Goal: Transaction & Acquisition: Purchase product/service

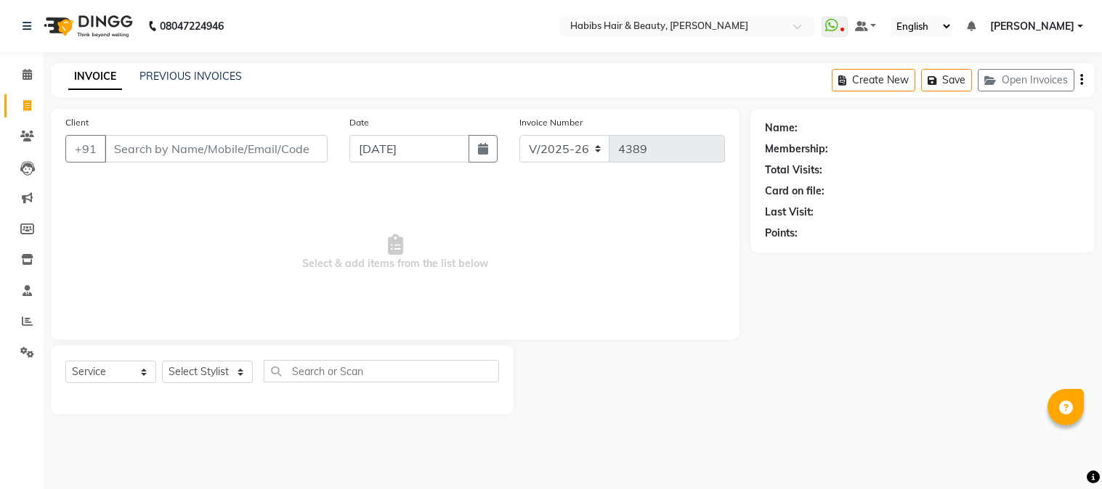
select select "3712"
select select "service"
click at [288, 156] on input "Client" at bounding box center [216, 149] width 223 height 28
type input "9860572338"
click at [288, 156] on button "Add Client" at bounding box center [290, 149] width 75 height 28
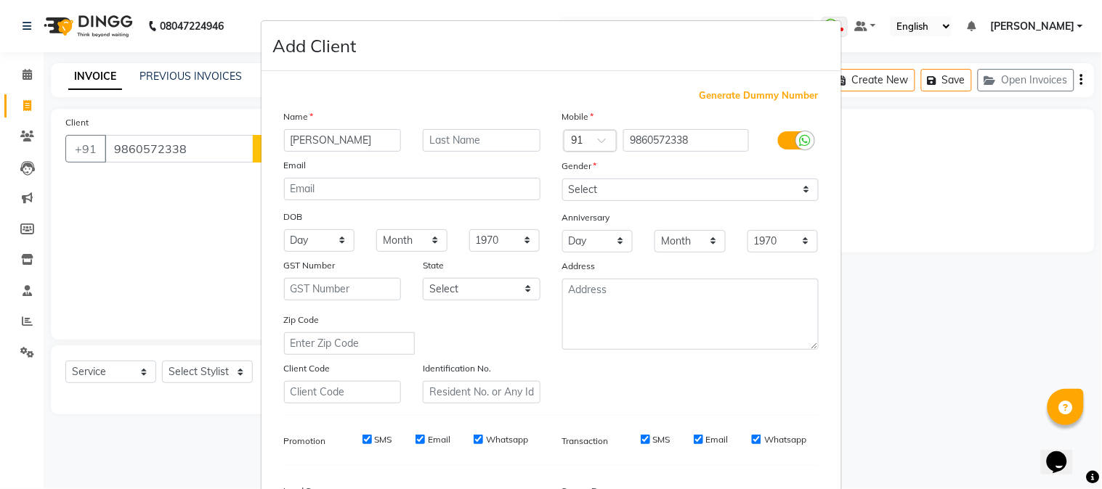
type input "[PERSON_NAME]"
click at [679, 194] on select "Select [DEMOGRAPHIC_DATA] [DEMOGRAPHIC_DATA] Other Prefer Not To Say" at bounding box center [690, 190] width 256 height 23
select select "[DEMOGRAPHIC_DATA]"
click at [562, 179] on select "Select [DEMOGRAPHIC_DATA] [DEMOGRAPHIC_DATA] Other Prefer Not To Say" at bounding box center [690, 190] width 256 height 23
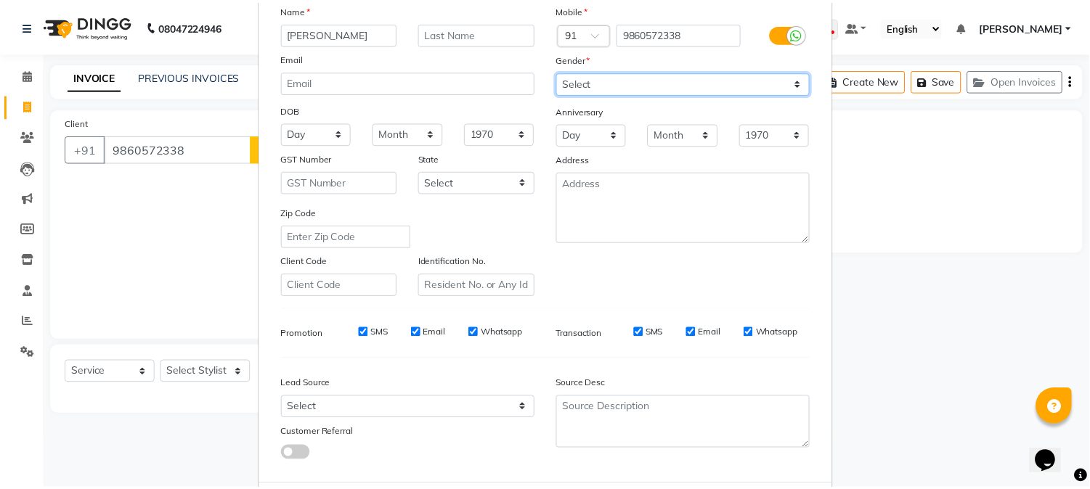
scroll to position [182, 0]
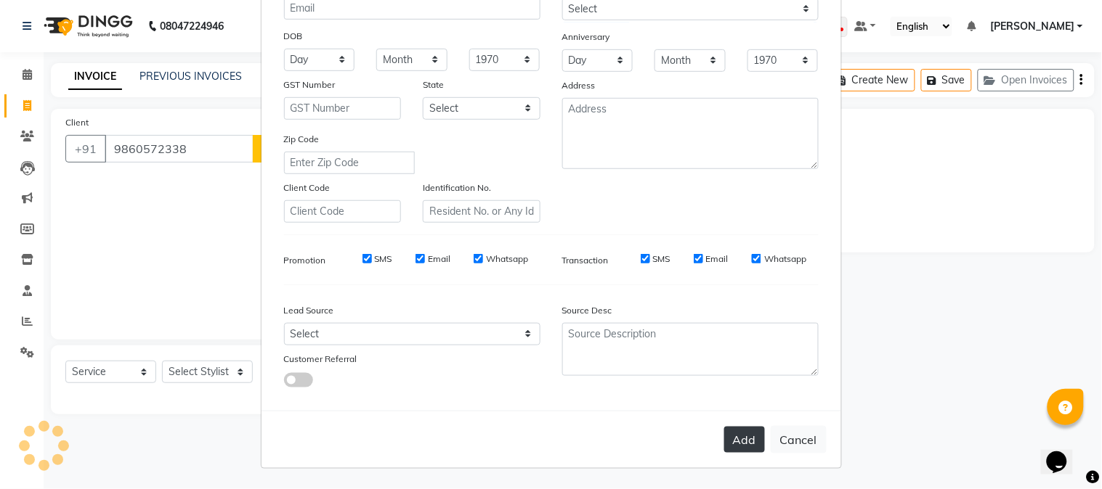
click at [736, 434] on button "Add" at bounding box center [744, 440] width 41 height 26
type input "98******38"
select select
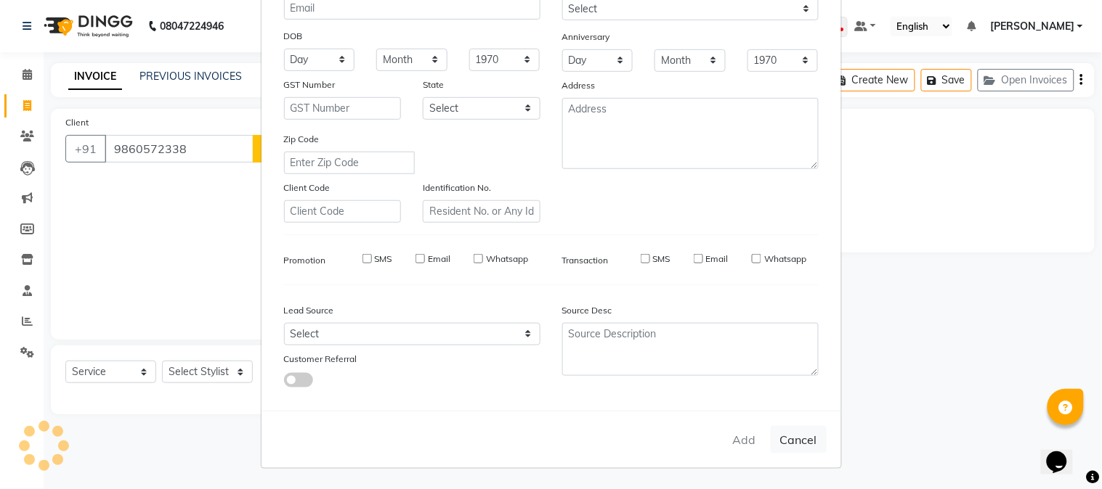
select select
checkbox input "false"
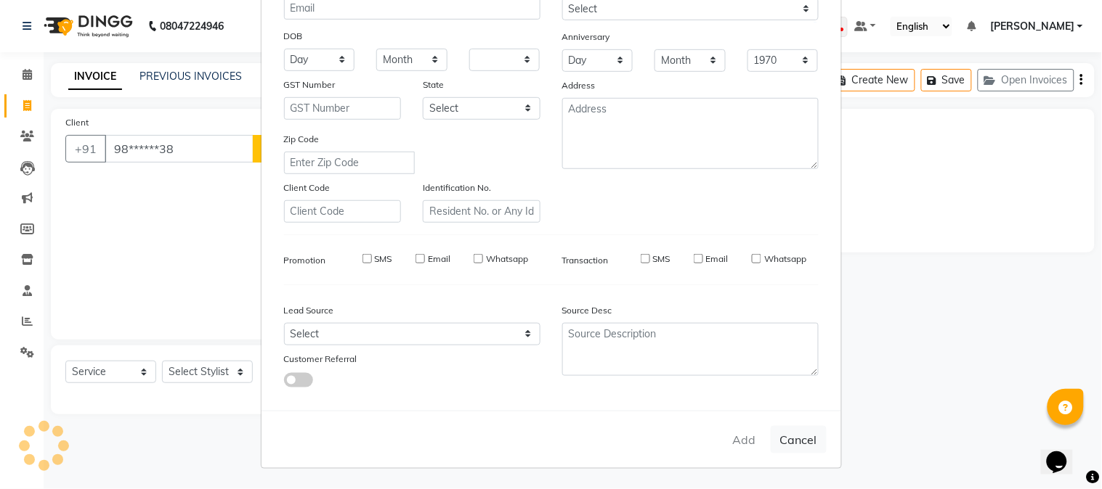
checkbox input "false"
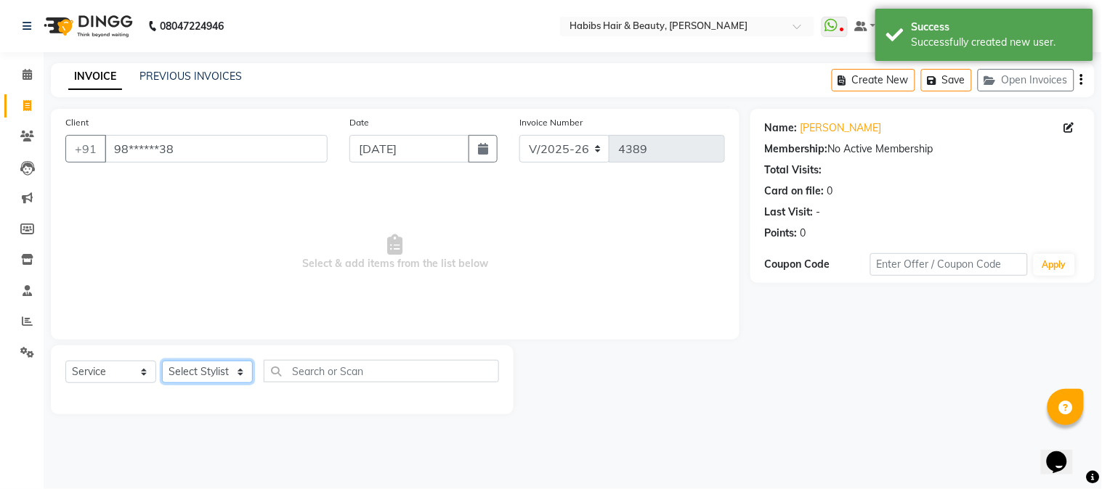
click at [206, 374] on select "Select Stylist Admin Akshay [PERSON_NAME] [PERSON_NAME] [PERSON_NAME] [PERSON_N…" at bounding box center [207, 372] width 91 height 23
select select "23452"
click at [162, 362] on select "Select Stylist Admin Akshay [PERSON_NAME] [PERSON_NAME] [PERSON_NAME] [PERSON_N…" at bounding box center [207, 372] width 91 height 23
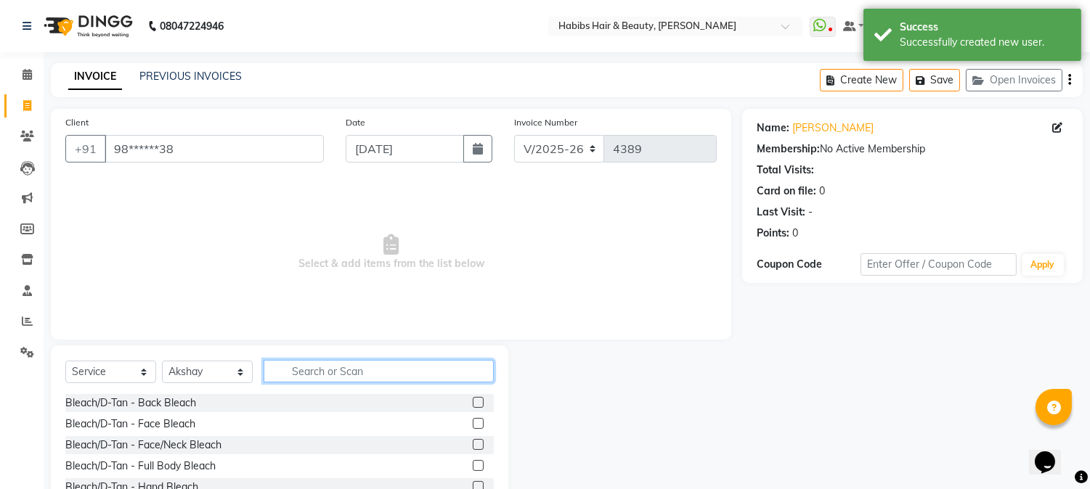
click at [296, 373] on input "text" at bounding box center [379, 371] width 230 height 23
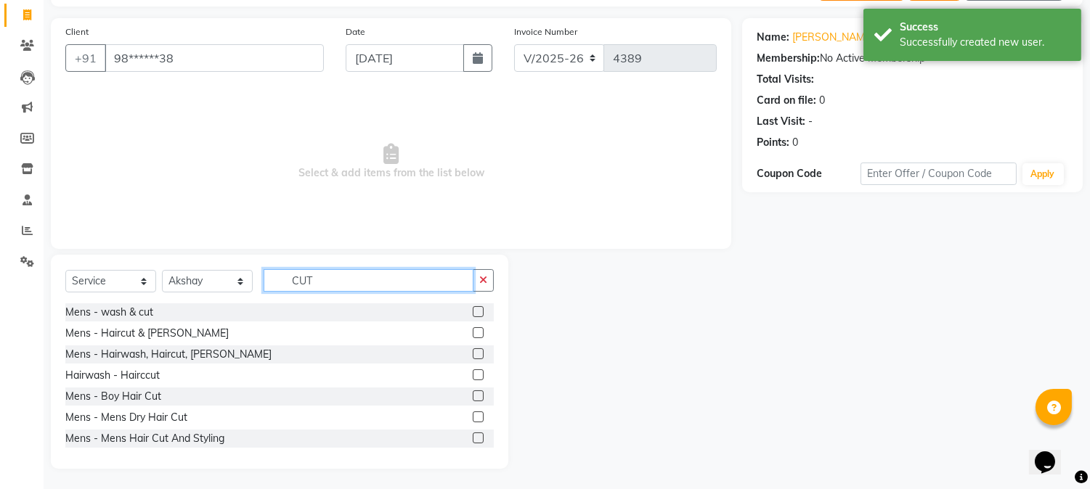
scroll to position [92, 0]
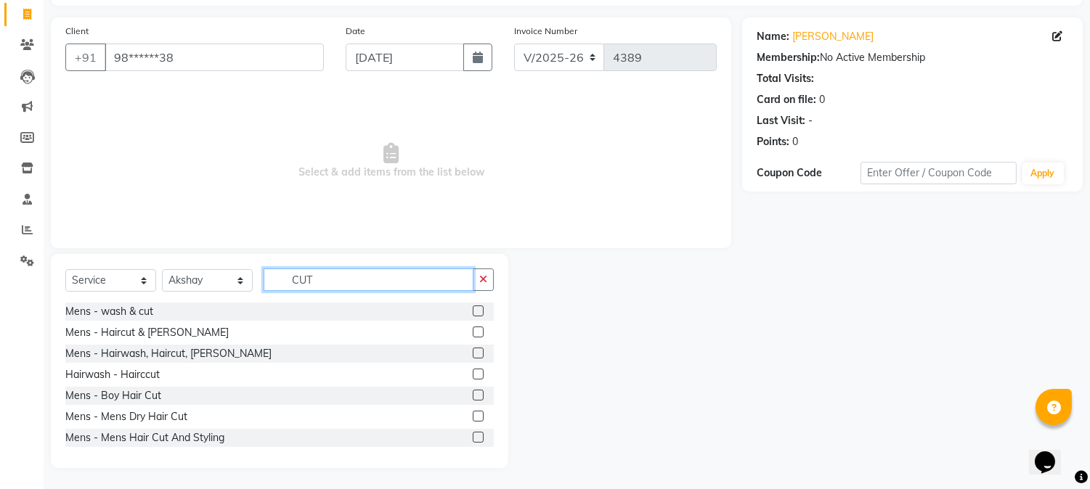
type input "CUT"
click at [473, 409] on div at bounding box center [483, 417] width 21 height 18
click at [473, 412] on label at bounding box center [478, 416] width 11 height 11
click at [473, 412] on input "checkbox" at bounding box center [477, 416] width 9 height 9
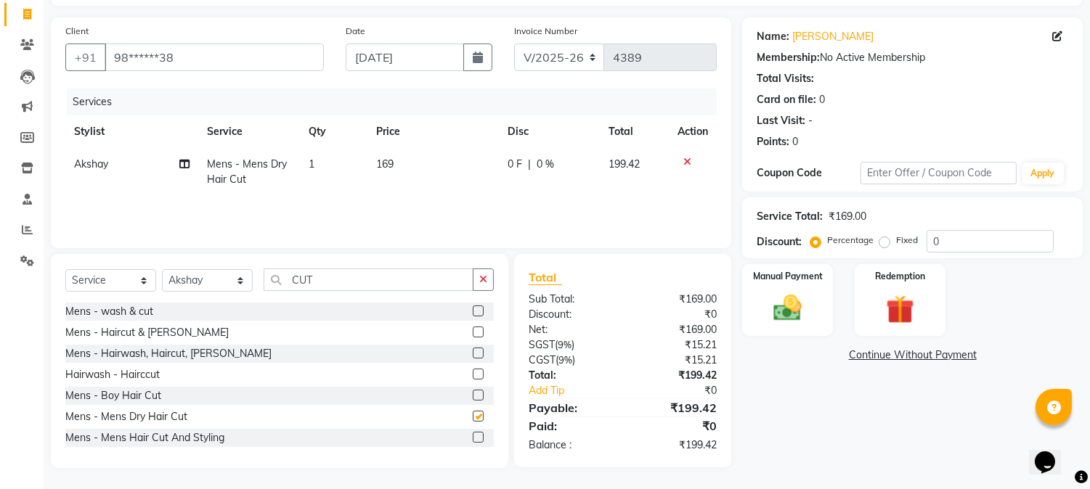
checkbox input "false"
click at [383, 173] on td "169" at bounding box center [432, 172] width 131 height 48
click at [367, 173] on td "1" at bounding box center [334, 172] width 68 height 48
select select "23452"
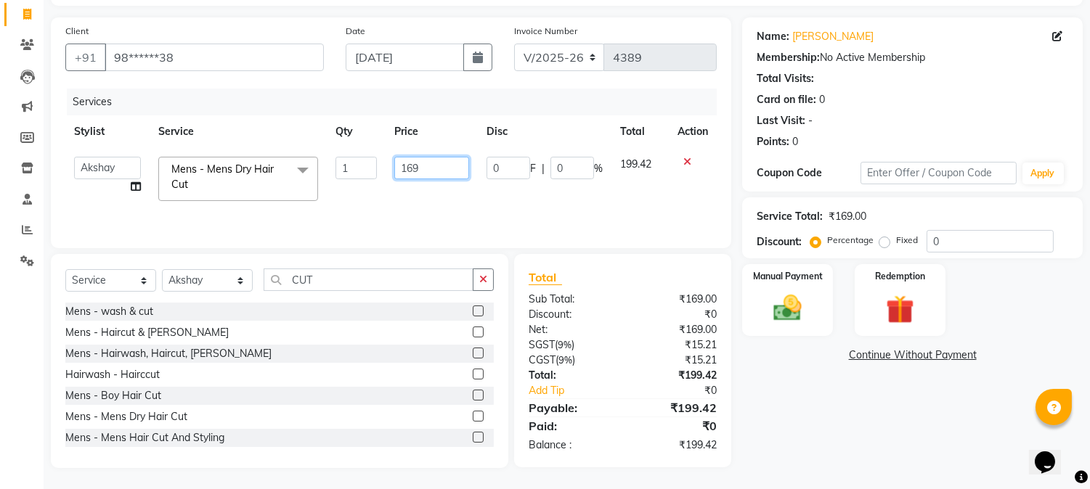
click at [402, 171] on input "169" at bounding box center [431, 168] width 75 height 23
type input "350"
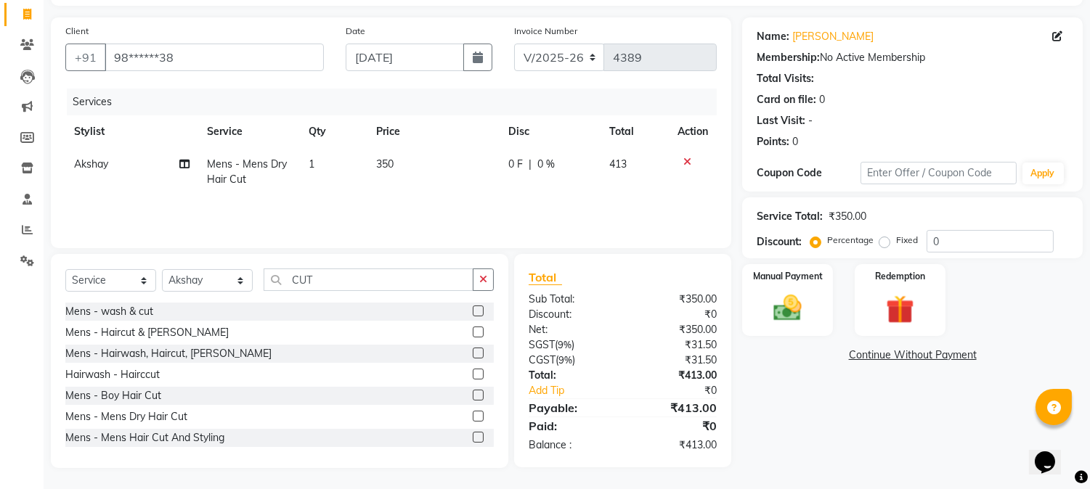
click at [438, 114] on div "Services" at bounding box center [397, 102] width 661 height 27
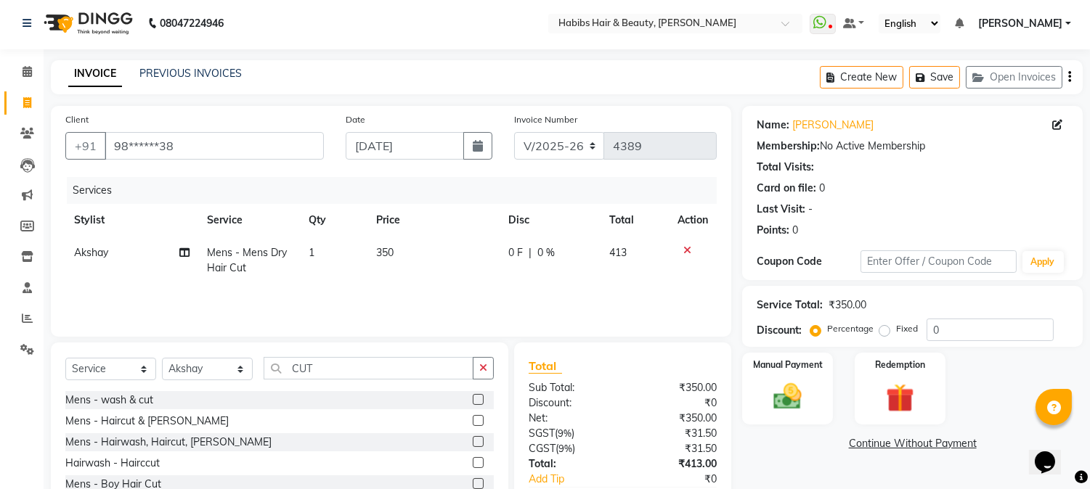
scroll to position [0, 0]
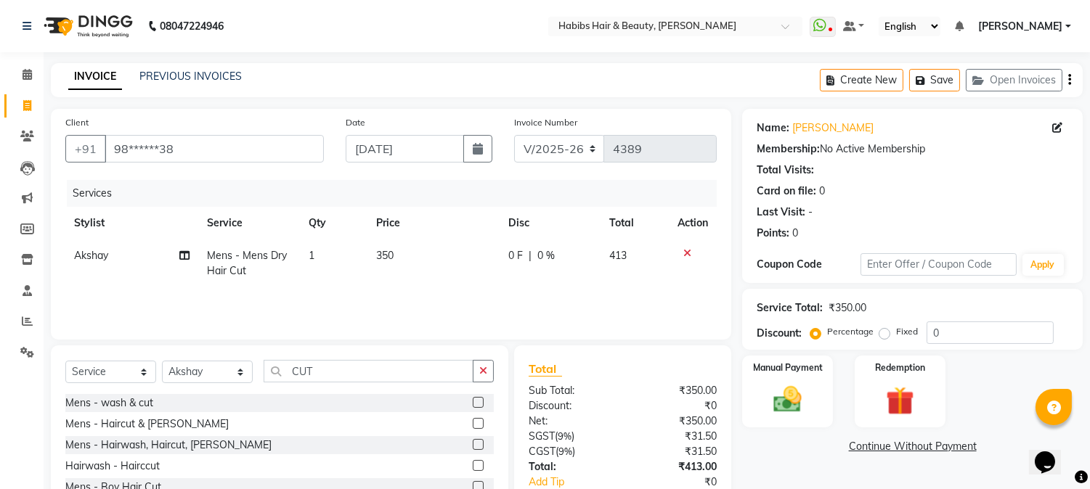
click at [1069, 80] on icon "button" at bounding box center [1069, 80] width 3 height 1
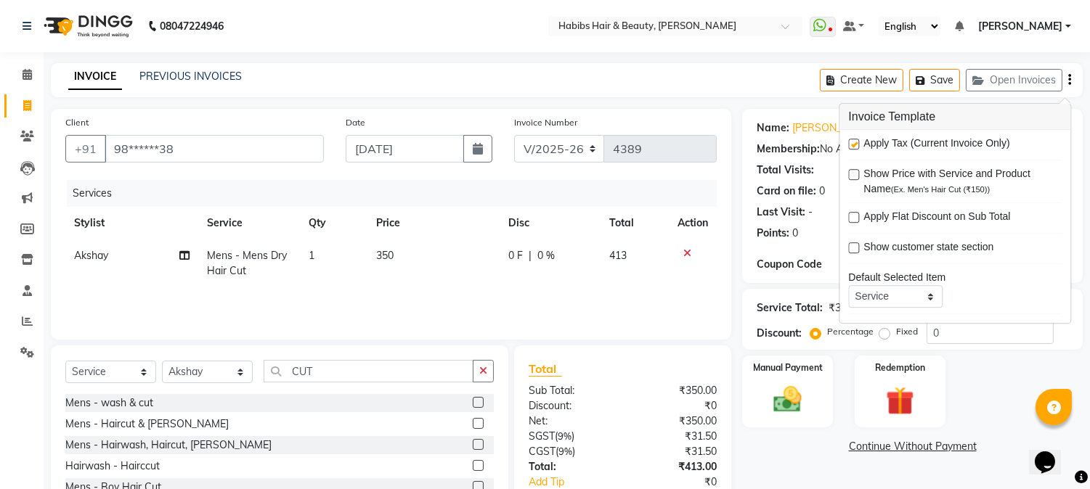
click at [858, 142] on label at bounding box center [853, 144] width 11 height 11
click at [858, 142] on input "checkbox" at bounding box center [852, 144] width 9 height 9
checkbox input "false"
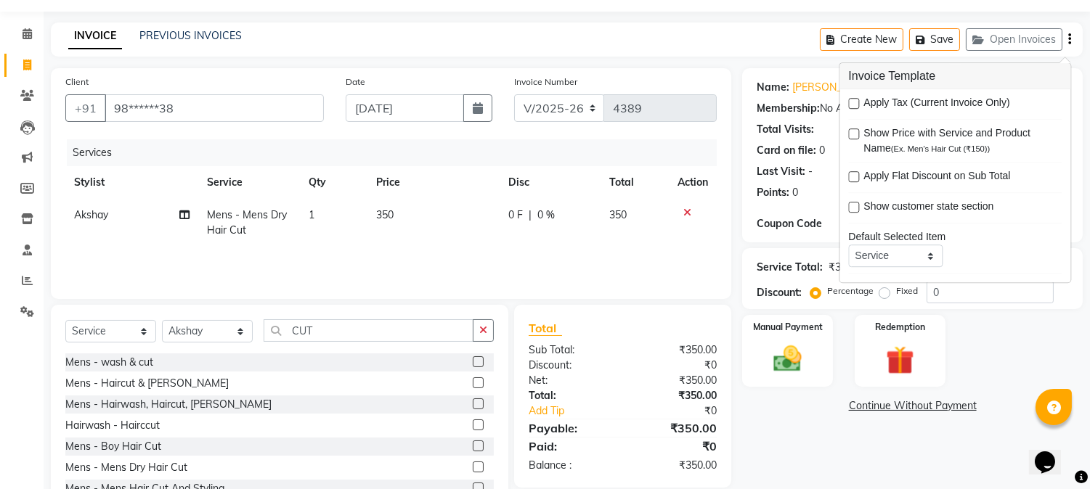
scroll to position [92, 0]
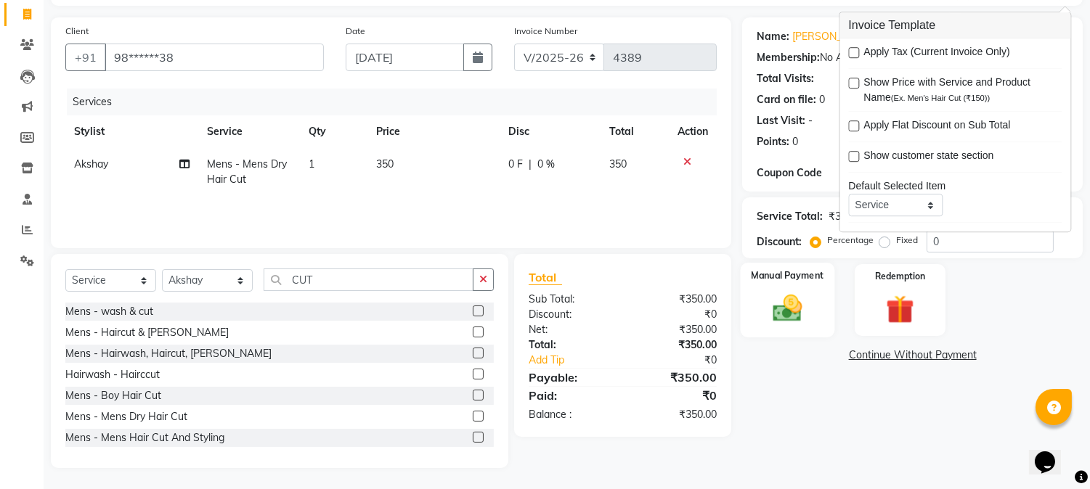
click at [795, 280] on label "Manual Payment" at bounding box center [788, 276] width 73 height 14
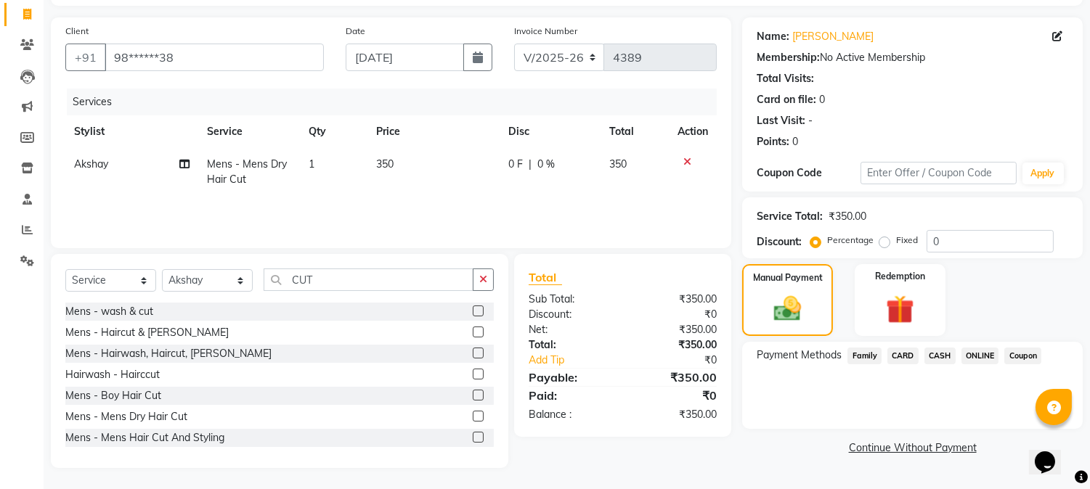
click at [940, 351] on span "CASH" at bounding box center [939, 356] width 31 height 17
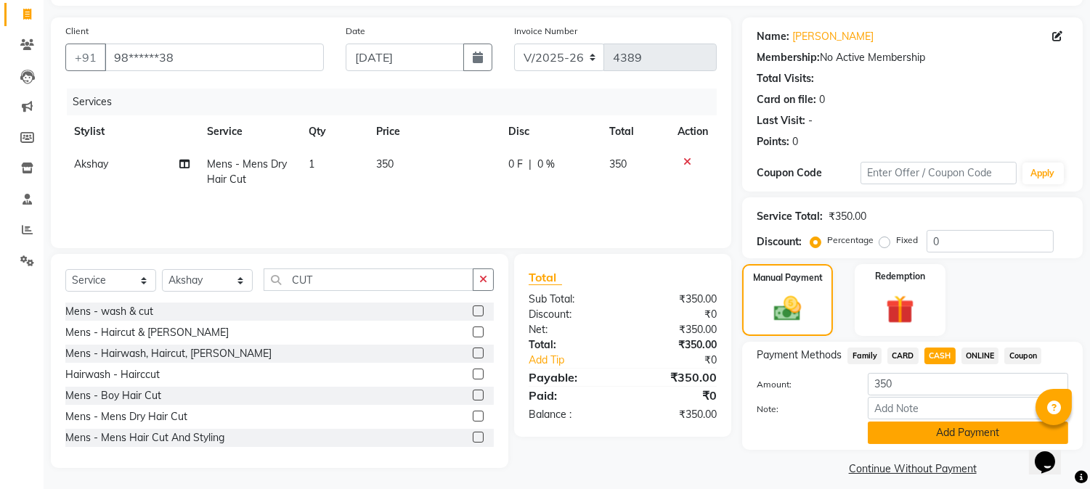
click at [932, 441] on button "Add Payment" at bounding box center [968, 433] width 200 height 23
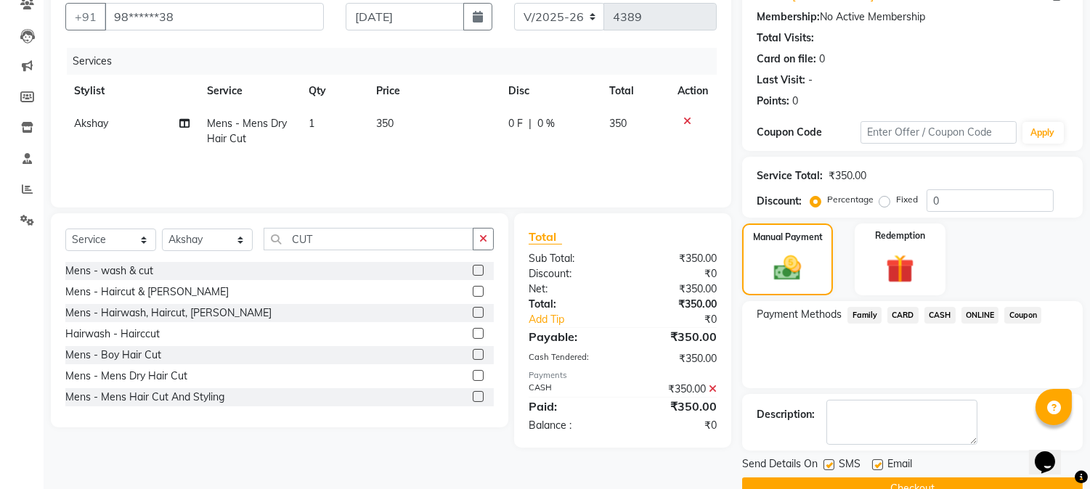
scroll to position [163, 0]
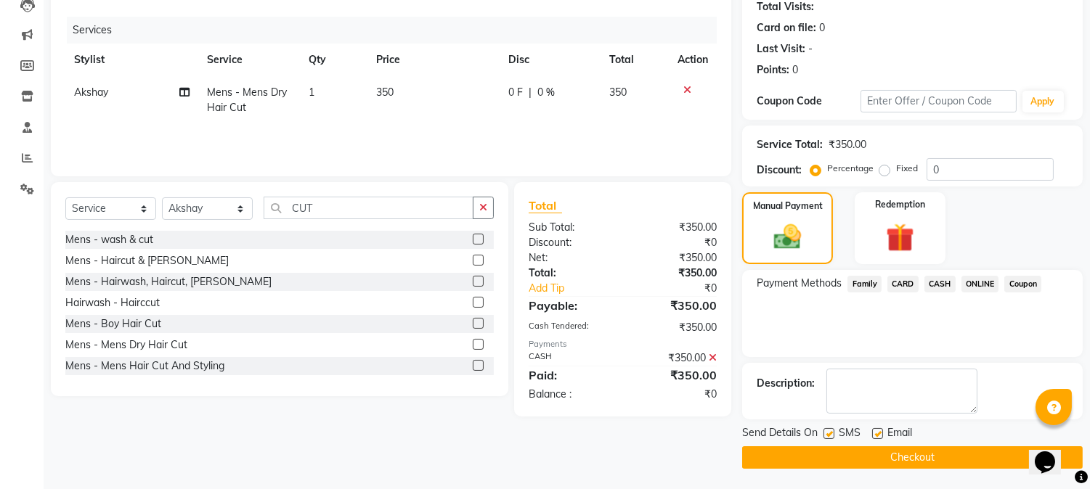
click at [893, 454] on button "Checkout" at bounding box center [912, 458] width 341 height 23
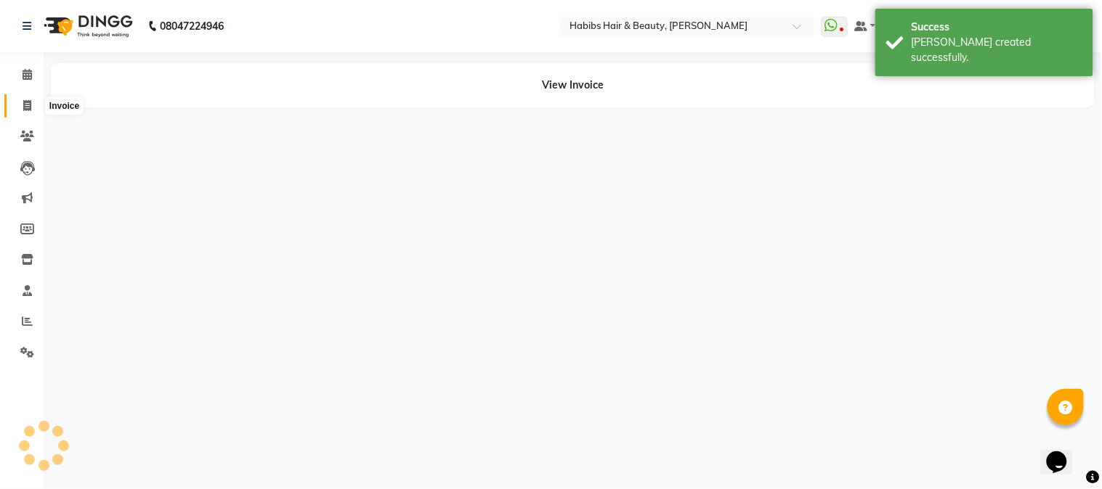
click at [25, 106] on icon at bounding box center [27, 105] width 8 height 11
select select "service"
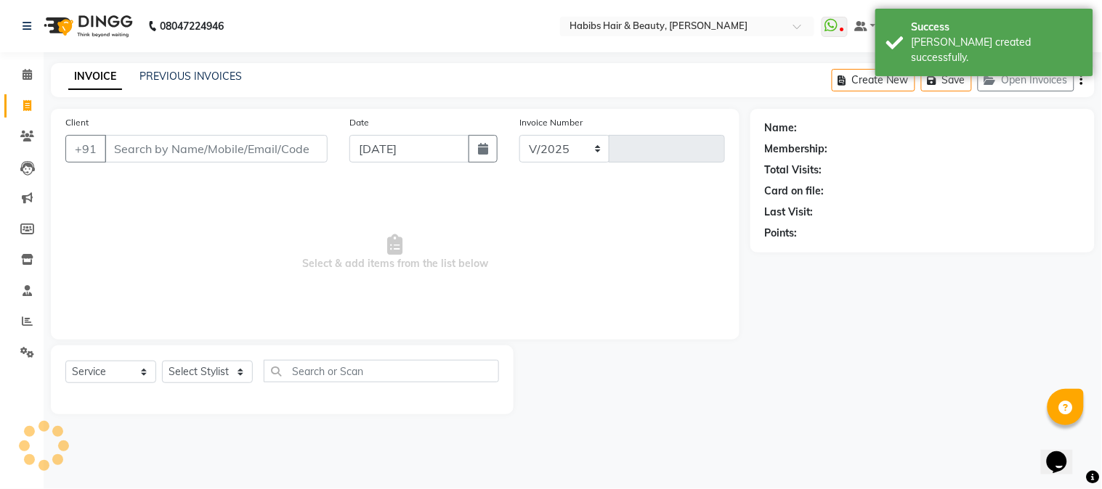
select select "3712"
type input "4390"
click at [165, 150] on input "Client" at bounding box center [216, 149] width 223 height 28
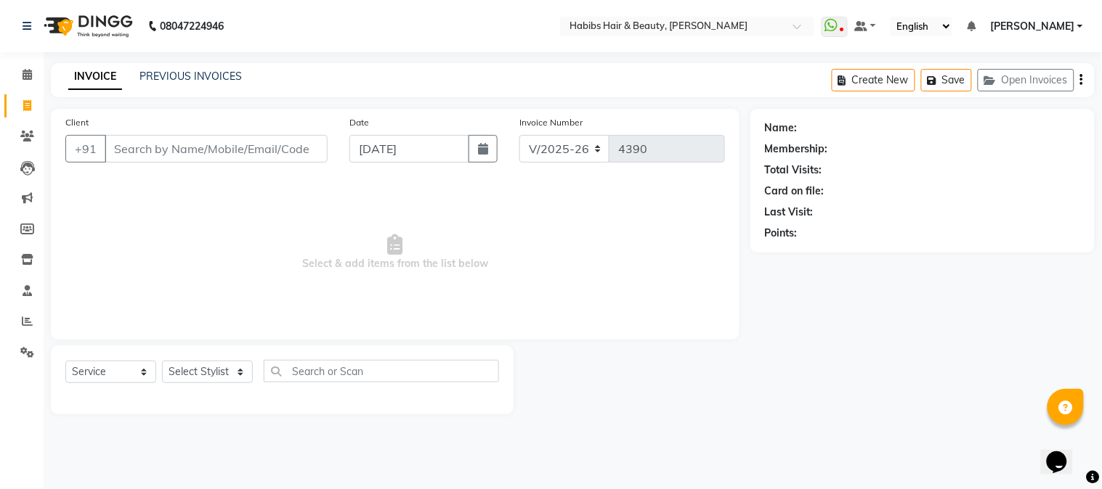
click at [207, 147] on input "Client" at bounding box center [216, 149] width 223 height 28
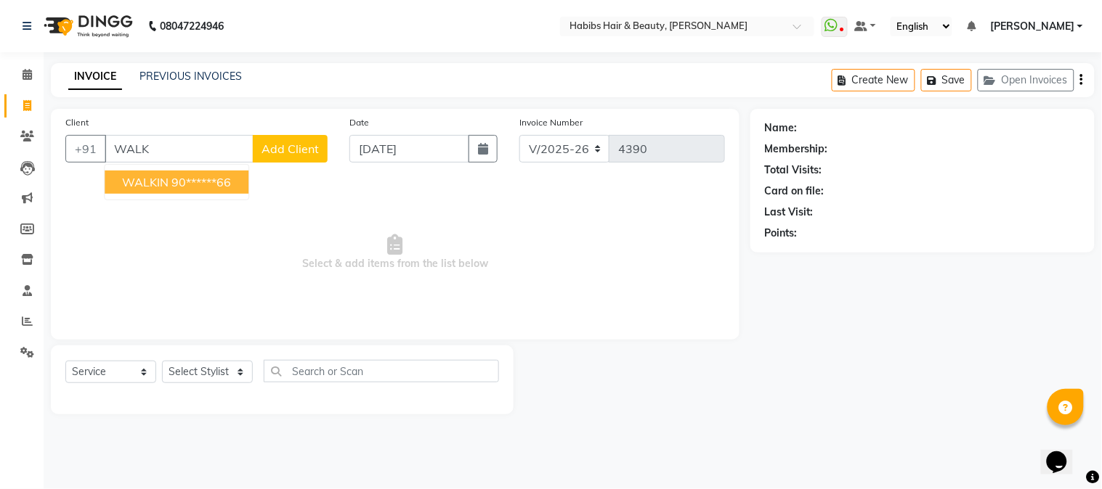
click at [190, 179] on ngb-highlight "90******66" at bounding box center [201, 182] width 60 height 15
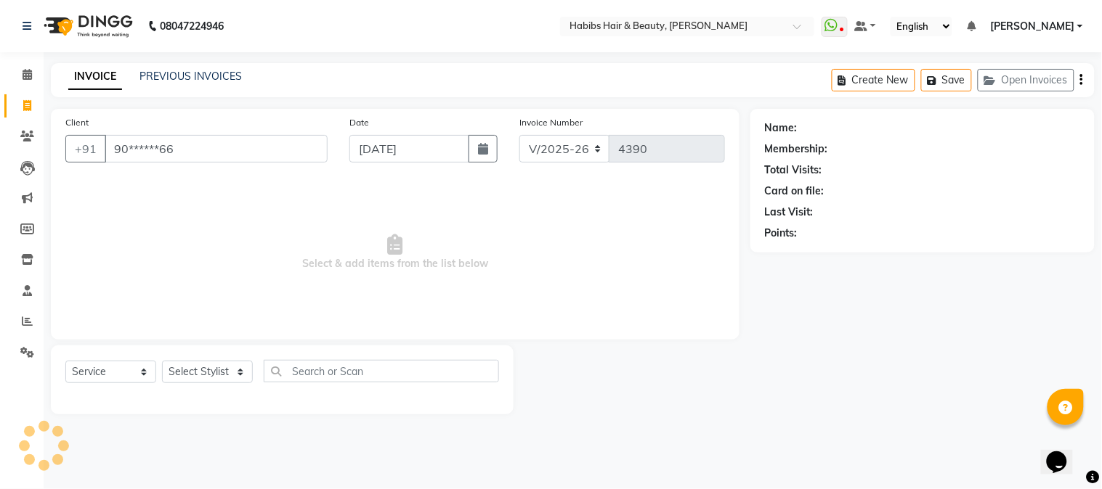
type input "90******66"
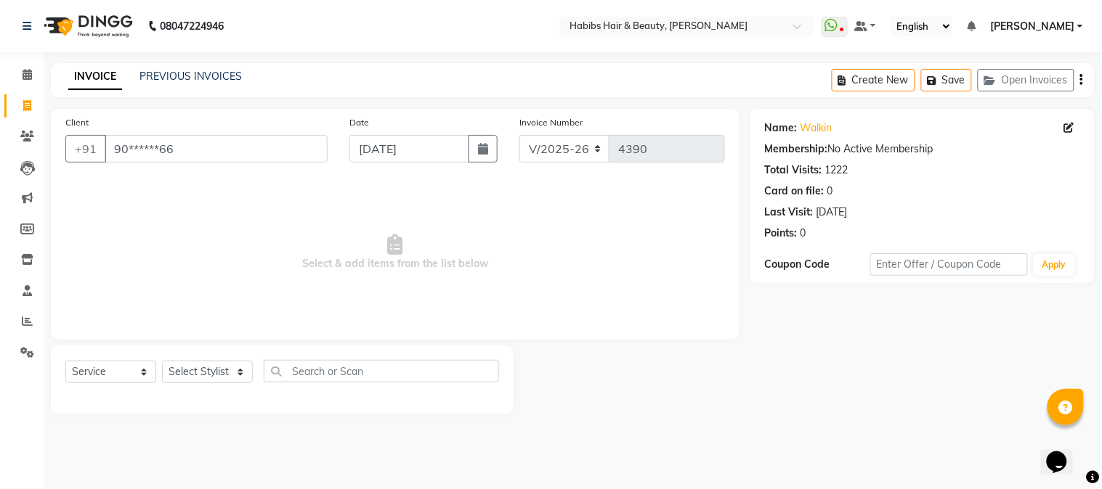
click at [208, 388] on div "Select Service Product Membership Package Voucher Prepaid Gift Card Select Styl…" at bounding box center [282, 377] width 434 height 34
click at [208, 372] on select "Select Stylist Admin Akshay [PERSON_NAME] [PERSON_NAME] [PERSON_NAME] [PERSON_N…" at bounding box center [207, 372] width 91 height 23
select select "17893"
click at [162, 362] on select "Select Stylist Admin Akshay [PERSON_NAME] [PERSON_NAME] [PERSON_NAME] [PERSON_N…" at bounding box center [207, 372] width 91 height 23
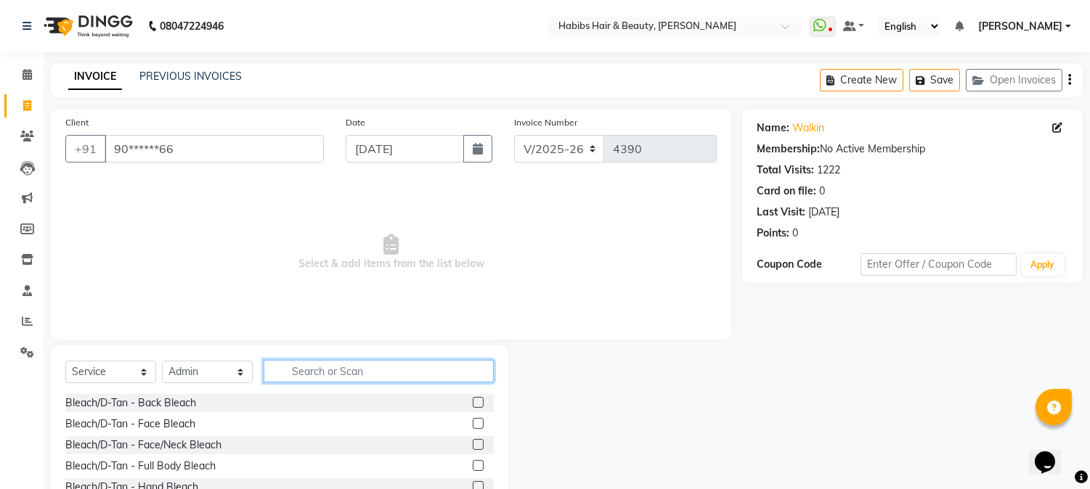
click at [332, 372] on input "text" at bounding box center [379, 371] width 230 height 23
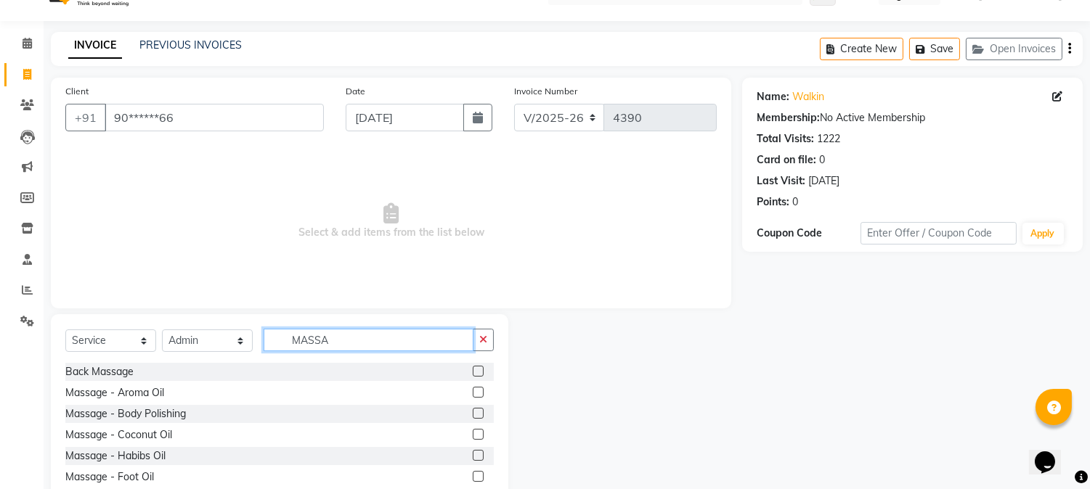
scroll to position [73, 0]
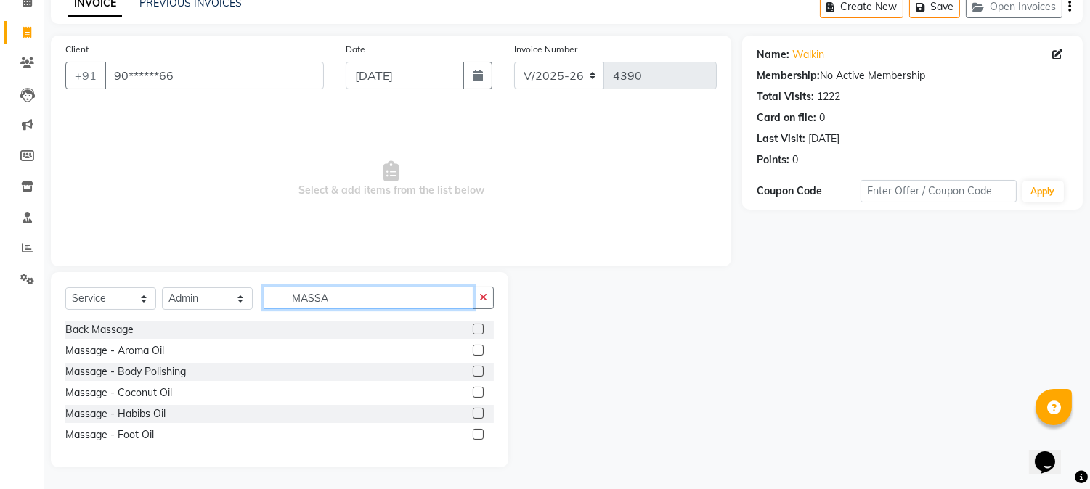
type input "MASSA"
click at [479, 390] on label at bounding box center [478, 392] width 11 height 11
click at [479, 390] on input "checkbox" at bounding box center [477, 393] width 9 height 9
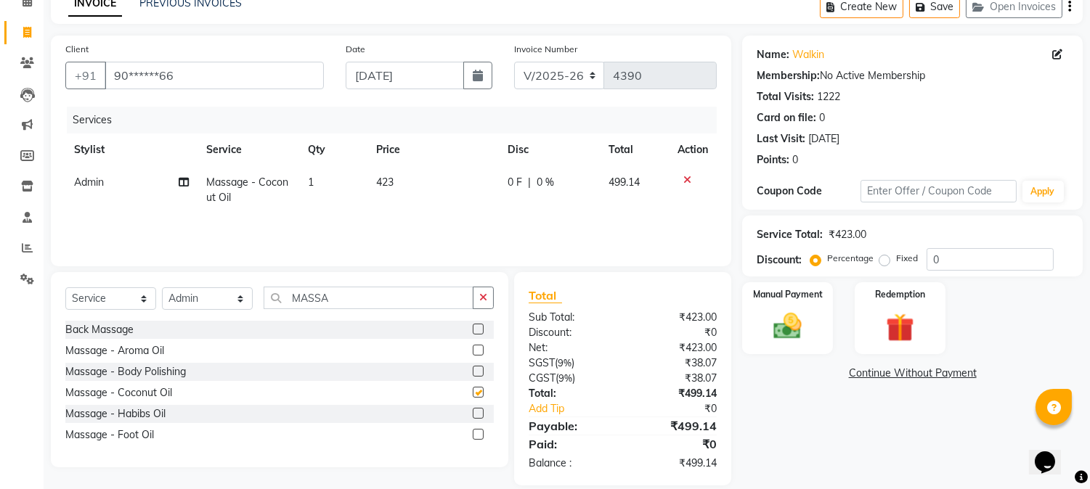
checkbox input "false"
click at [383, 192] on td "423" at bounding box center [432, 190] width 131 height 48
click at [367, 192] on td "1" at bounding box center [333, 190] width 68 height 48
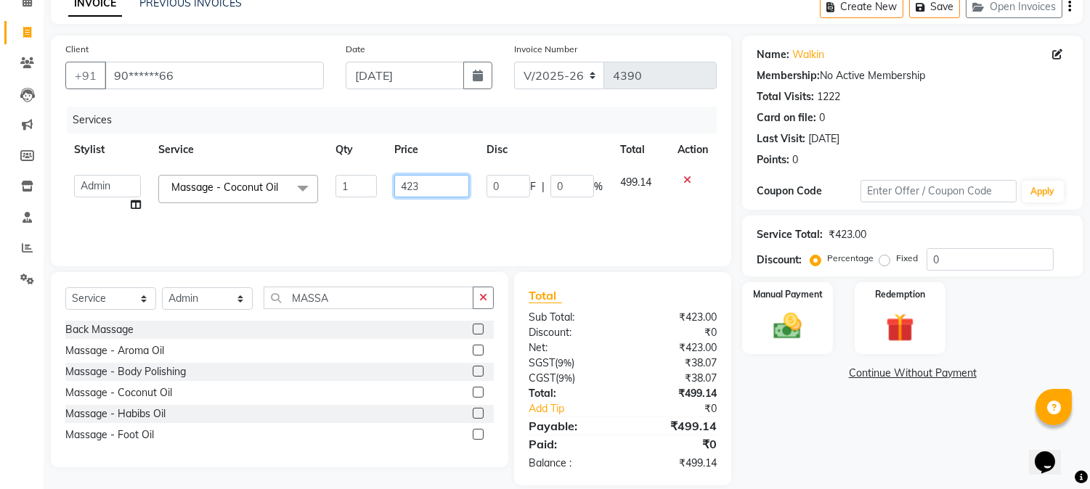
click at [404, 192] on input "423" at bounding box center [431, 186] width 75 height 23
type input "500"
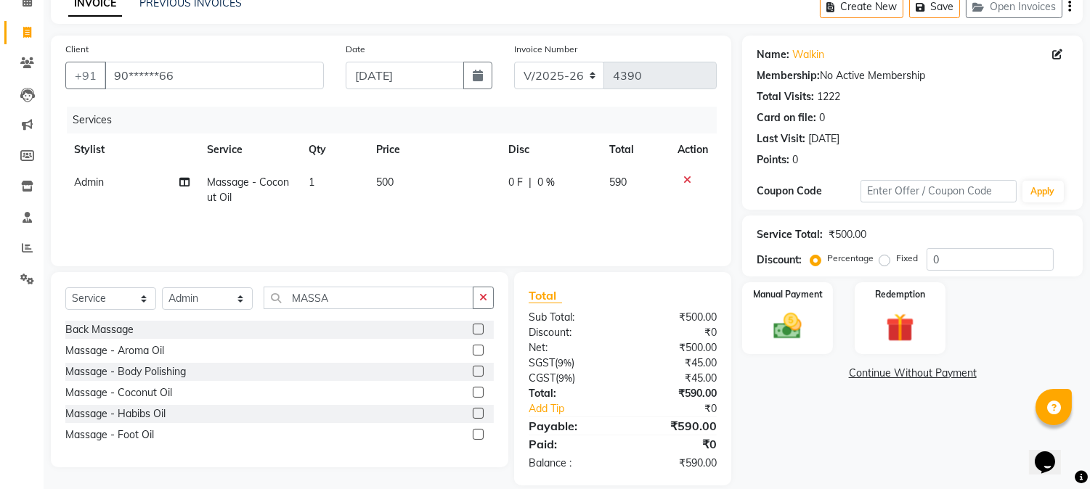
click at [441, 155] on th "Price" at bounding box center [433, 150] width 132 height 33
click at [309, 306] on input "MASSA" at bounding box center [369, 298] width 210 height 23
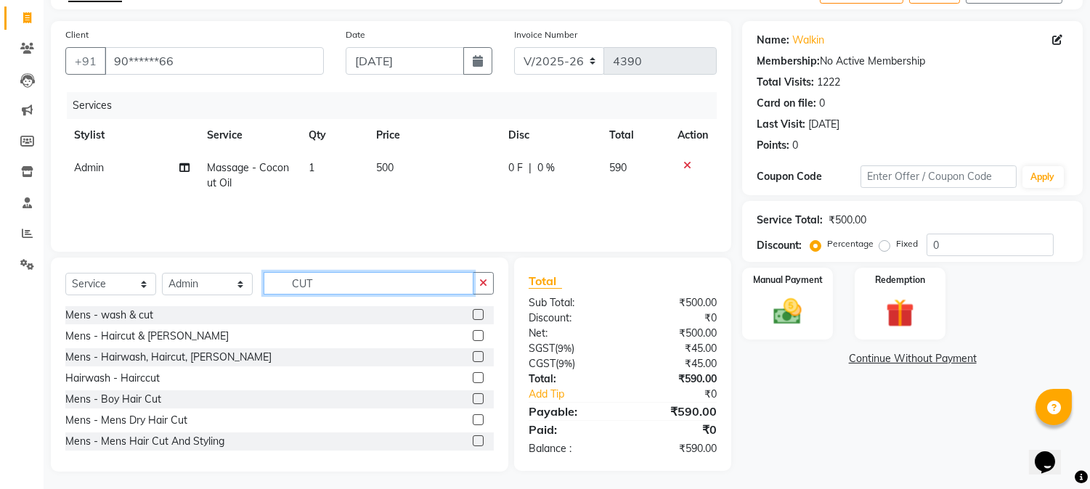
scroll to position [92, 0]
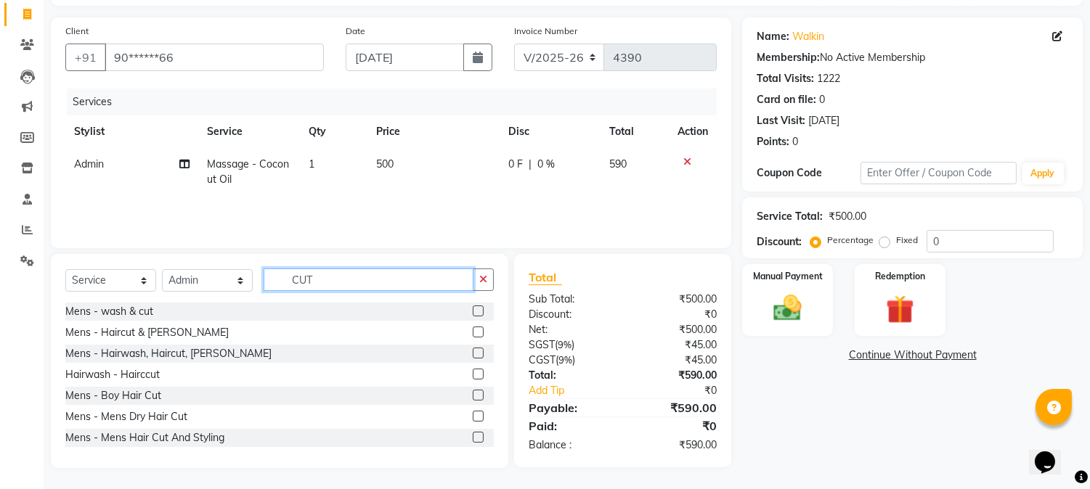
type input "CUT"
click at [473, 354] on label at bounding box center [478, 353] width 11 height 11
click at [473, 354] on input "checkbox" at bounding box center [477, 353] width 9 height 9
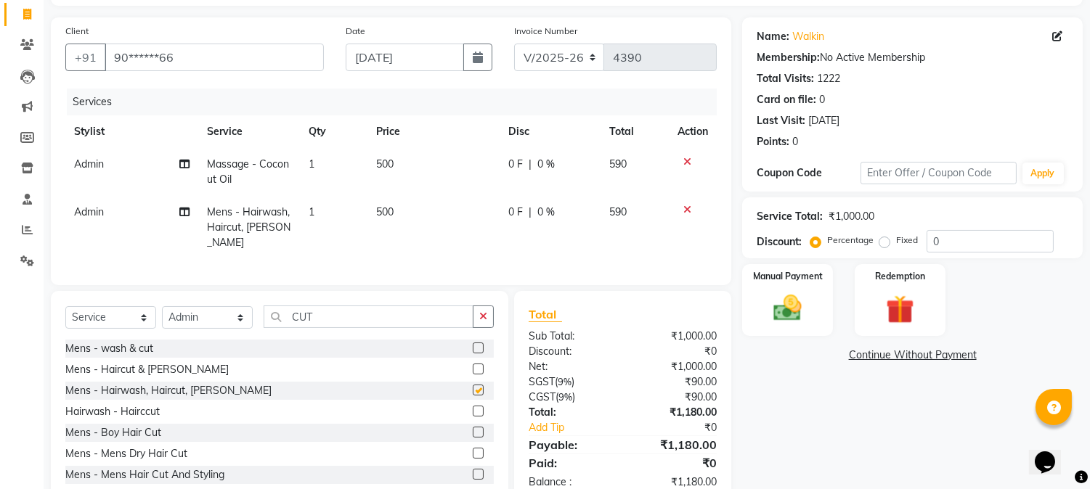
checkbox input "false"
click at [387, 209] on span "500" at bounding box center [384, 212] width 17 height 13
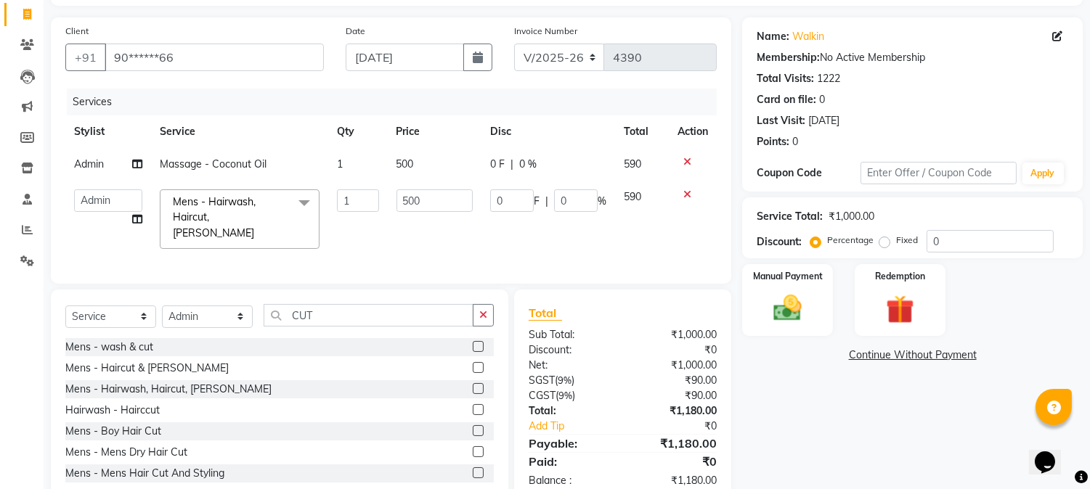
click at [388, 209] on td "500" at bounding box center [435, 219] width 94 height 77
click at [404, 200] on input "500" at bounding box center [435, 201] width 76 height 23
type input "550"
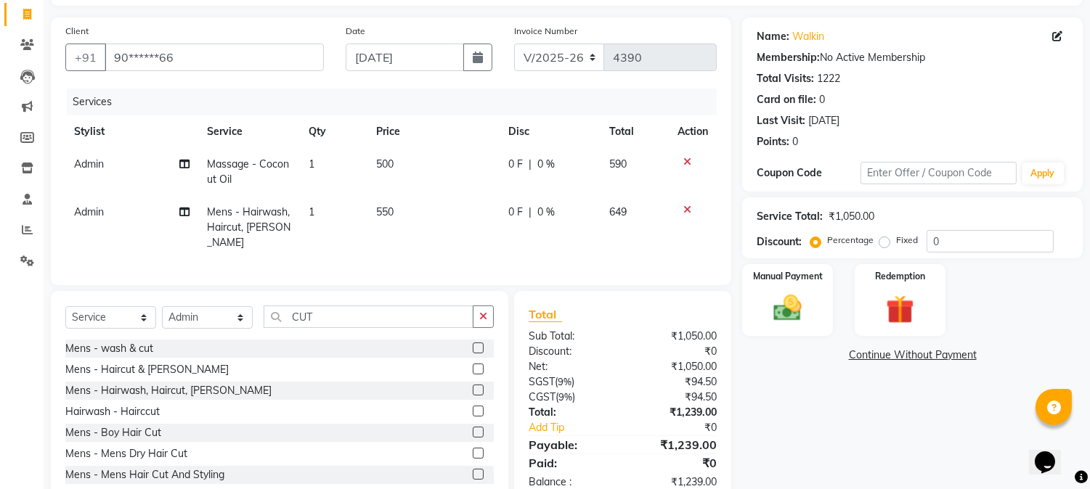
click at [439, 156] on td "500" at bounding box center [433, 172] width 132 height 48
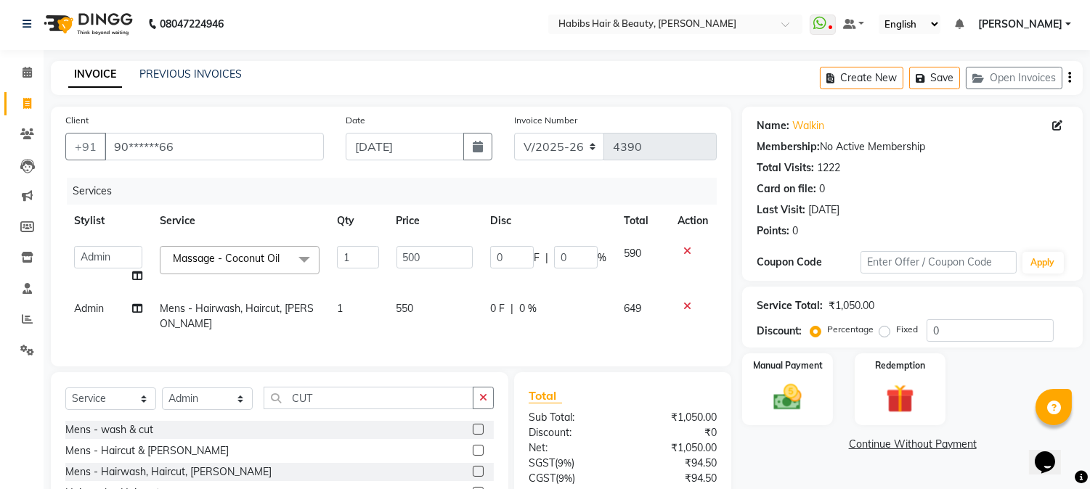
scroll to position [0, 0]
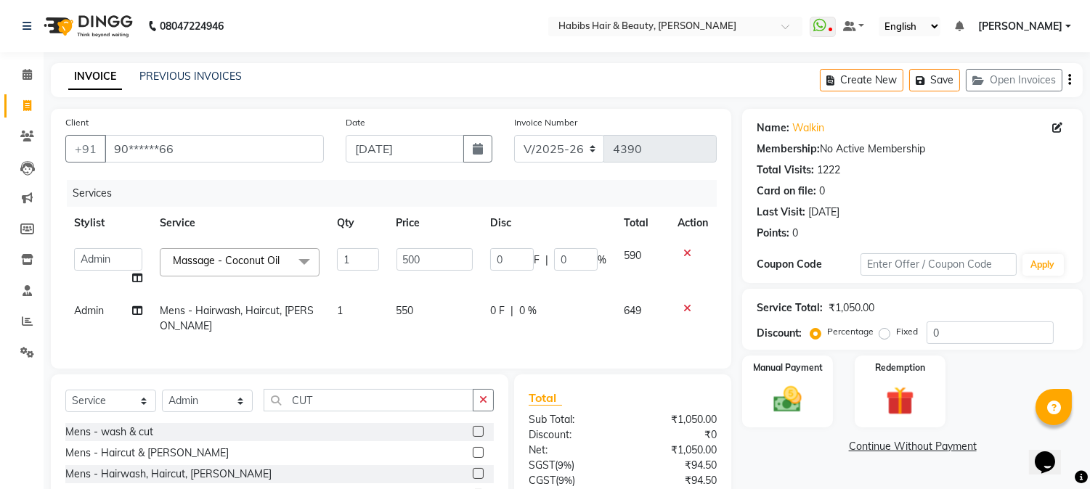
click at [1070, 80] on icon "button" at bounding box center [1069, 80] width 3 height 1
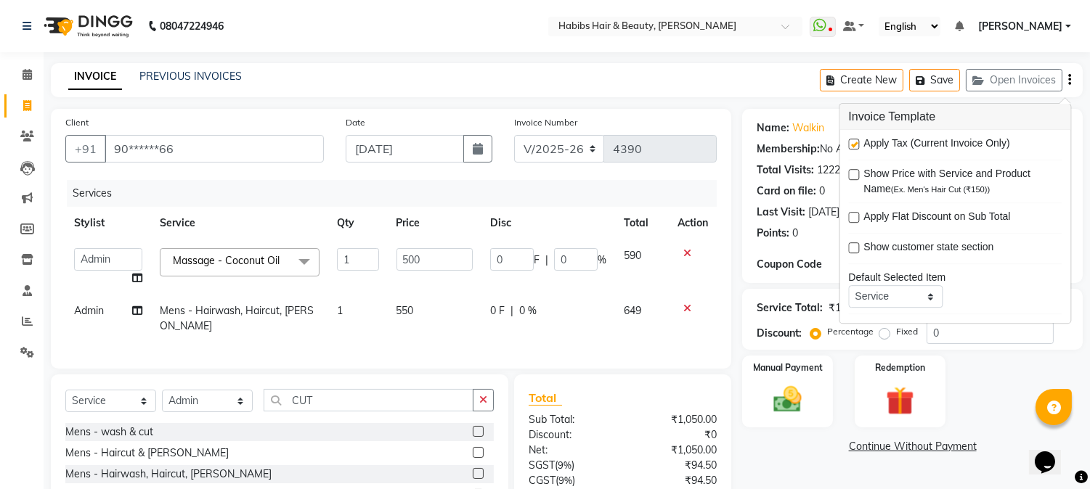
click at [852, 149] on label at bounding box center [853, 144] width 11 height 11
click at [852, 149] on input "checkbox" at bounding box center [852, 144] width 9 height 9
checkbox input "false"
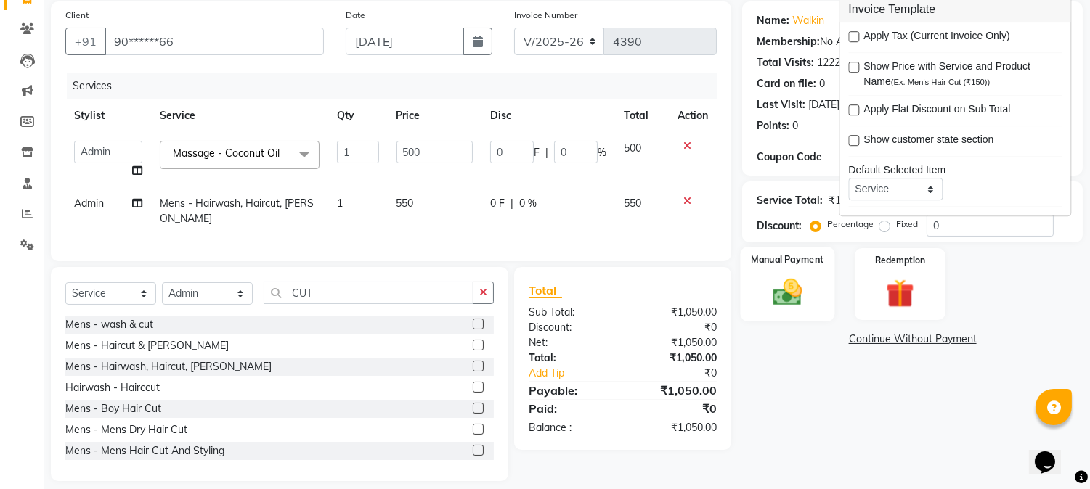
scroll to position [118, 0]
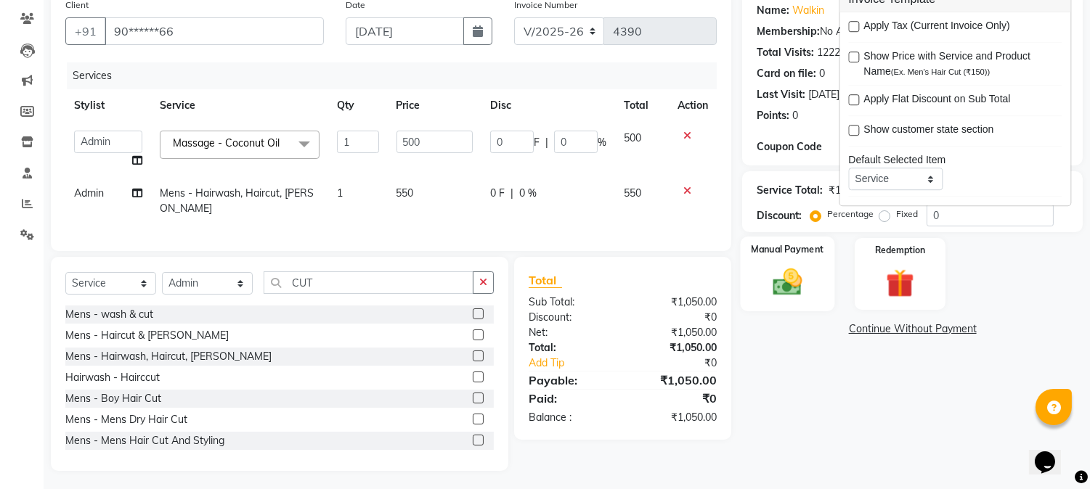
click at [794, 286] on img at bounding box center [788, 283] width 48 height 34
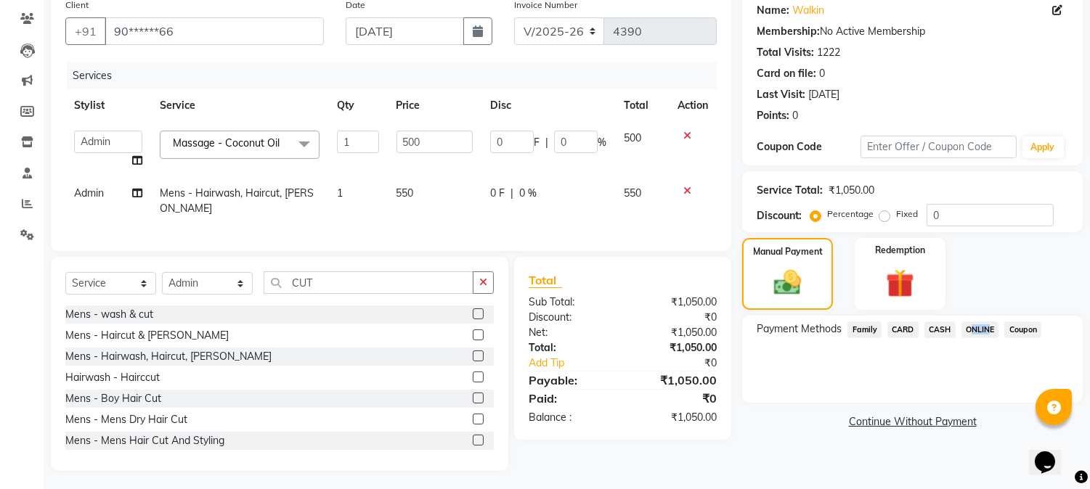
drag, startPoint x: 968, startPoint y: 325, endPoint x: 983, endPoint y: 325, distance: 15.3
click at [983, 325] on span "ONLINE" at bounding box center [980, 330] width 38 height 17
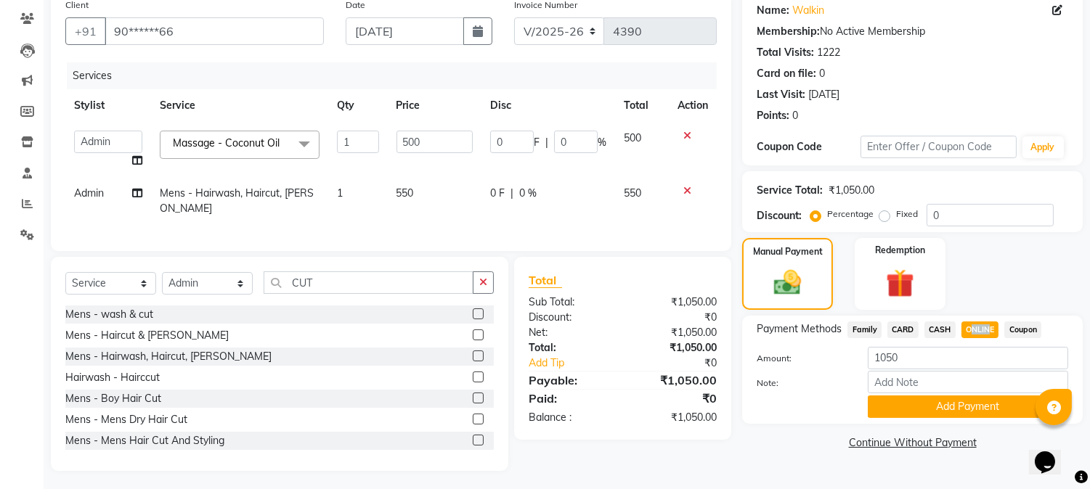
click at [983, 325] on span "ONLINE" at bounding box center [980, 330] width 38 height 17
click at [969, 399] on button "Add Payment" at bounding box center [968, 407] width 200 height 23
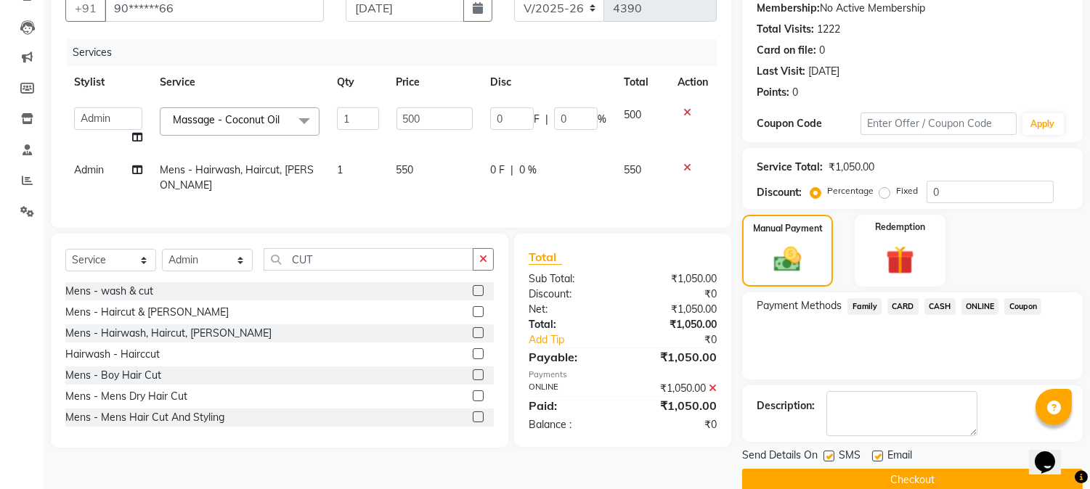
scroll to position [163, 0]
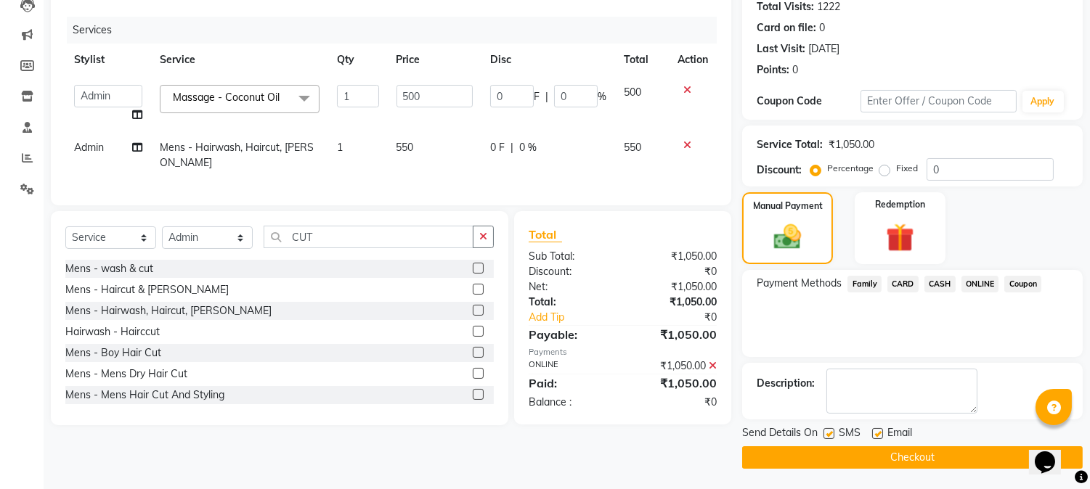
click at [930, 455] on button "Checkout" at bounding box center [912, 458] width 341 height 23
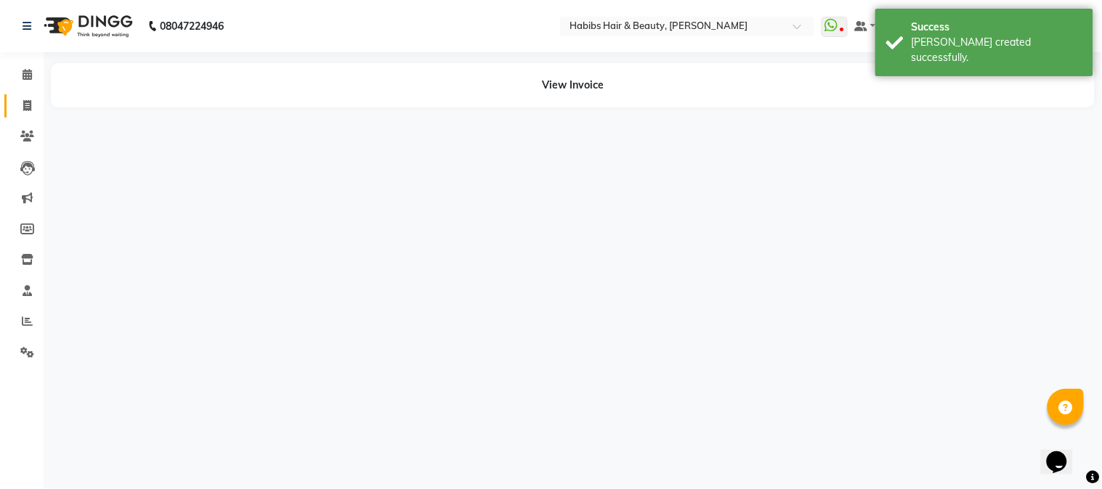
click at [28, 115] on link "Invoice" at bounding box center [21, 106] width 35 height 24
select select "service"
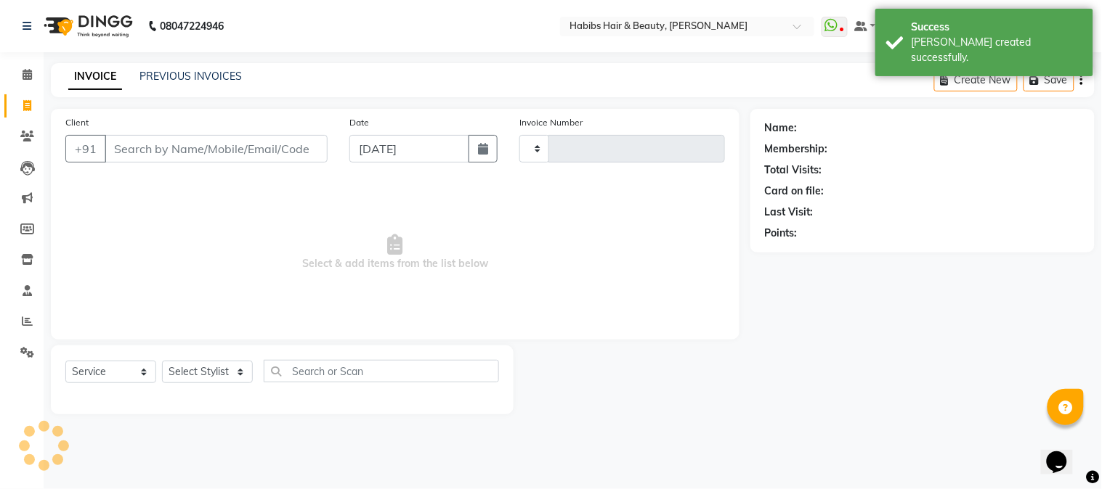
type input "4391"
select select "3712"
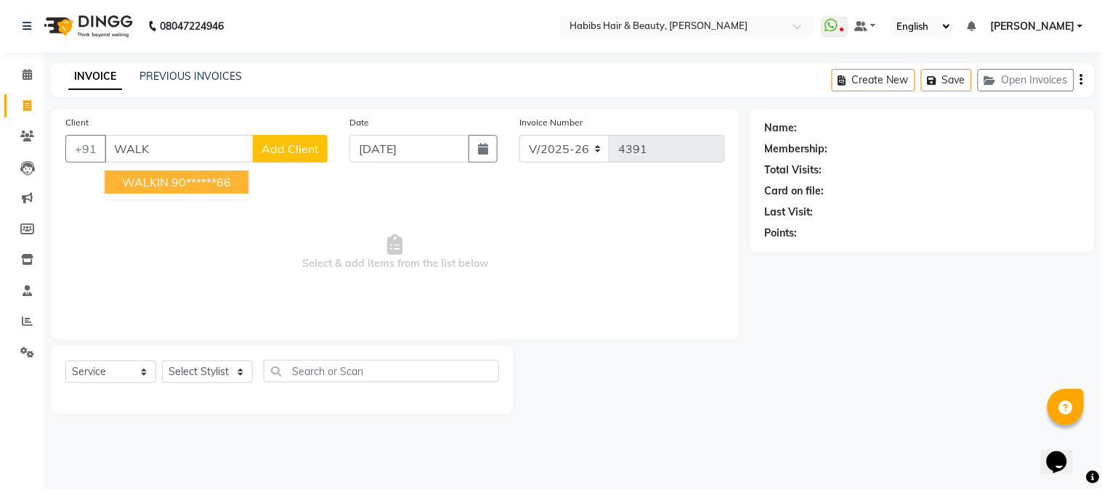
click at [158, 184] on span "WALKIN" at bounding box center [145, 182] width 46 height 15
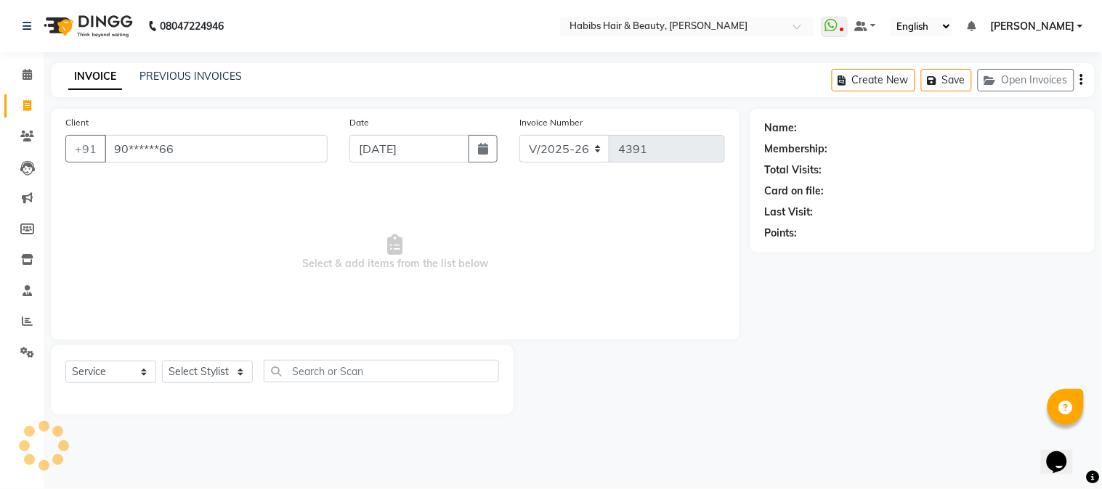
type input "90******66"
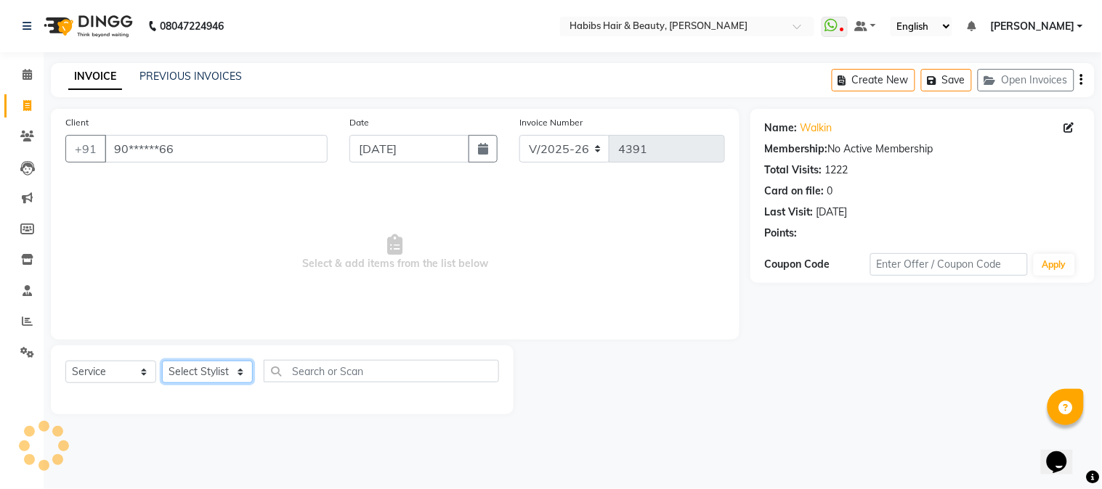
click at [205, 374] on select "Select Stylist Admin Akshay [PERSON_NAME] [PERSON_NAME] [PERSON_NAME] [PERSON_N…" at bounding box center [207, 372] width 91 height 23
select select "24540"
click at [162, 362] on select "Select Stylist Admin Akshay [PERSON_NAME] [PERSON_NAME] [PERSON_NAME] [PERSON_N…" at bounding box center [207, 372] width 91 height 23
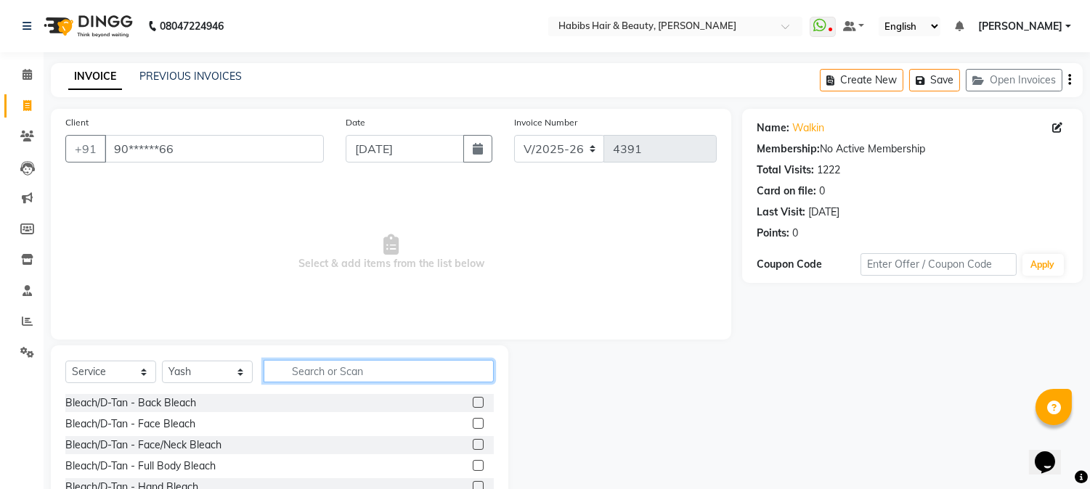
click at [311, 370] on input "text" at bounding box center [379, 371] width 230 height 23
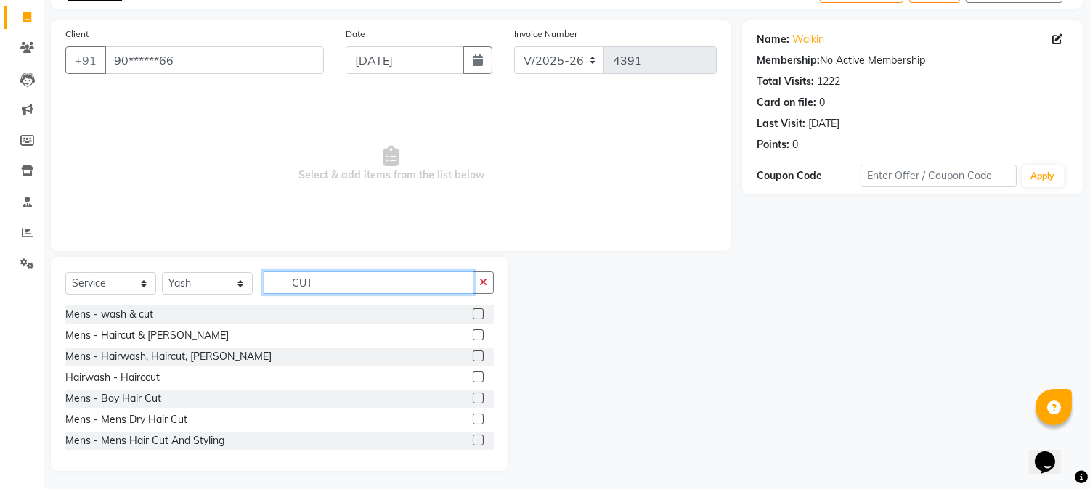
scroll to position [92, 0]
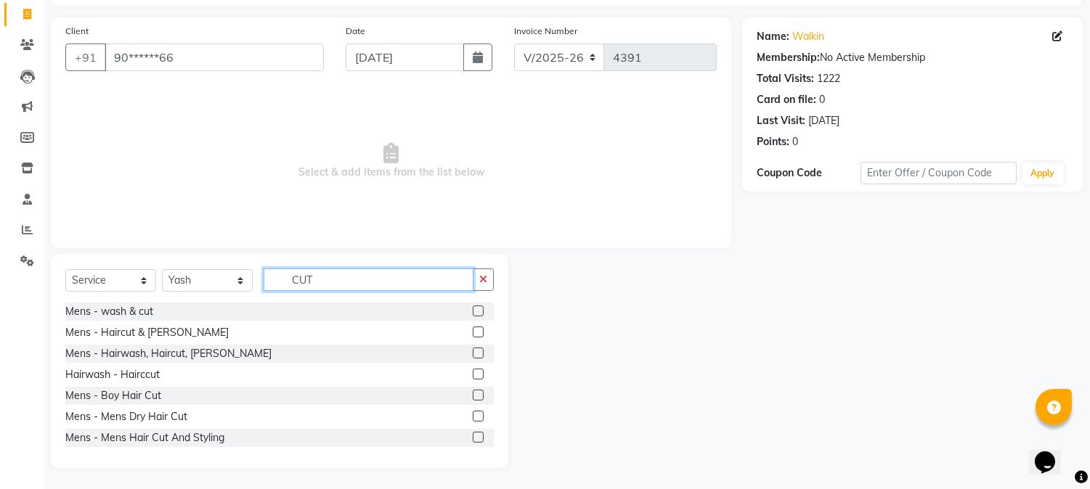
type input "CUT"
click at [473, 361] on div at bounding box center [477, 355] width 9 height 15
click at [473, 359] on div at bounding box center [477, 355] width 9 height 15
click at [473, 356] on label at bounding box center [478, 353] width 11 height 11
click at [473, 356] on input "checkbox" at bounding box center [477, 353] width 9 height 9
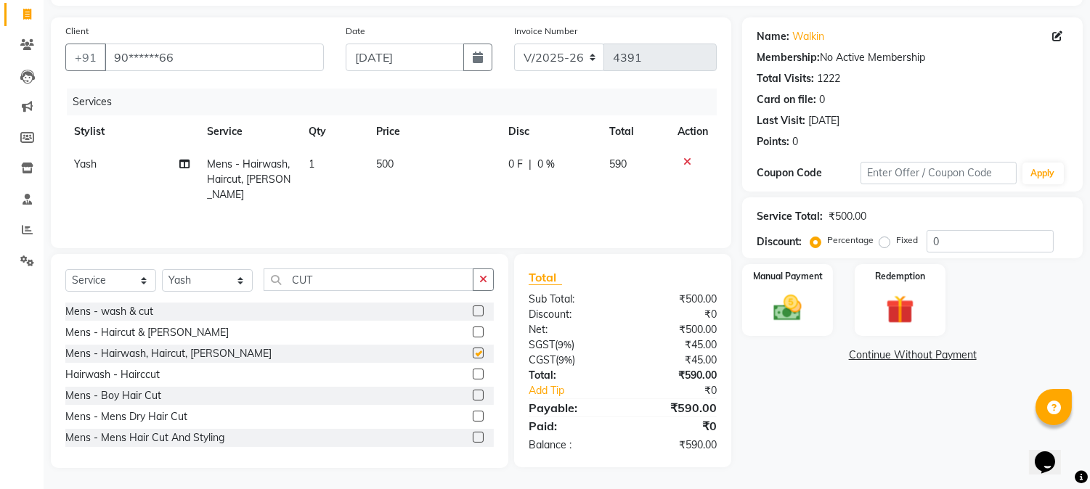
checkbox input "false"
click at [390, 176] on td "500" at bounding box center [433, 179] width 132 height 63
select select "24540"
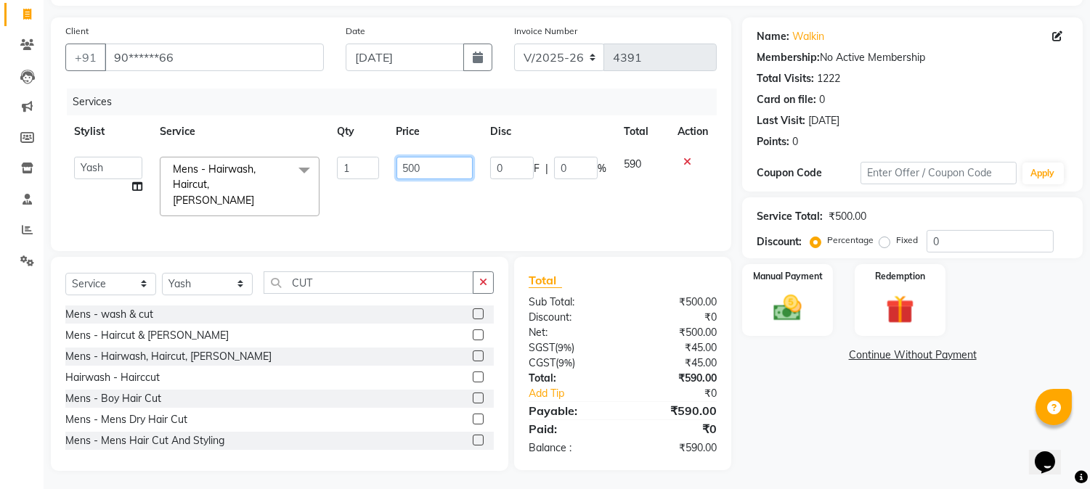
click at [408, 172] on input "500" at bounding box center [435, 168] width 76 height 23
type input "550"
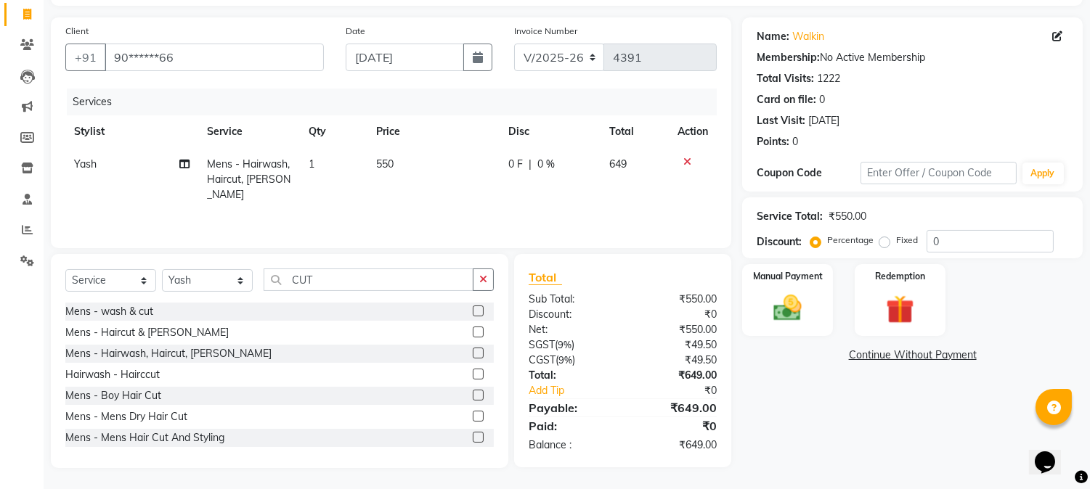
click at [437, 146] on th "Price" at bounding box center [433, 131] width 132 height 33
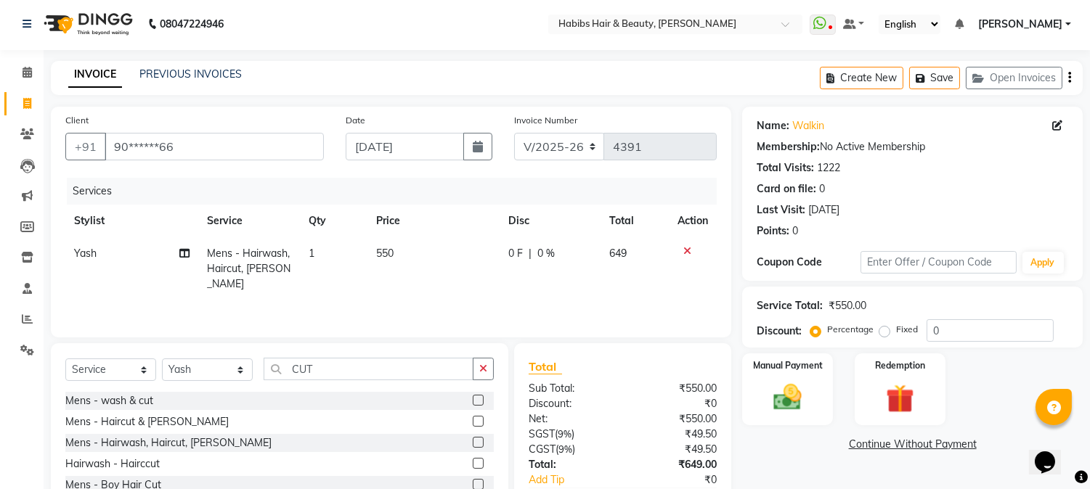
scroll to position [0, 0]
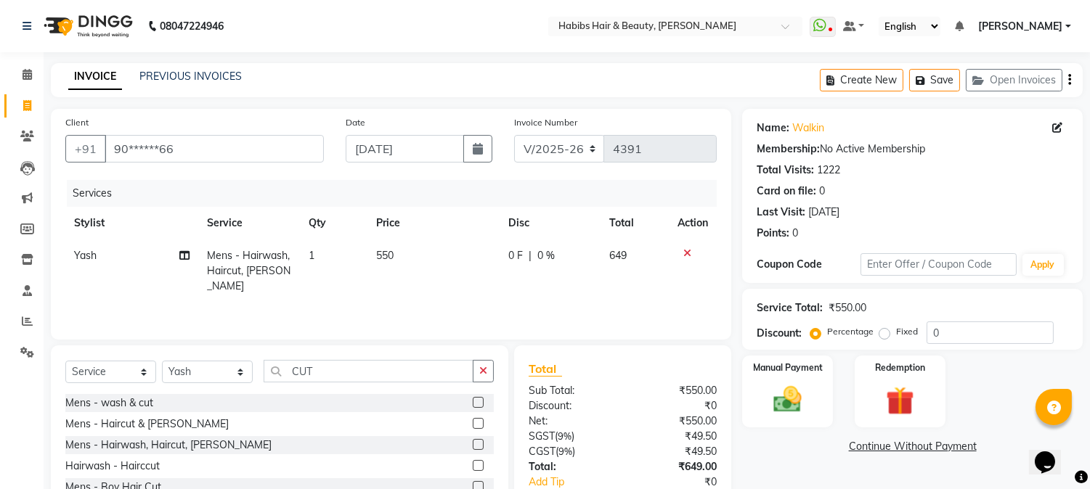
click at [1069, 80] on icon "button" at bounding box center [1069, 80] width 3 height 1
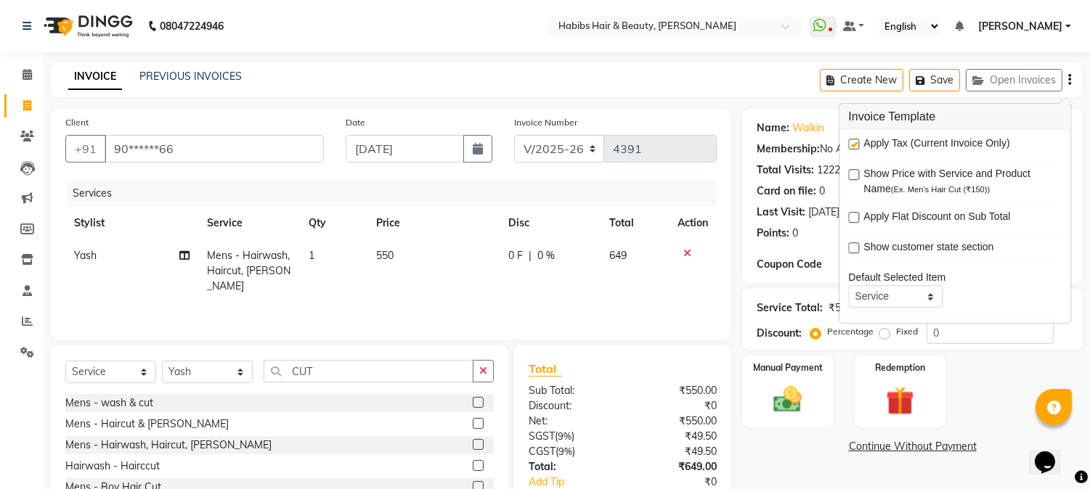
click at [852, 147] on label at bounding box center [853, 144] width 11 height 11
click at [852, 147] on input "checkbox" at bounding box center [852, 144] width 9 height 9
checkbox input "false"
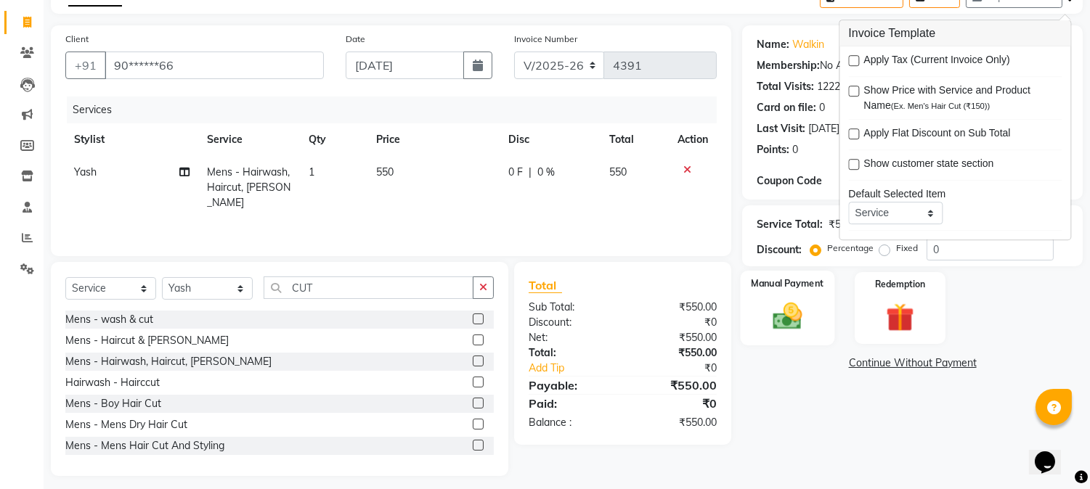
scroll to position [92, 0]
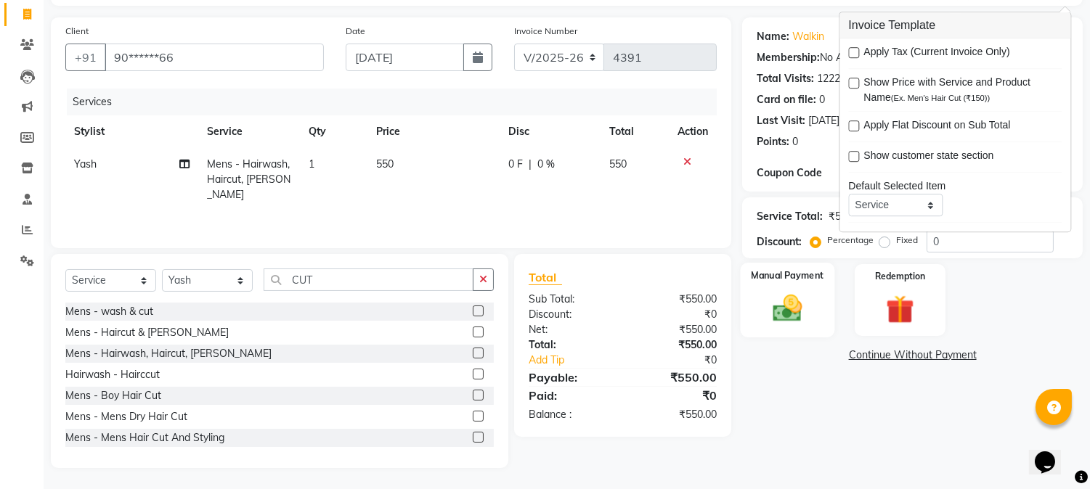
click at [788, 329] on div "Manual Payment" at bounding box center [788, 300] width 94 height 74
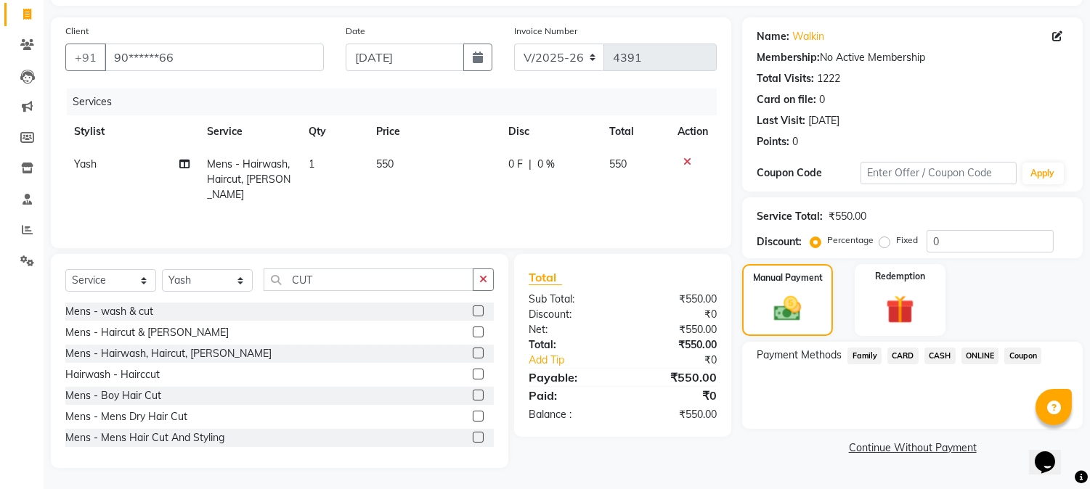
drag, startPoint x: 970, startPoint y: 352, endPoint x: 971, endPoint y: 360, distance: 8.0
click at [971, 360] on span "ONLINE" at bounding box center [980, 356] width 38 height 17
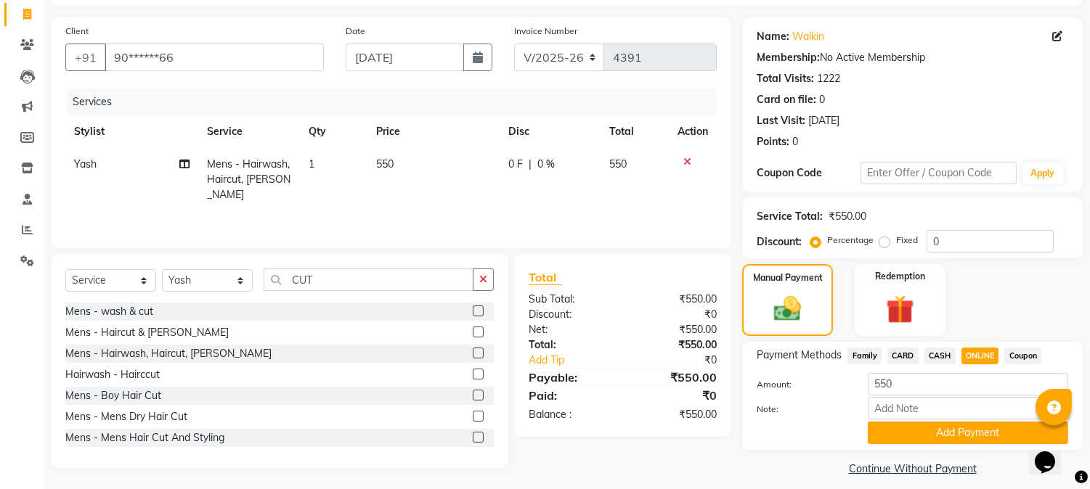
click at [971, 360] on span "ONLINE" at bounding box center [980, 356] width 38 height 17
click at [933, 428] on button "Add Payment" at bounding box center [968, 433] width 200 height 23
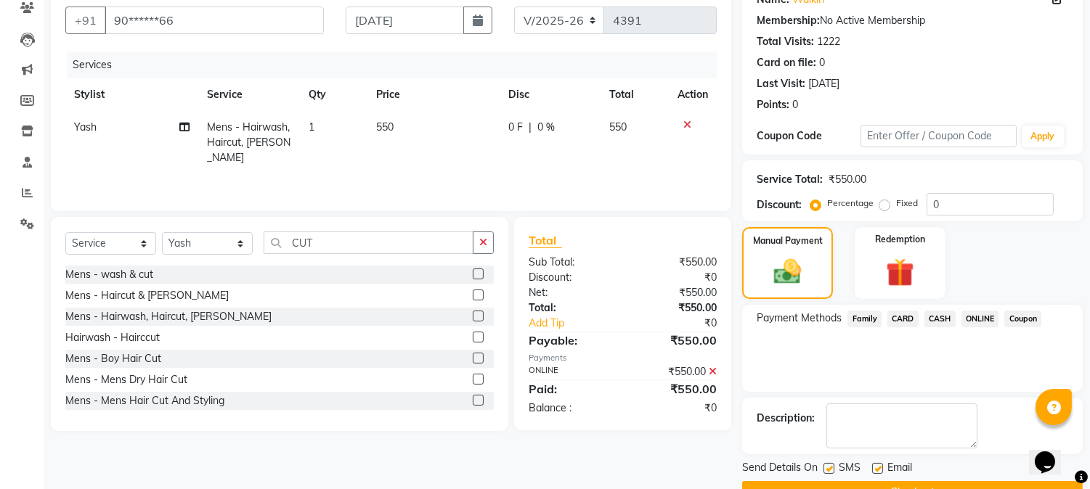
scroll to position [163, 0]
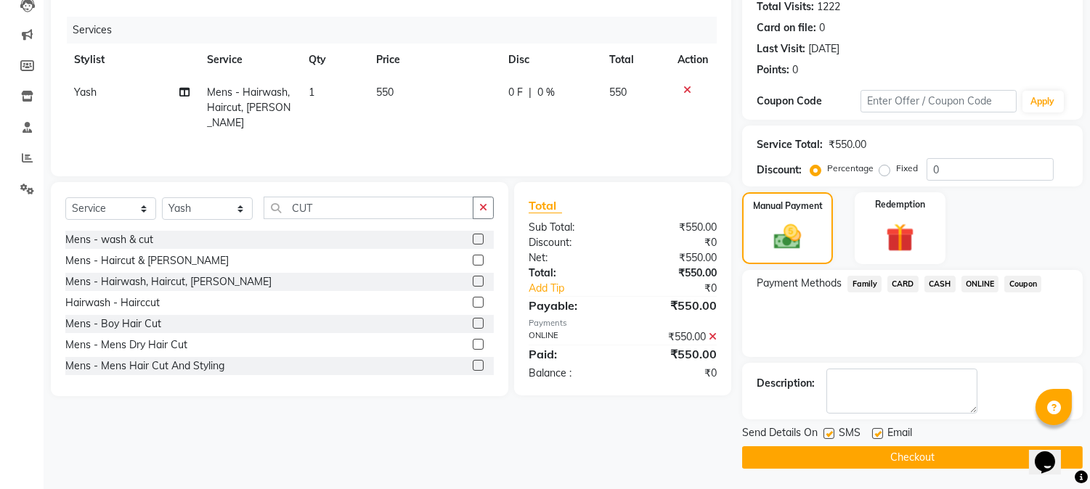
click at [908, 455] on button "Checkout" at bounding box center [912, 458] width 341 height 23
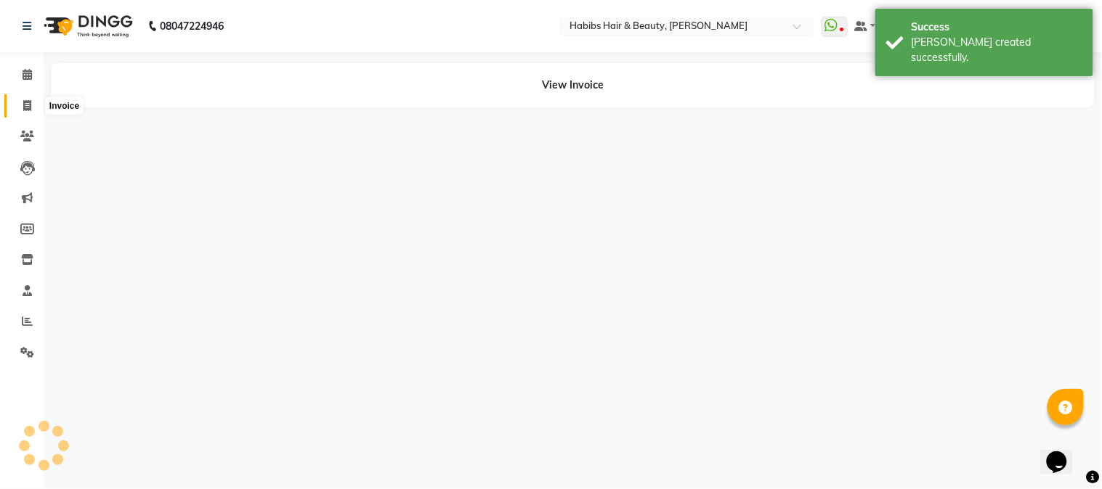
click at [25, 107] on icon at bounding box center [27, 105] width 8 height 11
select select "service"
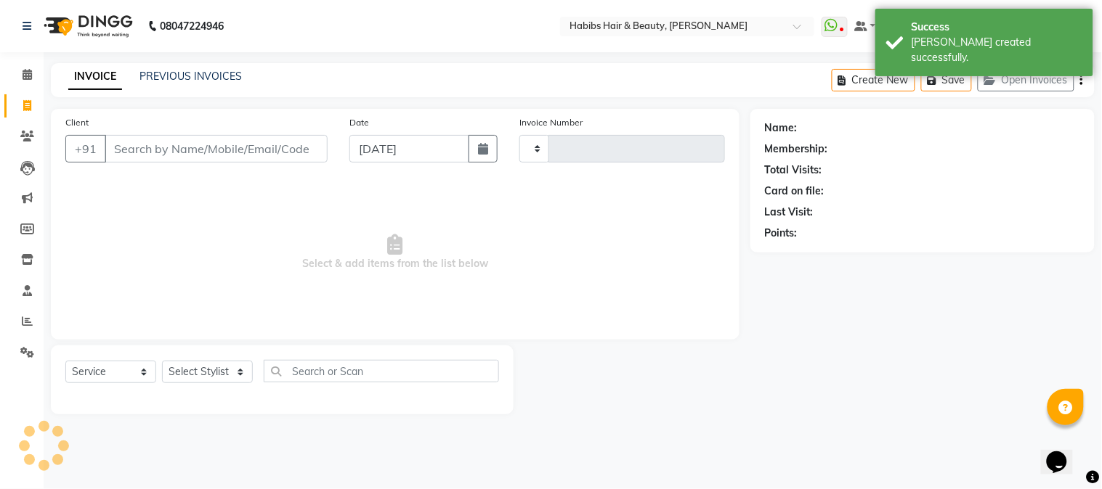
click at [263, 158] on input "Client" at bounding box center [216, 149] width 223 height 28
type input "4392"
select select "3712"
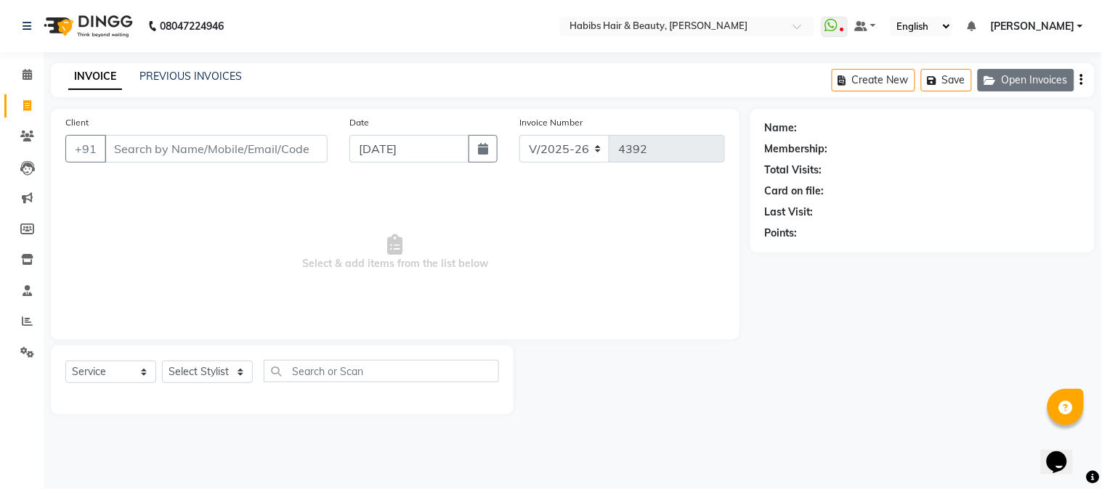
click at [1025, 82] on button "Open Invoices" at bounding box center [1025, 80] width 97 height 23
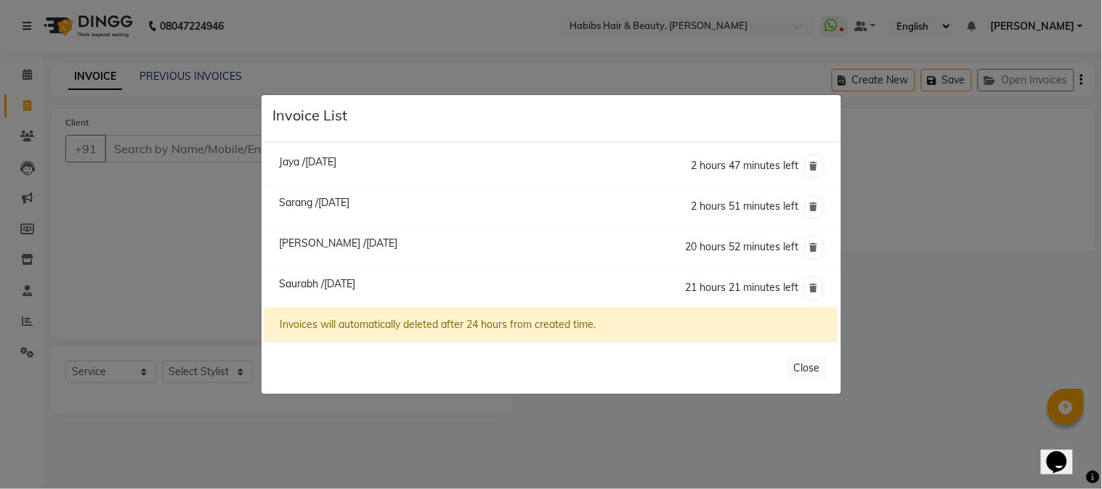
click at [355, 281] on span "Saurabh /[DATE]" at bounding box center [317, 283] width 76 height 13
type input "99******79"
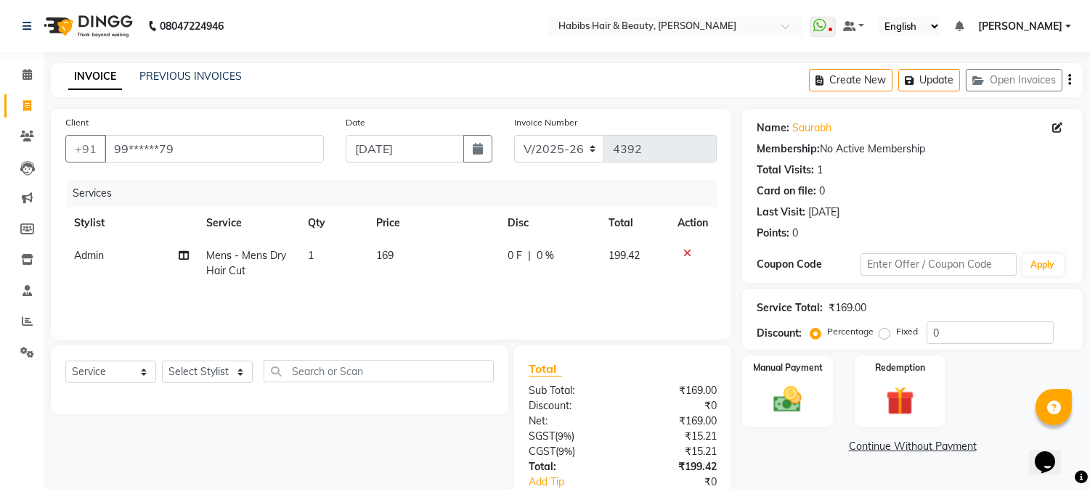
click at [391, 251] on span "169" at bounding box center [384, 255] width 17 height 13
click at [391, 251] on td "169" at bounding box center [432, 264] width 131 height 48
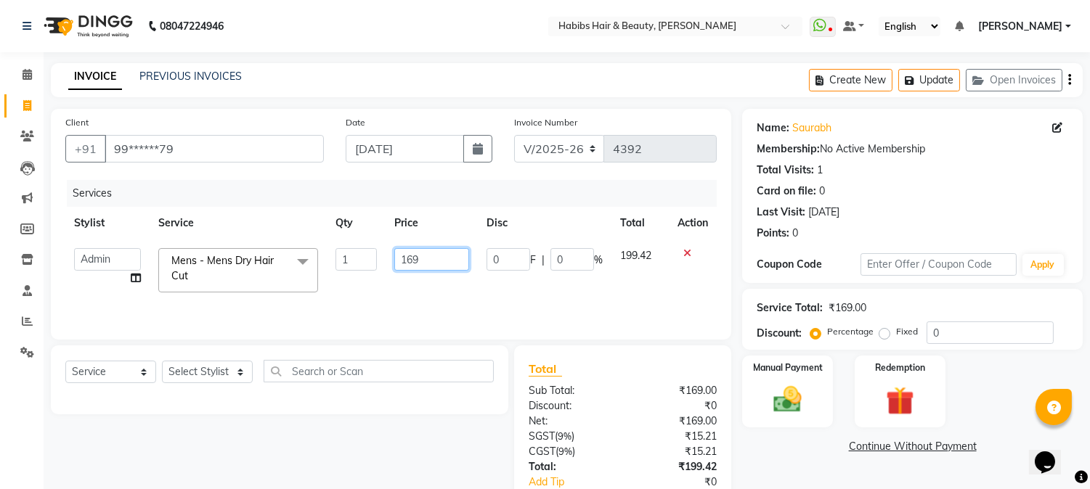
click at [404, 253] on input "169" at bounding box center [431, 259] width 75 height 23
type input "250"
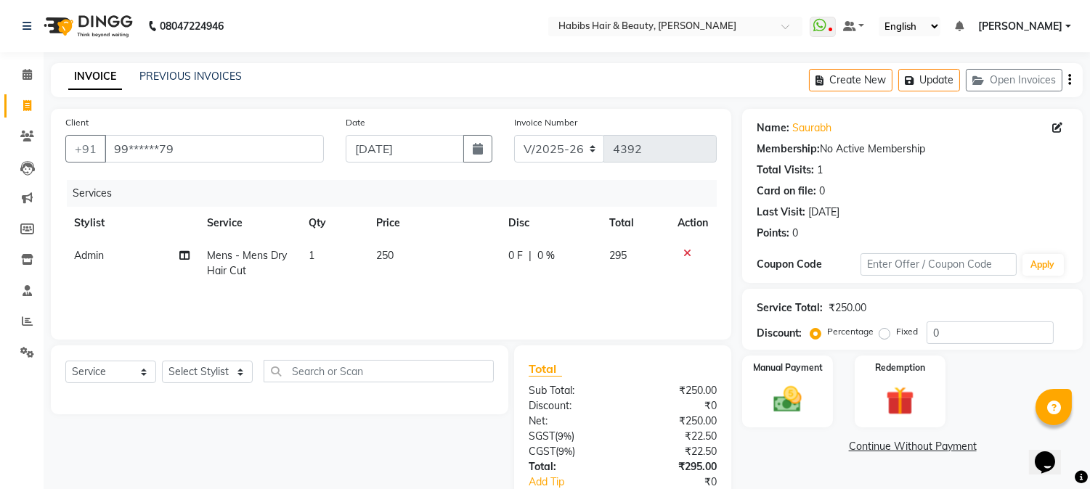
click at [441, 223] on th "Price" at bounding box center [433, 223] width 132 height 33
click at [1068, 80] on icon "button" at bounding box center [1069, 80] width 3 height 1
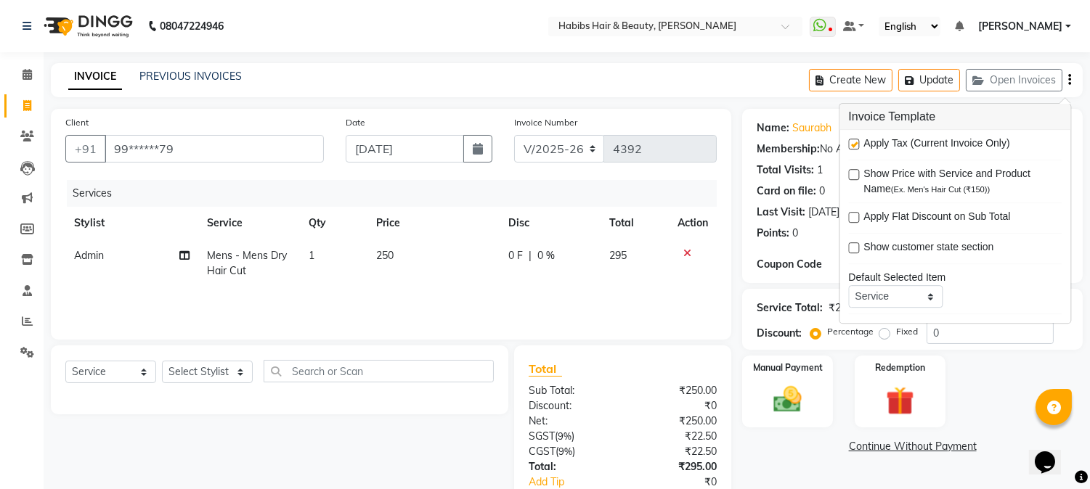
click at [851, 142] on label at bounding box center [853, 144] width 11 height 11
click at [851, 142] on input "checkbox" at bounding box center [852, 144] width 9 height 9
checkbox input "false"
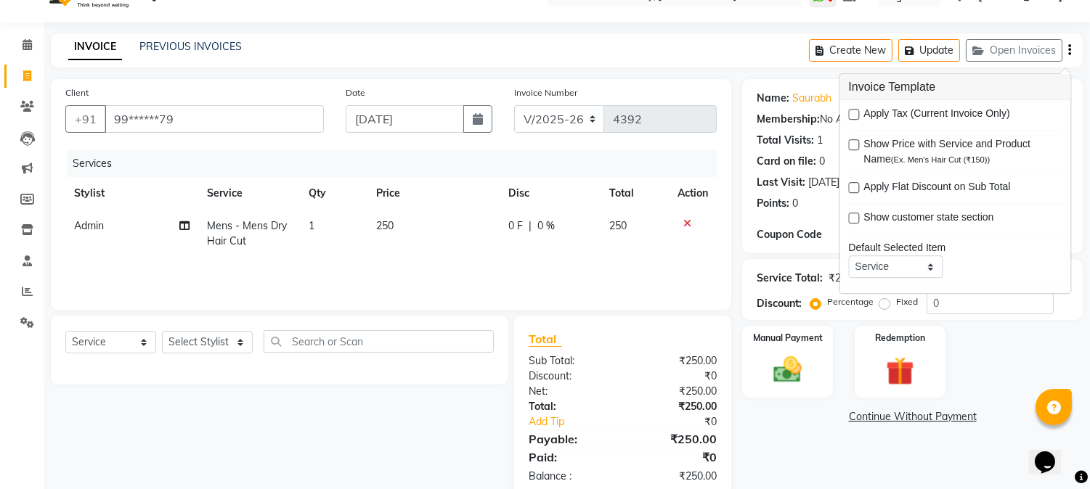
scroll to position [61, 0]
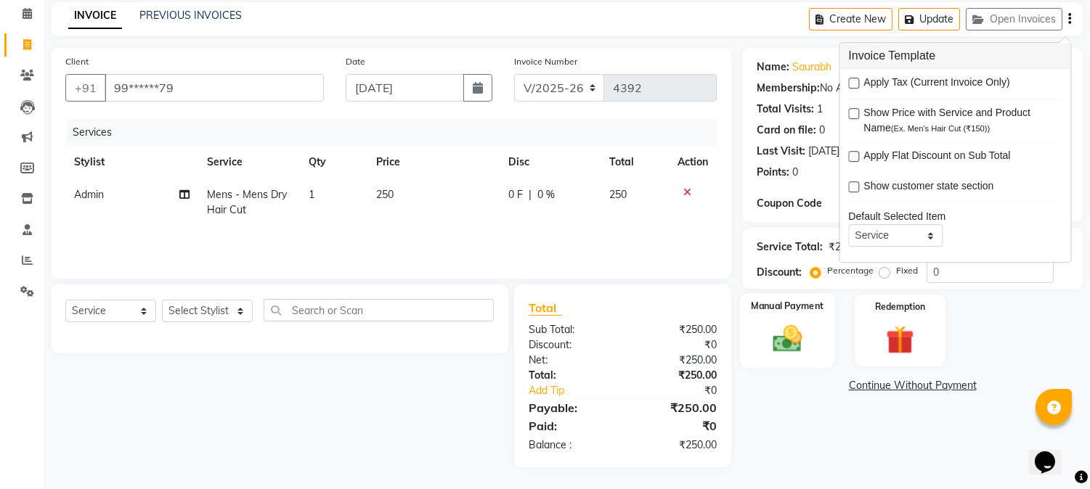
click at [792, 323] on img at bounding box center [788, 339] width 48 height 34
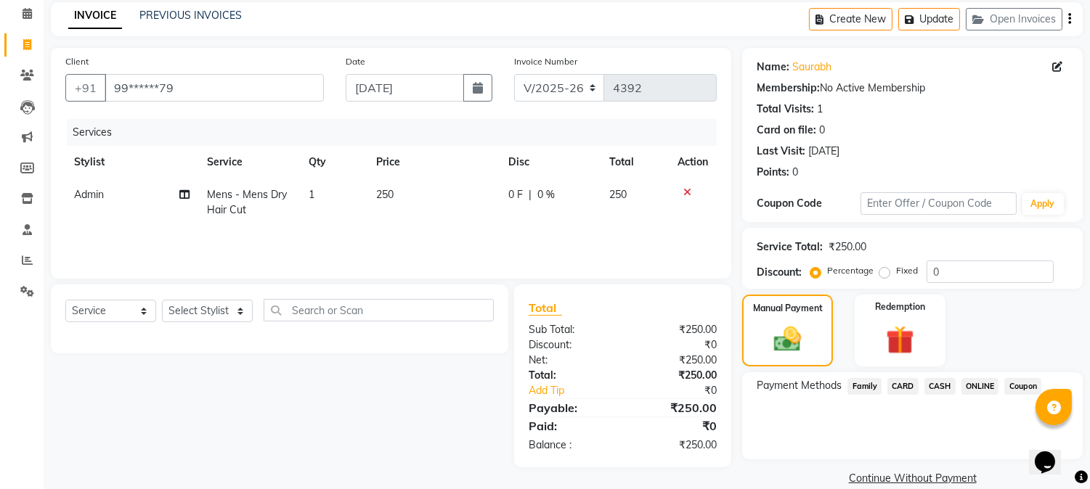
click at [942, 382] on span "CASH" at bounding box center [939, 386] width 31 height 17
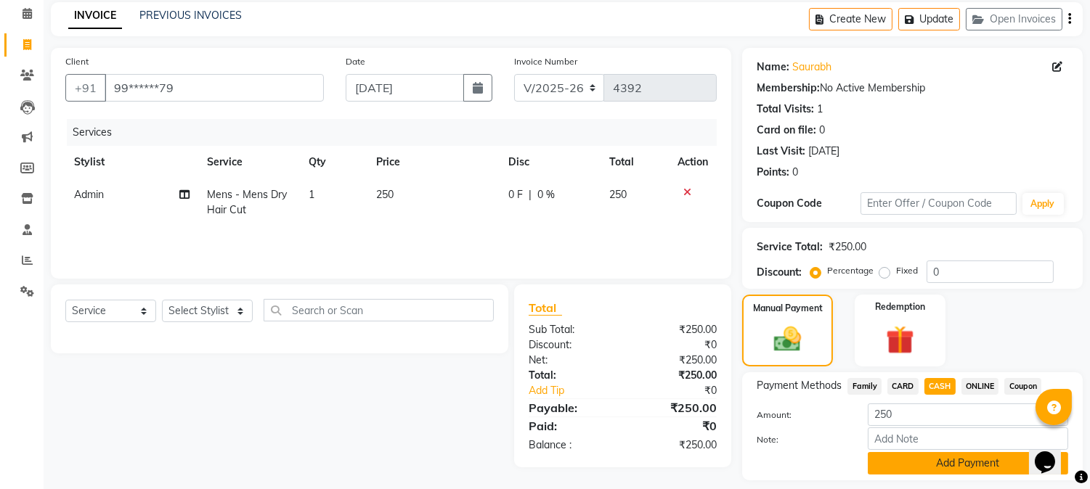
click at [944, 463] on button "Add Payment" at bounding box center [968, 463] width 200 height 23
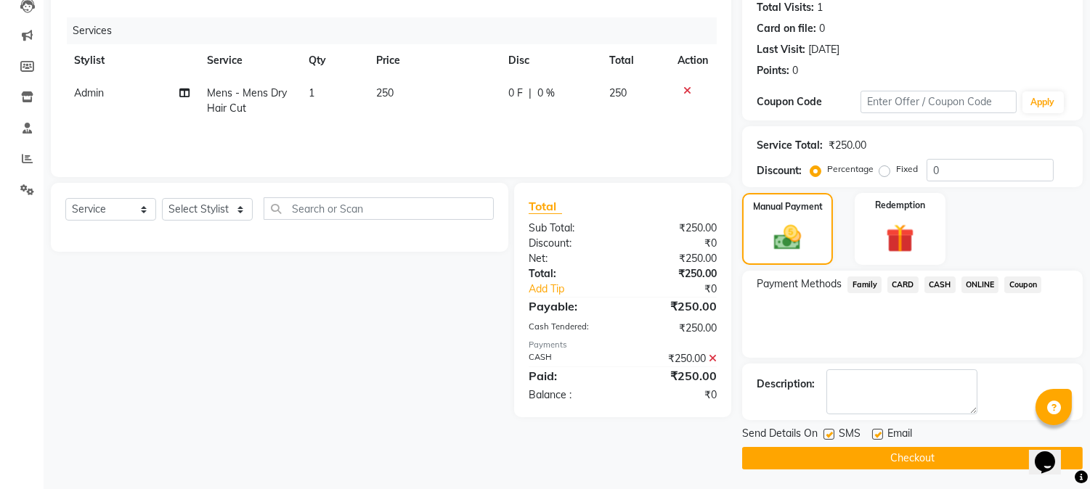
scroll to position [163, 0]
click at [920, 447] on button "Checkout" at bounding box center [912, 458] width 341 height 23
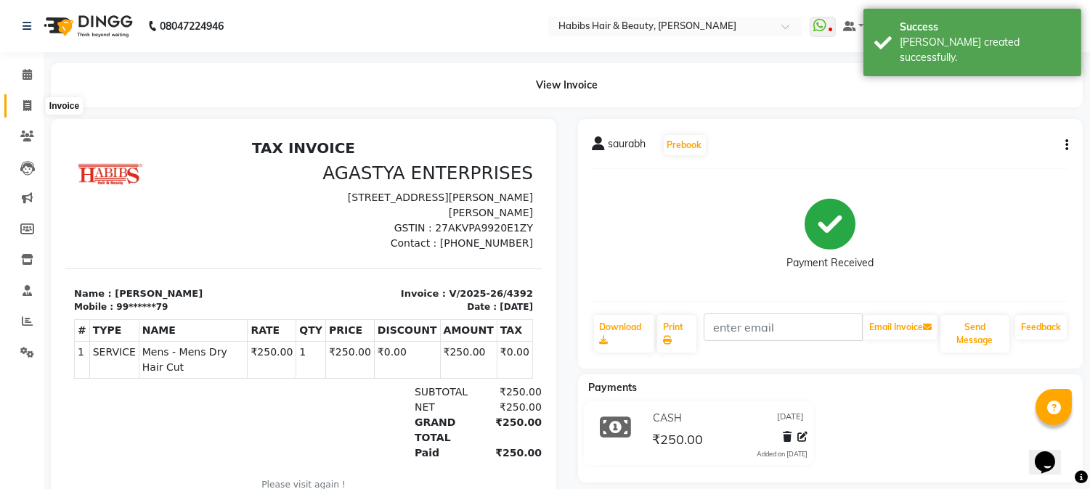
click at [23, 102] on icon at bounding box center [27, 105] width 8 height 11
select select "service"
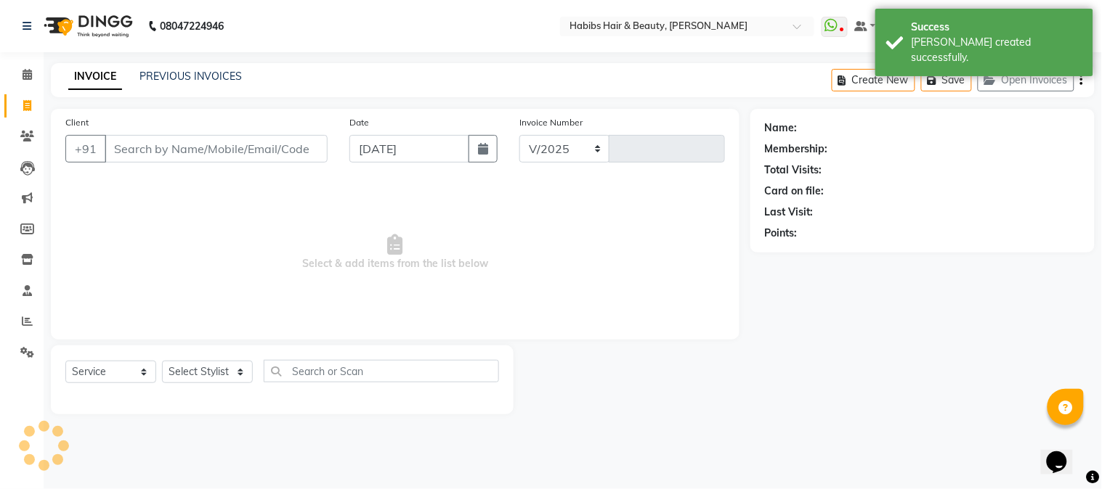
select select "3712"
type input "4393"
click at [221, 147] on input "Client" at bounding box center [216, 149] width 223 height 28
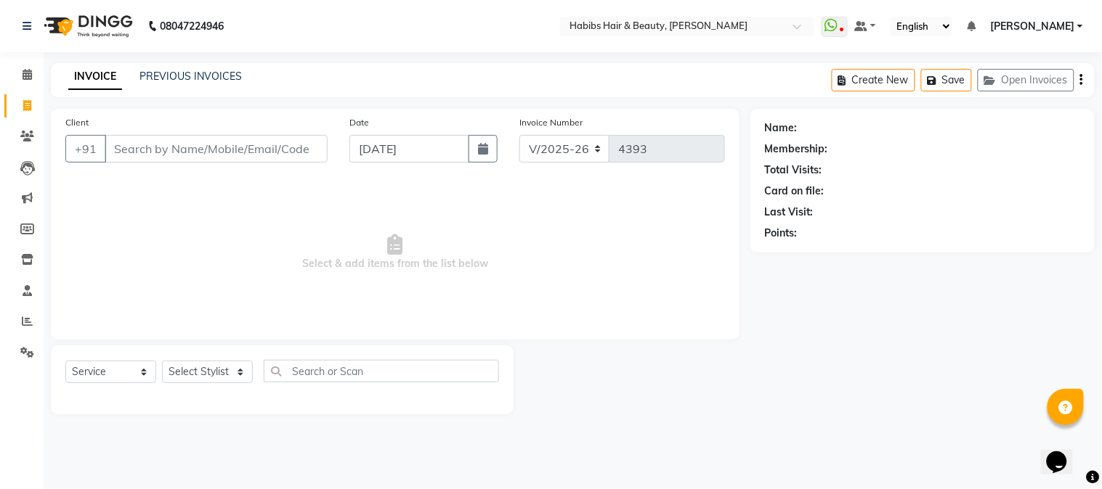
click at [228, 146] on input "Client" at bounding box center [216, 149] width 223 height 28
click at [999, 76] on icon "button" at bounding box center [992, 81] width 17 height 10
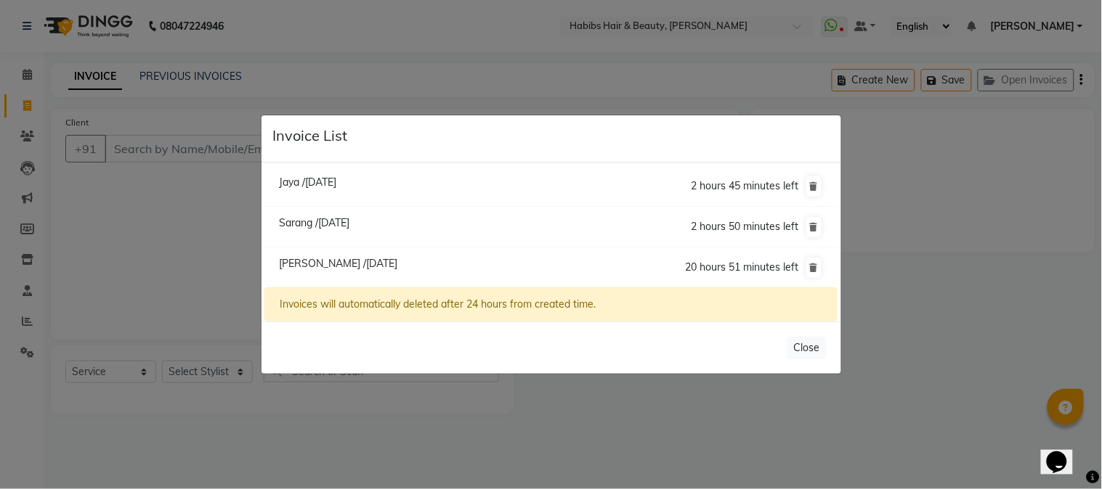
click at [225, 148] on ngb-modal-window "Invoice List Jaya /[DATE] 2 hours 45 minutes left [GEOGRAPHIC_DATA] /[DATE] 2 h…" at bounding box center [551, 244] width 1102 height 489
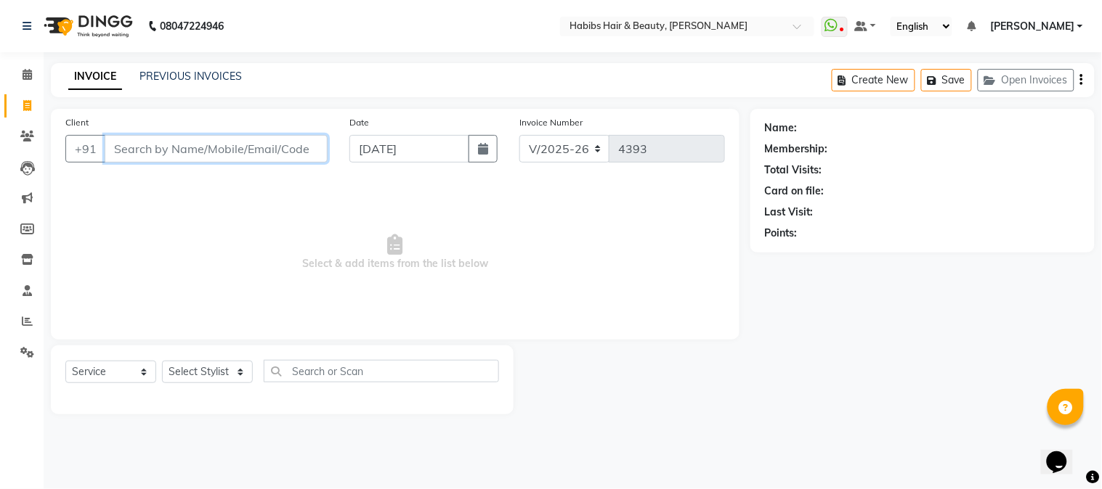
click at [229, 142] on input "Client" at bounding box center [216, 149] width 223 height 28
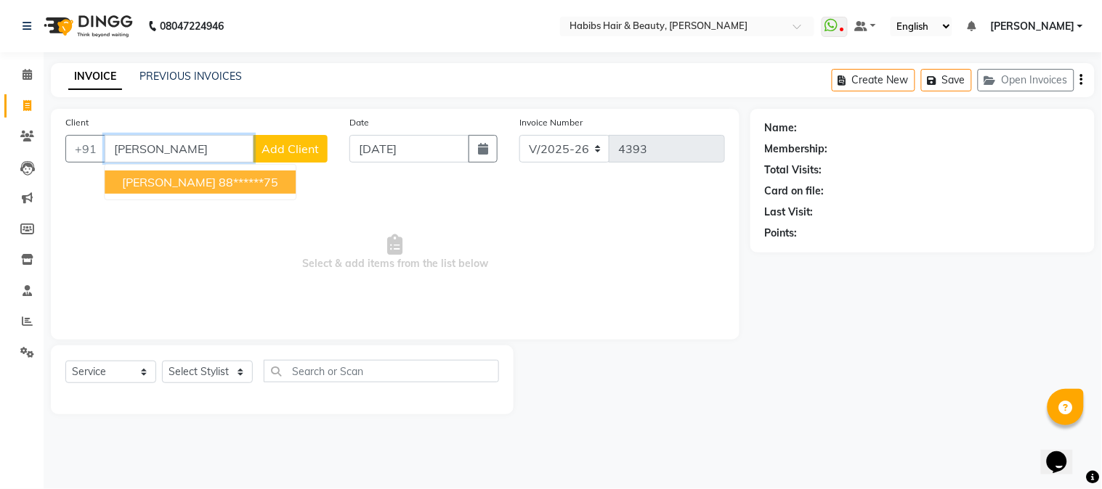
click at [219, 185] on ngb-highlight "88******75" at bounding box center [249, 182] width 60 height 15
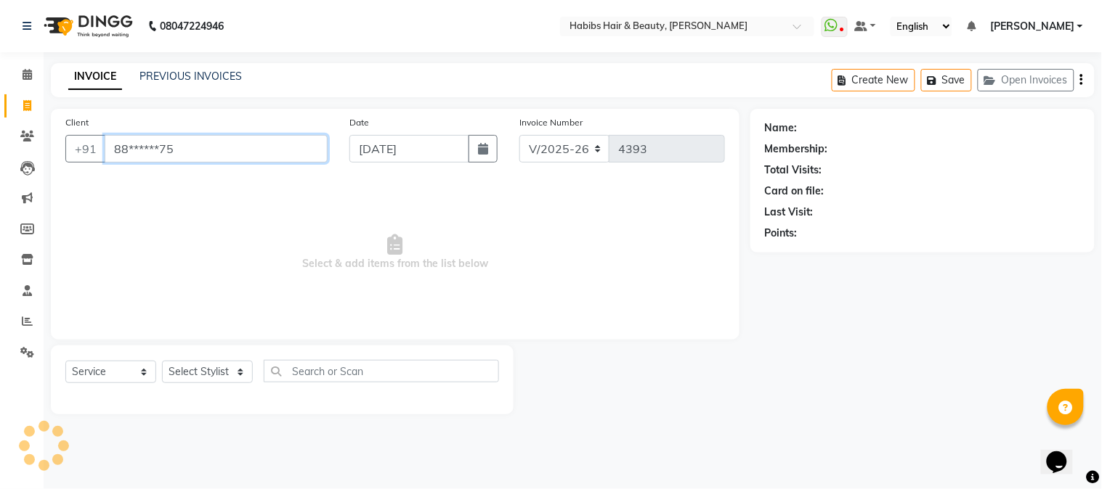
type input "88******75"
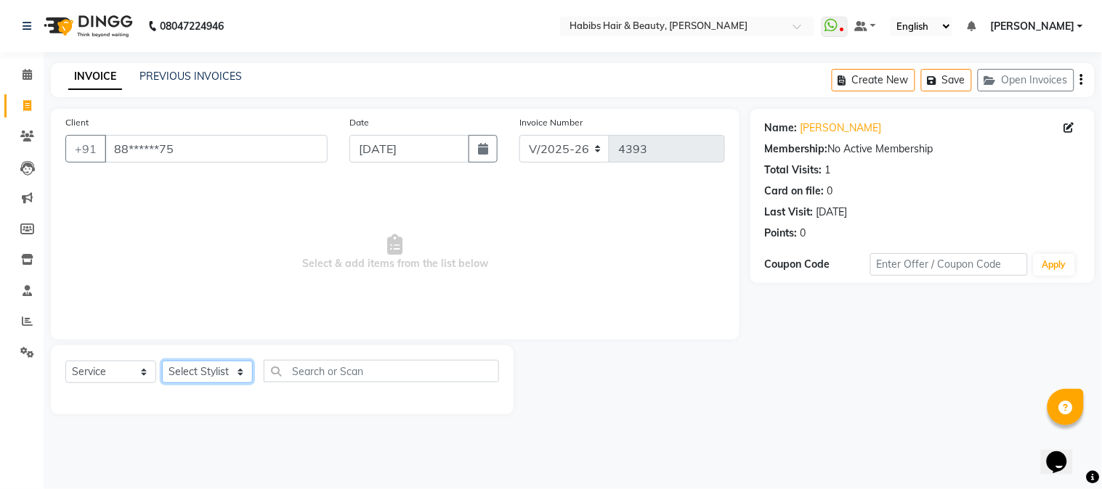
click at [198, 374] on select "Select Stylist Admin Akshay [PERSON_NAME] [PERSON_NAME] [PERSON_NAME] [PERSON_N…" at bounding box center [207, 372] width 91 height 23
select select "17833"
click at [162, 362] on select "Select Stylist Admin Akshay [PERSON_NAME] [PERSON_NAME] [PERSON_NAME] [PERSON_N…" at bounding box center [207, 372] width 91 height 23
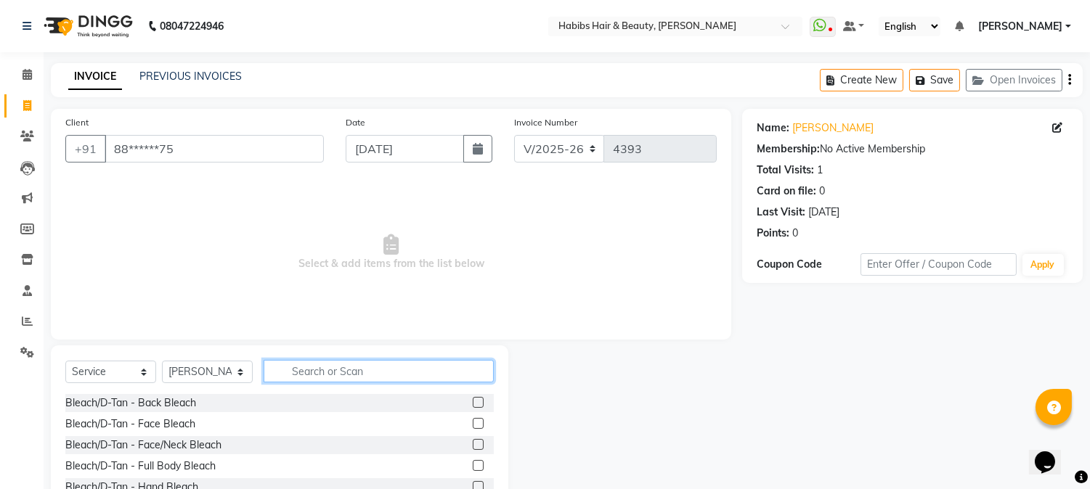
click at [317, 364] on input "text" at bounding box center [379, 371] width 230 height 23
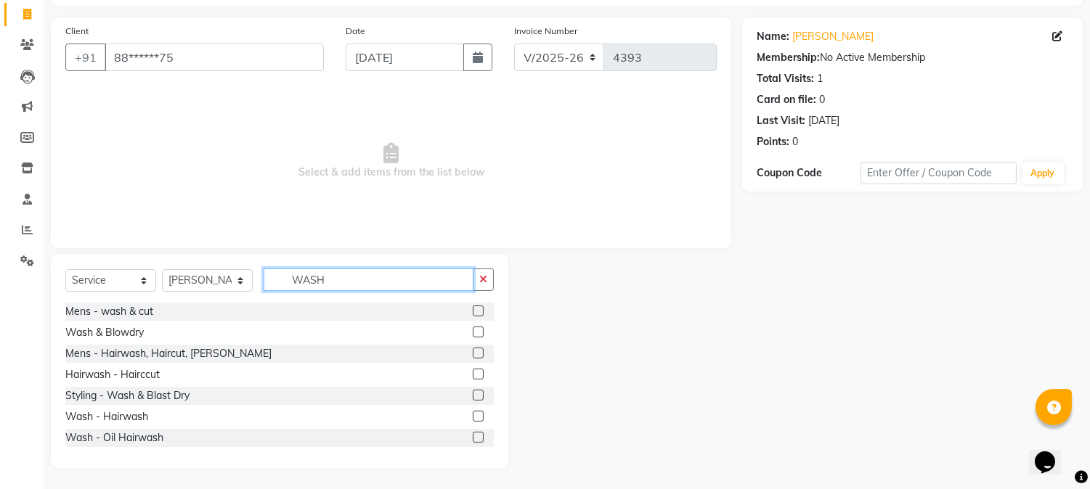
type input "WASH"
click at [473, 415] on label at bounding box center [478, 416] width 11 height 11
click at [473, 415] on input "checkbox" at bounding box center [477, 416] width 9 height 9
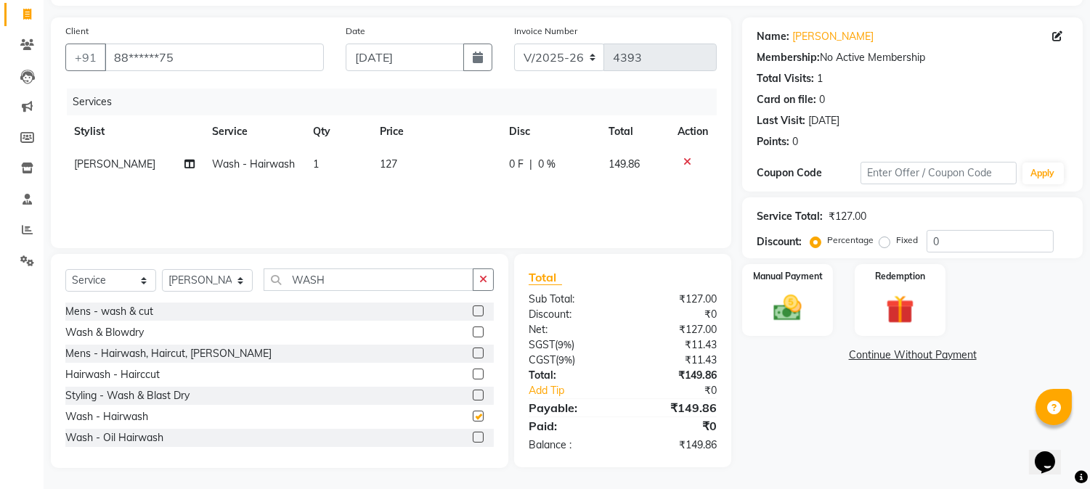
checkbox input "false"
click at [304, 281] on input "WASH" at bounding box center [369, 280] width 210 height 23
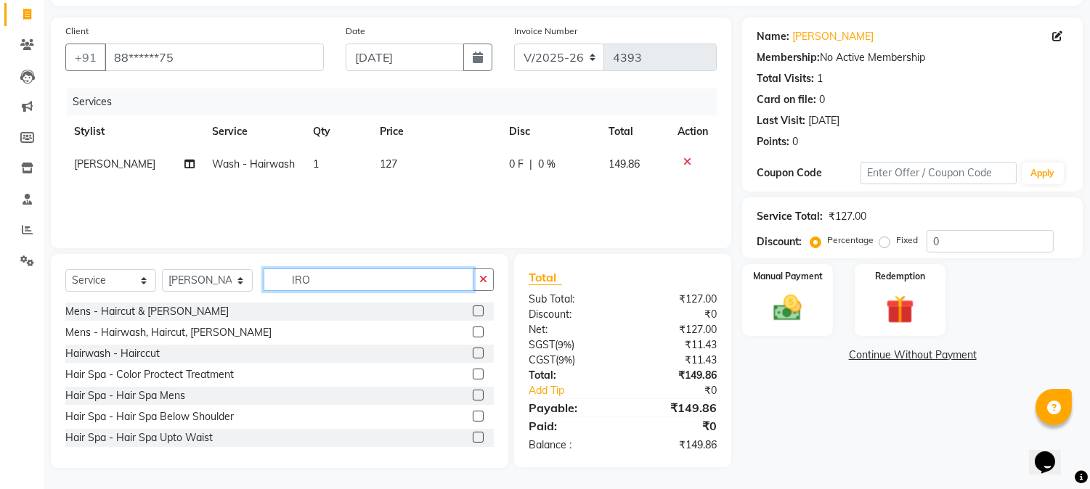
scroll to position [91, 0]
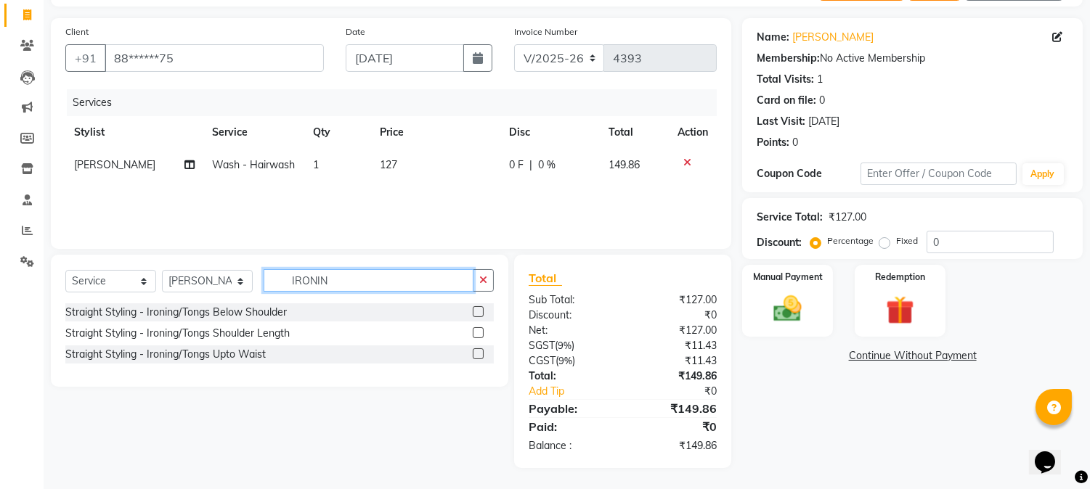
type input "IRONIN"
click at [476, 313] on label at bounding box center [478, 311] width 11 height 11
click at [476, 313] on input "checkbox" at bounding box center [477, 312] width 9 height 9
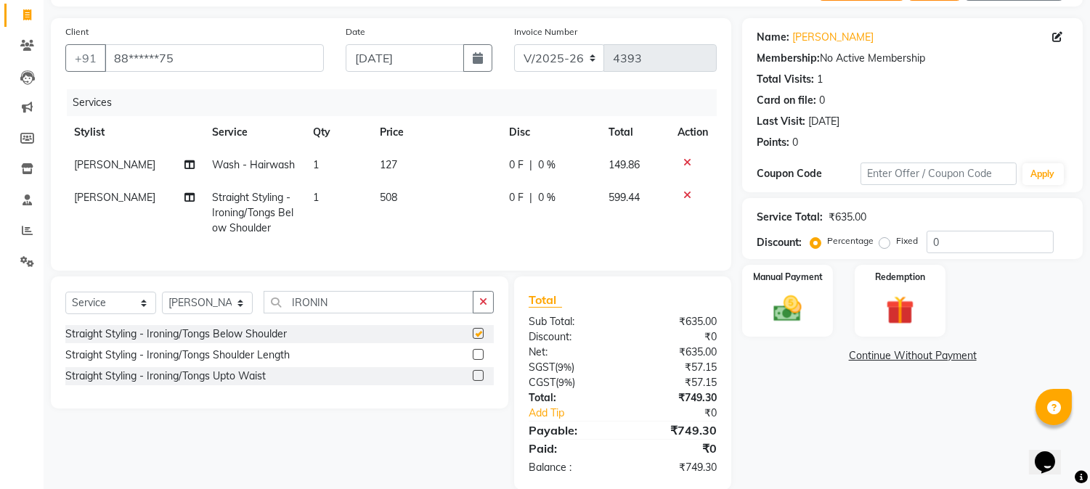
checkbox input "false"
click at [389, 195] on span "508" at bounding box center [388, 197] width 17 height 13
click at [389, 195] on td "508" at bounding box center [435, 213] width 129 height 63
select select "17833"
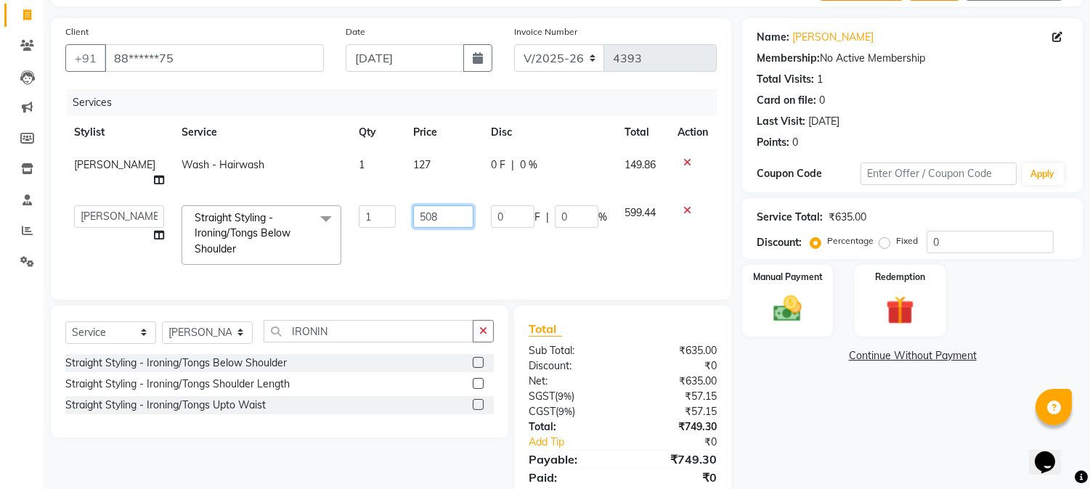
click at [413, 206] on input "508" at bounding box center [443, 217] width 60 height 23
type input "1200"
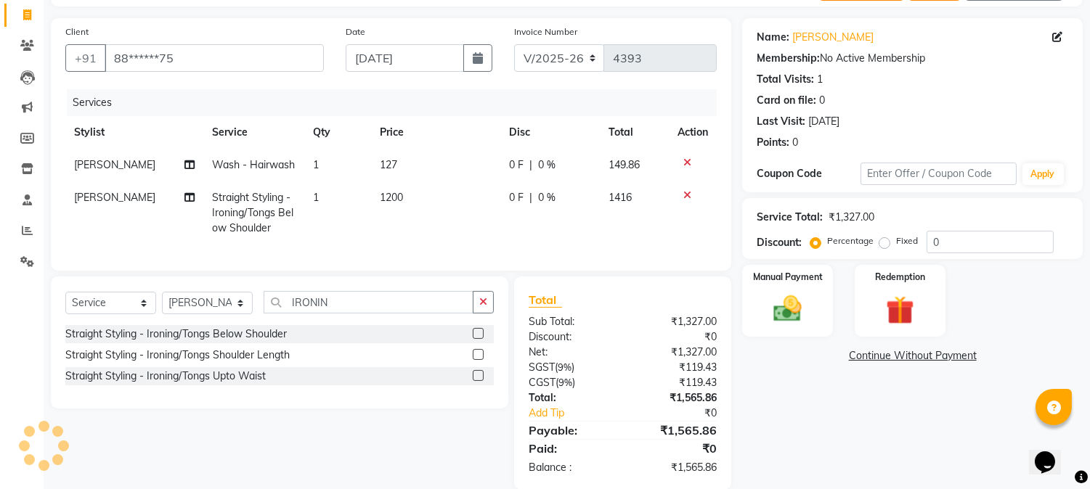
click at [404, 176] on td "127" at bounding box center [435, 165] width 129 height 33
select select "17833"
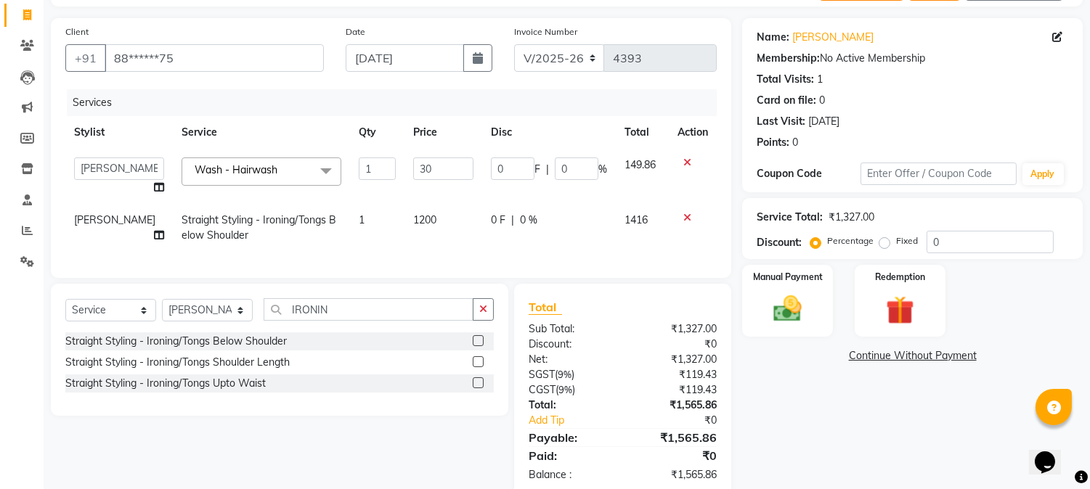
type input "300"
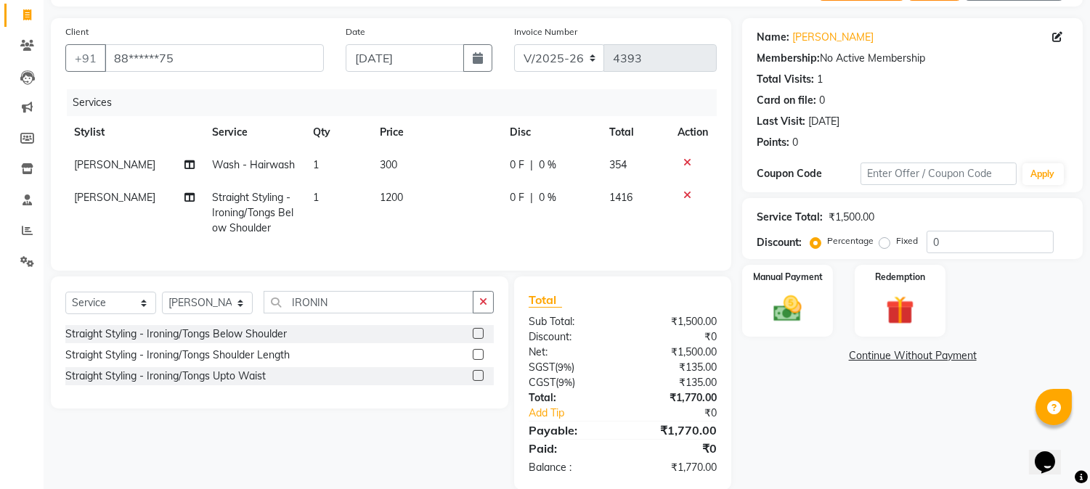
click at [456, 136] on th "Price" at bounding box center [436, 132] width 130 height 33
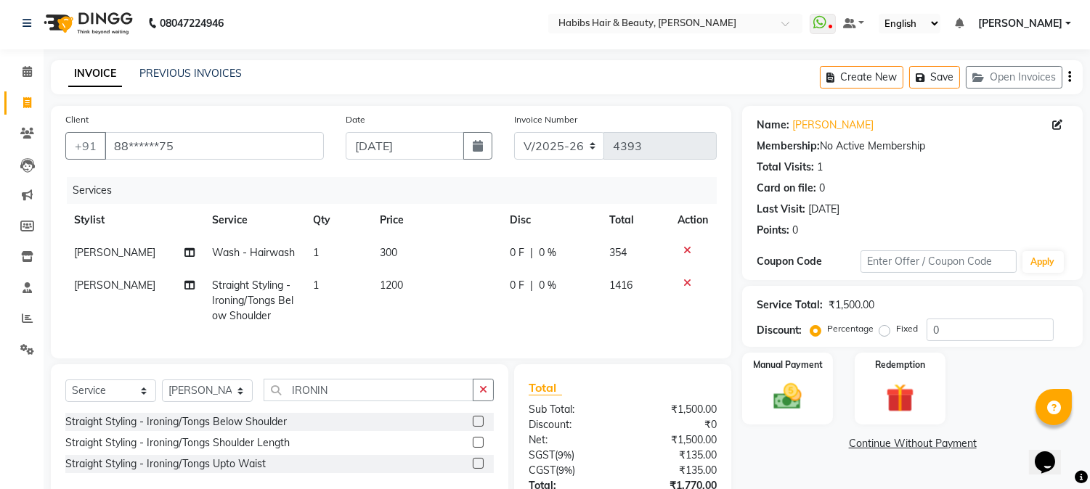
scroll to position [0, 0]
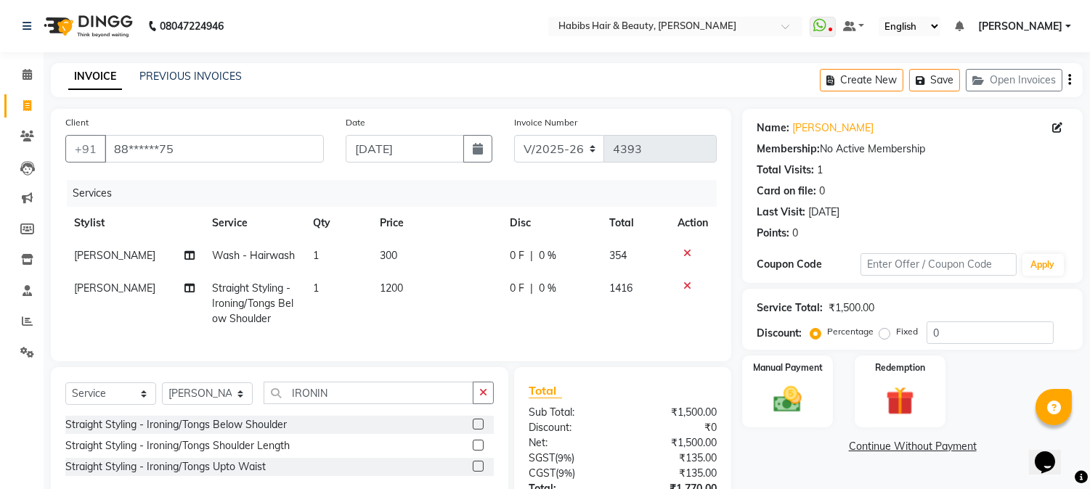
click at [1070, 81] on icon "button" at bounding box center [1069, 80] width 3 height 1
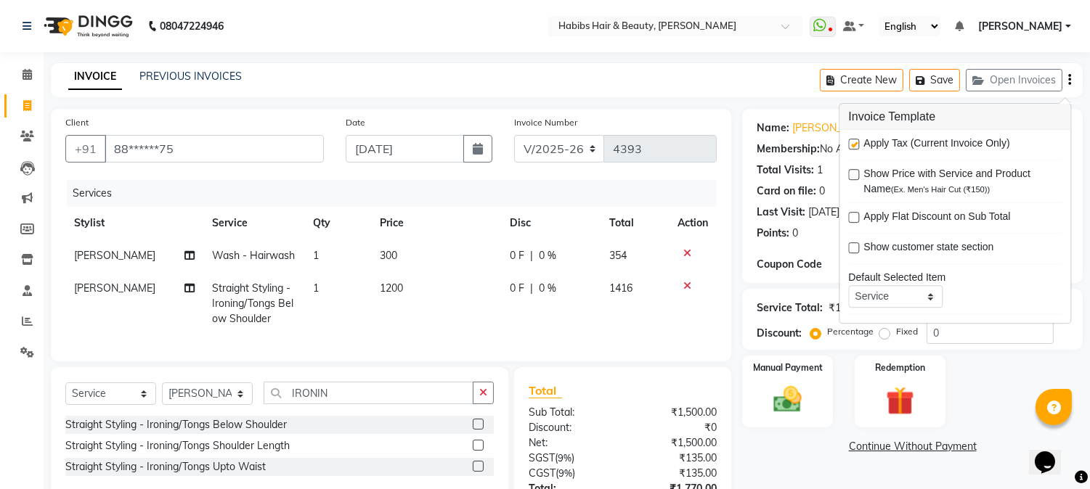
click at [852, 141] on label at bounding box center [853, 144] width 11 height 11
click at [852, 141] on input "checkbox" at bounding box center [852, 144] width 9 height 9
checkbox input "false"
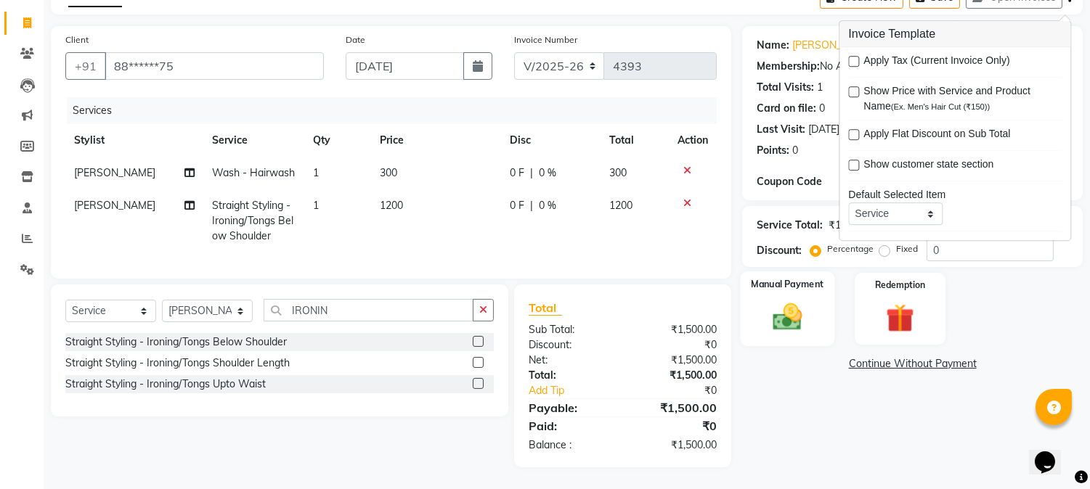
click at [801, 301] on img at bounding box center [788, 318] width 48 height 34
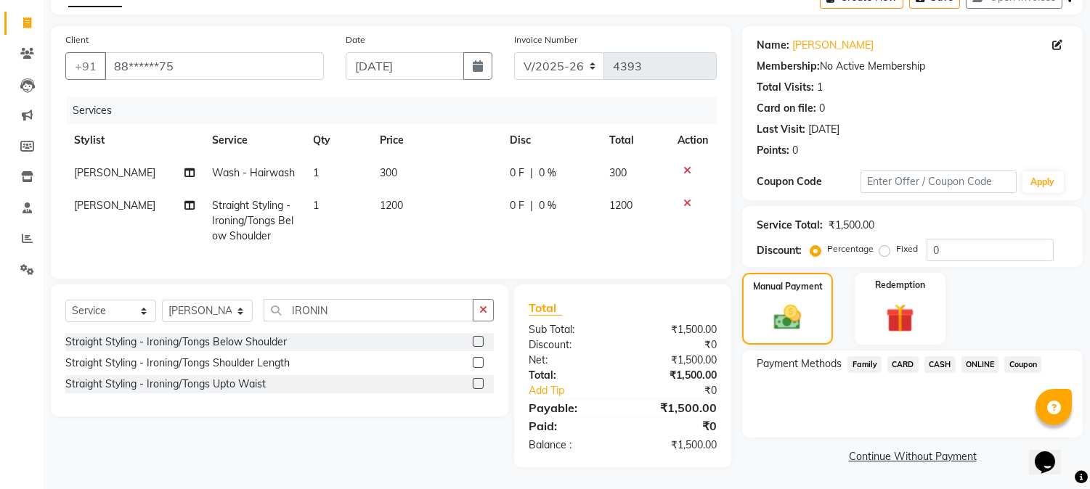
click at [977, 357] on span "ONLINE" at bounding box center [980, 365] width 38 height 17
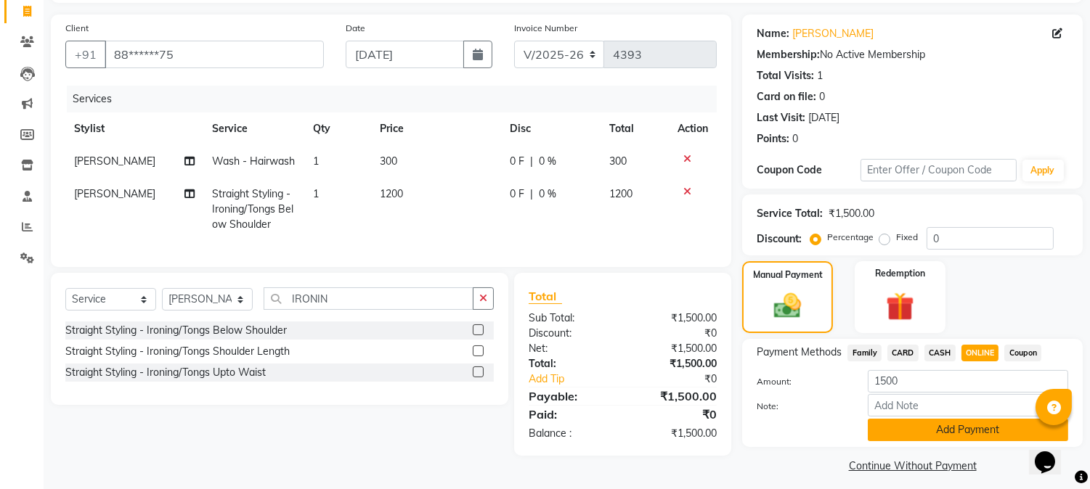
click at [947, 434] on button "Add Payment" at bounding box center [968, 430] width 200 height 23
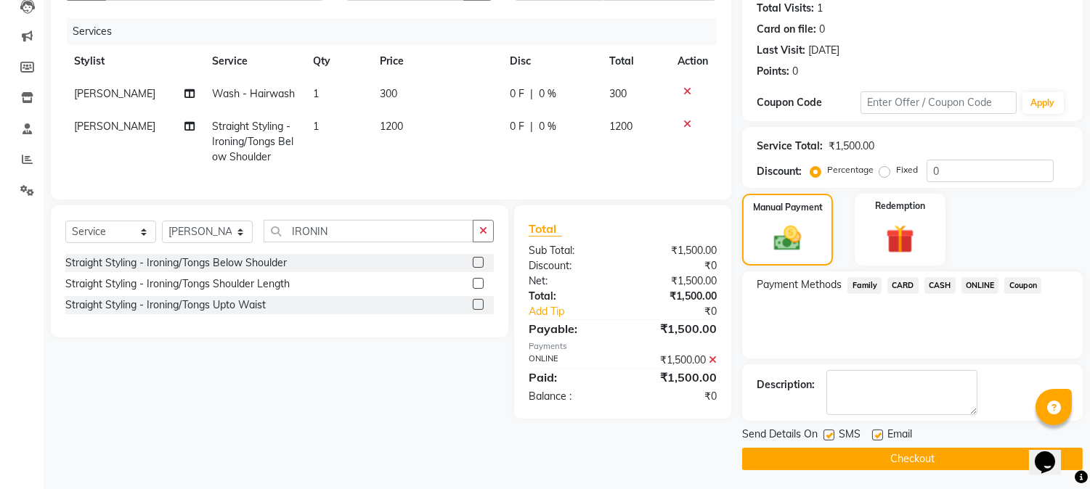
scroll to position [163, 0]
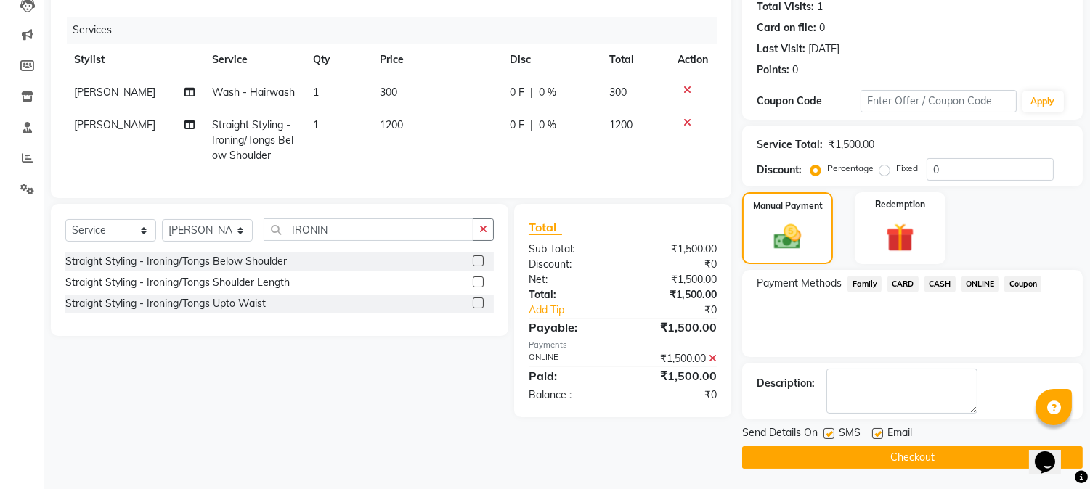
click at [922, 444] on div "Send Details On SMS Email Checkout" at bounding box center [912, 448] width 341 height 44
click at [919, 452] on button "Checkout" at bounding box center [912, 458] width 341 height 23
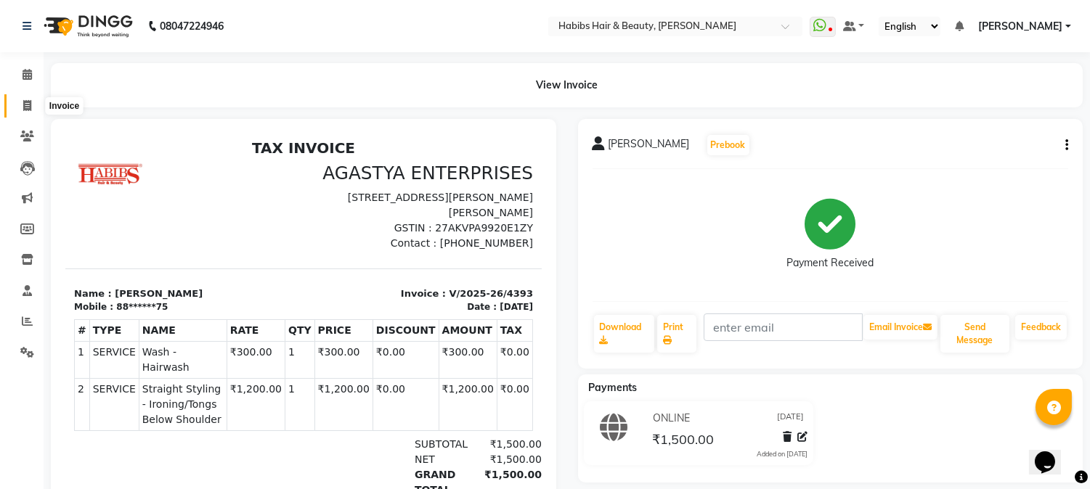
click at [27, 109] on icon at bounding box center [27, 105] width 8 height 11
select select "service"
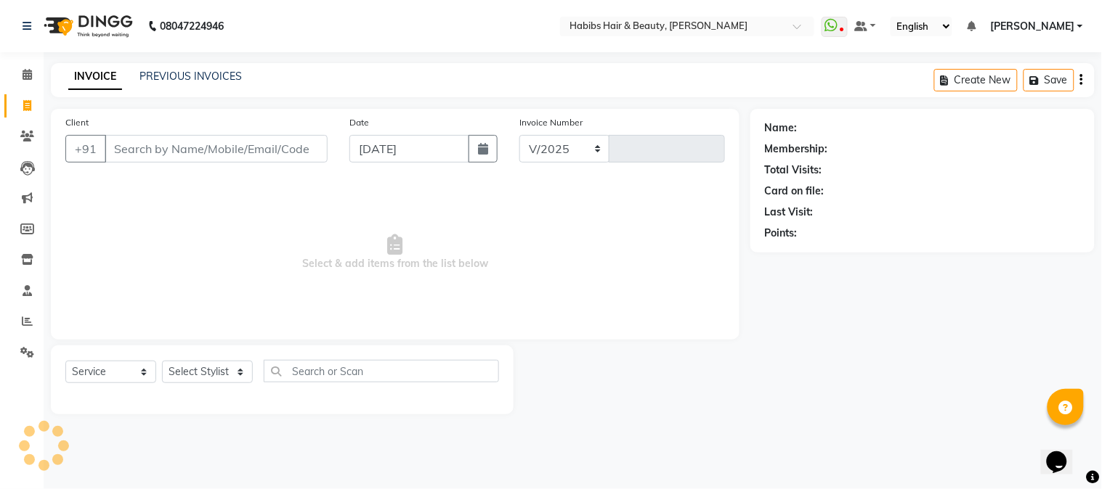
select select "3712"
type input "4394"
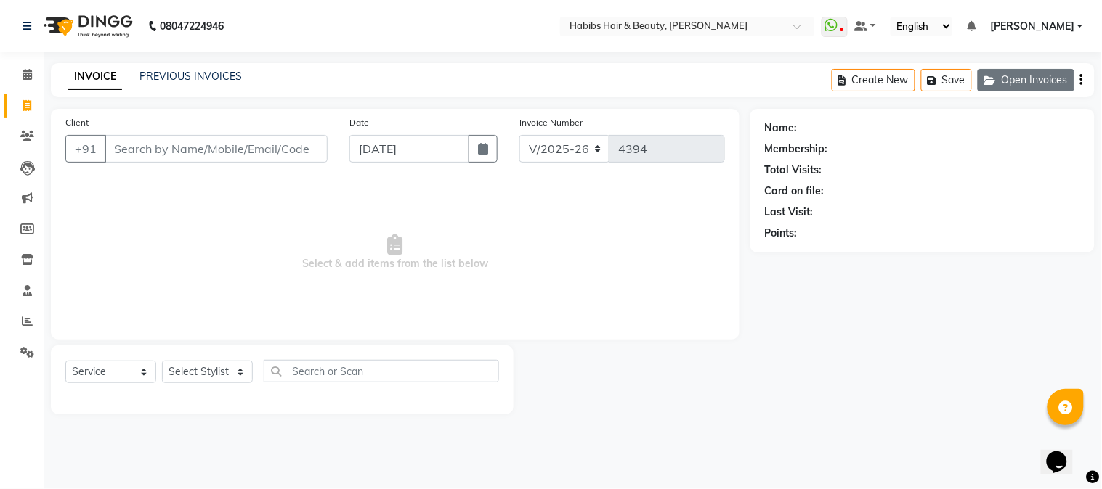
click at [1025, 78] on button "Open Invoices" at bounding box center [1025, 80] width 97 height 23
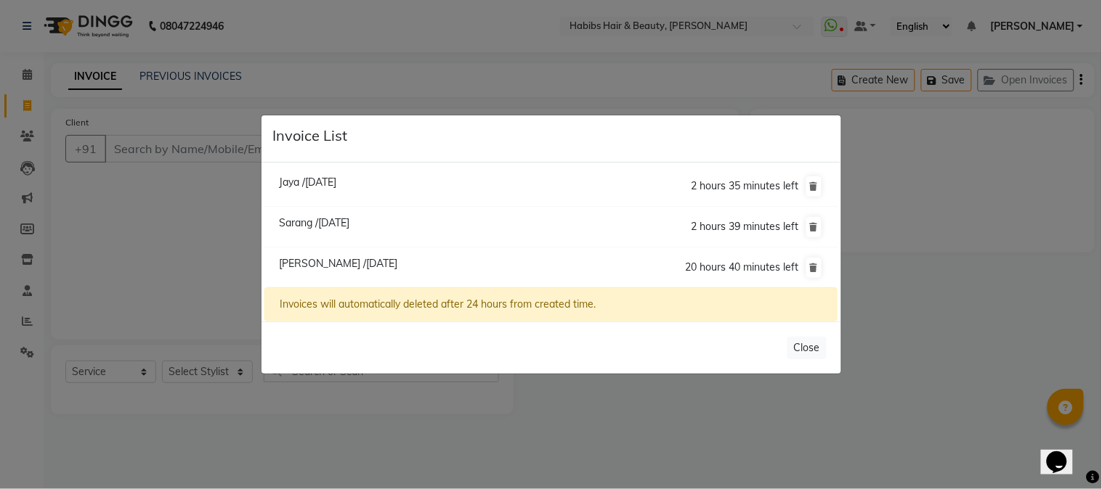
click at [322, 179] on span "Jaya /[DATE]" at bounding box center [307, 182] width 57 height 13
type input "90******18"
type input "[DATE]"
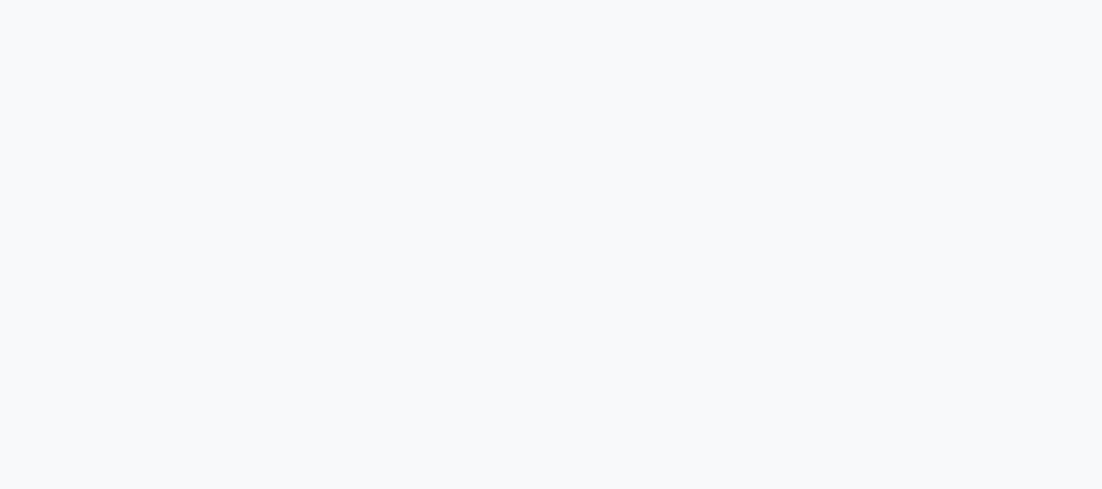
select select "service"
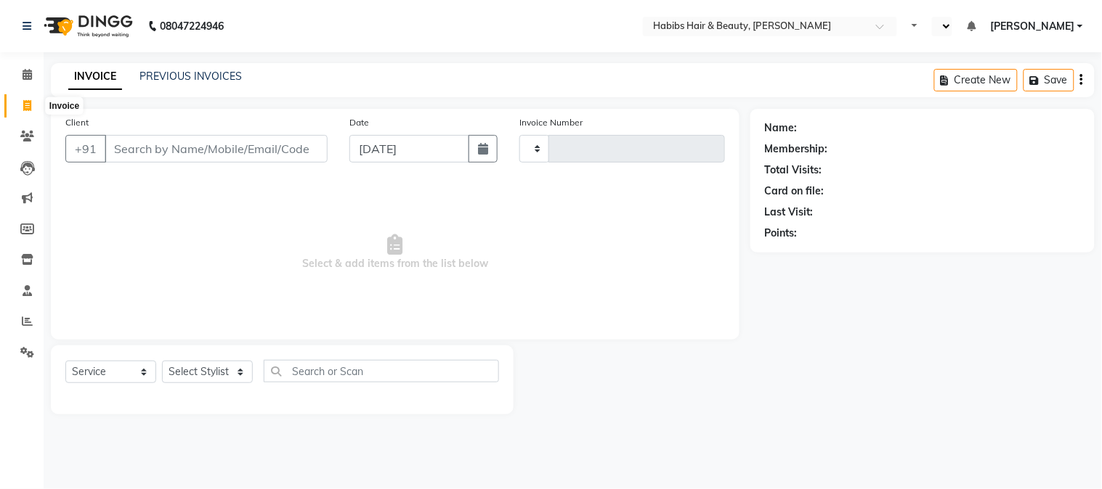
type input "4394"
select select "en"
select select "3712"
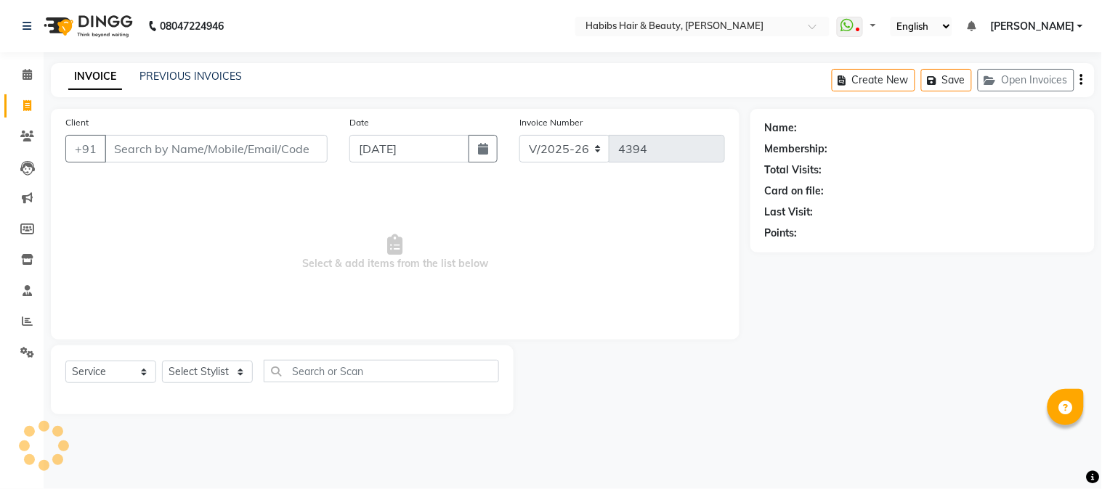
click at [134, 148] on input "Client" at bounding box center [216, 149] width 223 height 28
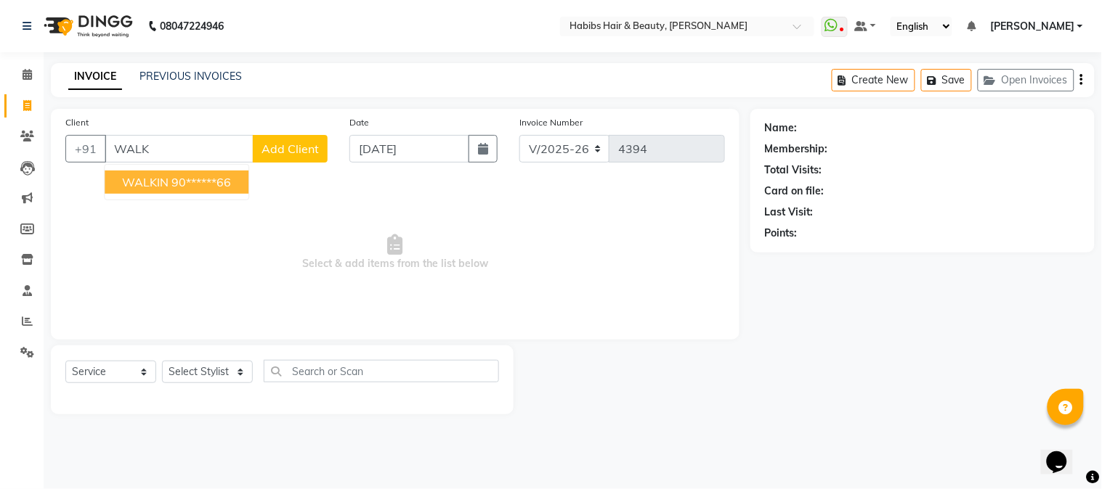
click at [207, 179] on ngb-highlight "90******66" at bounding box center [201, 182] width 60 height 15
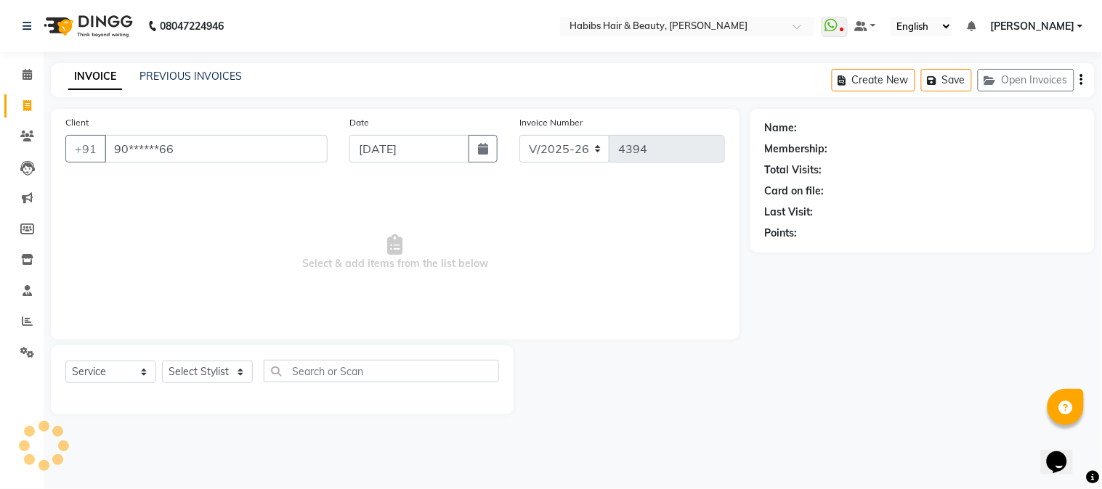
type input "90******66"
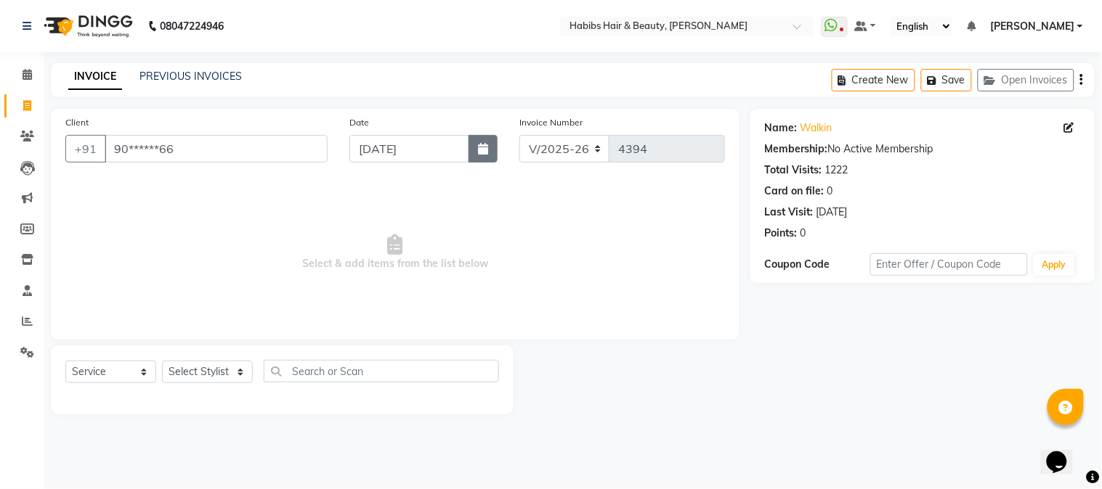
click at [475, 150] on button "button" at bounding box center [482, 149] width 29 height 28
select select "9"
select select "2025"
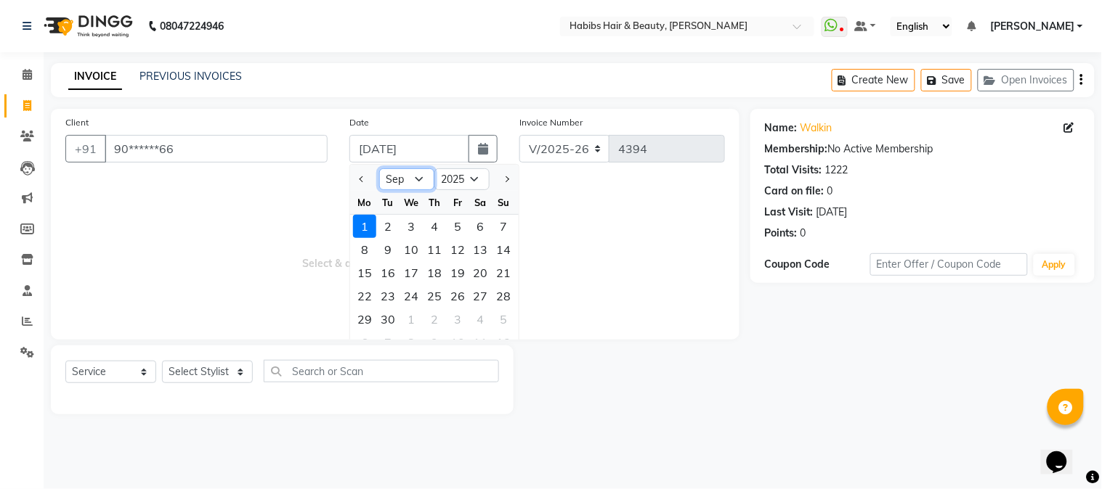
click at [419, 179] on select "Jan Feb Mar Apr May Jun Jul Aug Sep Oct Nov Dec" at bounding box center [406, 179] width 55 height 22
select select "8"
click at [379, 168] on select "Jan Feb Mar Apr May Jun Jul Aug Sep Oct Nov Dec" at bounding box center [406, 179] width 55 height 22
click at [510, 315] on div "31" at bounding box center [503, 319] width 23 height 23
type input "[DATE]"
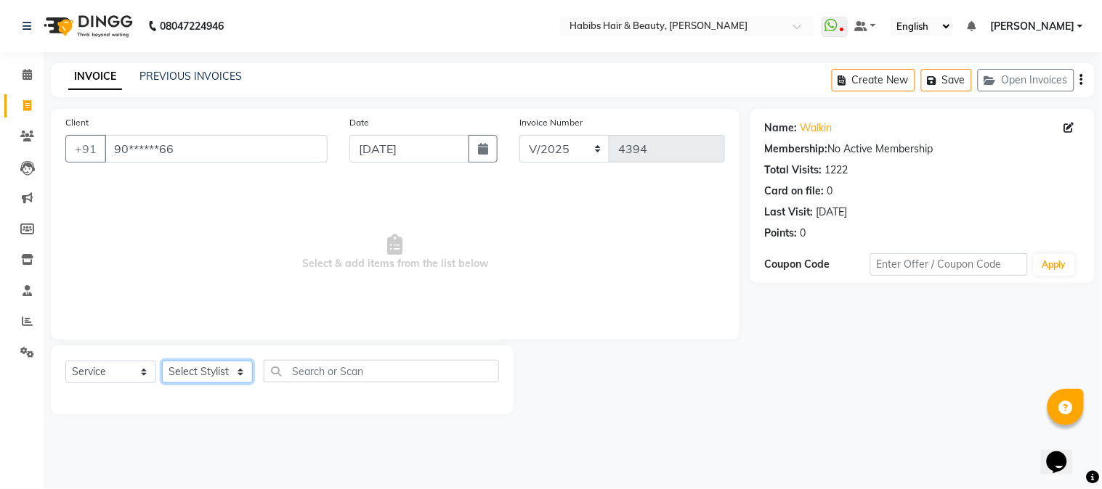
click at [227, 372] on select "Select Stylist Admin Akshay [PERSON_NAME] [PERSON_NAME] [PERSON_NAME] [PERSON_N…" at bounding box center [207, 372] width 91 height 23
select select "24540"
click at [162, 362] on select "Select Stylist Admin Akshay [PERSON_NAME] [PERSON_NAME] [PERSON_NAME] [PERSON_N…" at bounding box center [207, 372] width 91 height 23
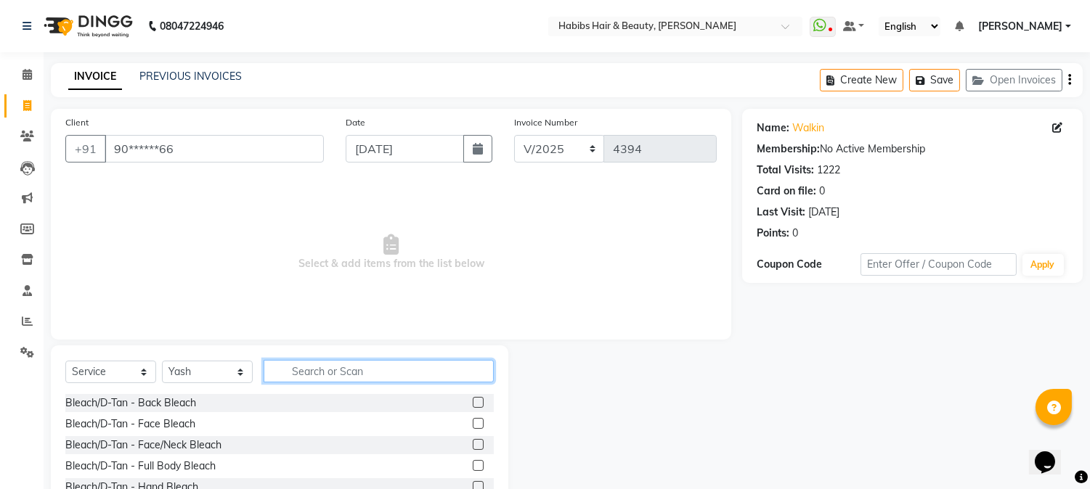
click at [312, 375] on input "text" at bounding box center [379, 371] width 230 height 23
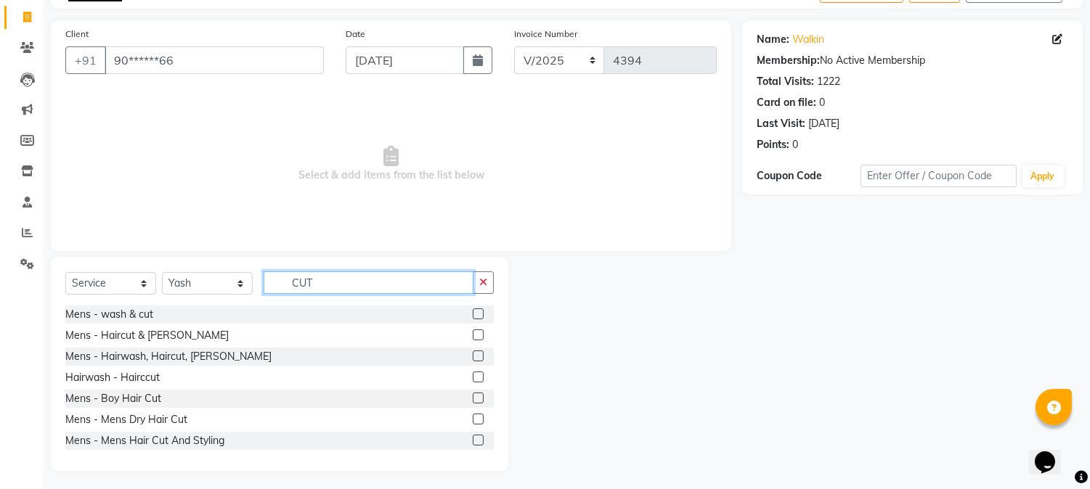
scroll to position [92, 0]
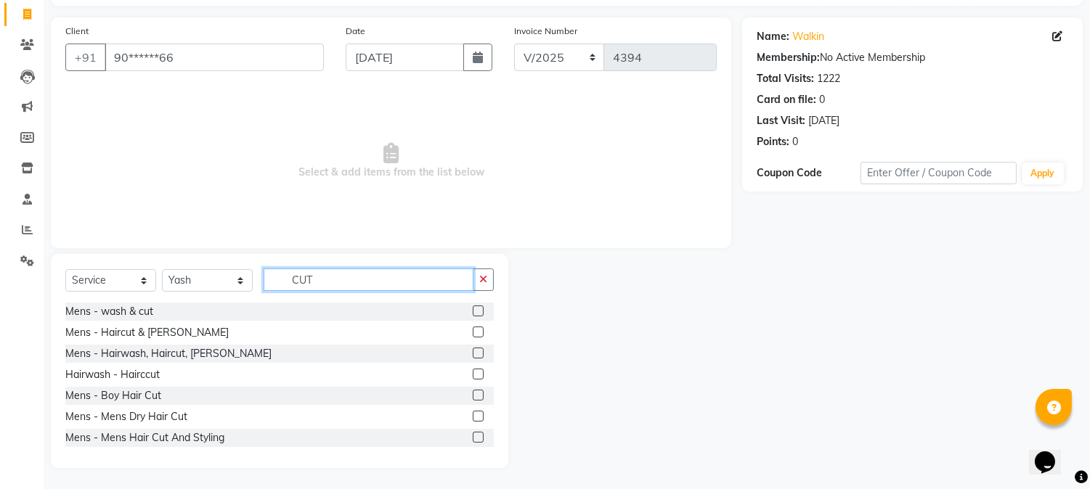
type input "CUT"
click at [473, 331] on label at bounding box center [478, 332] width 11 height 11
click at [473, 331] on input "checkbox" at bounding box center [477, 332] width 9 height 9
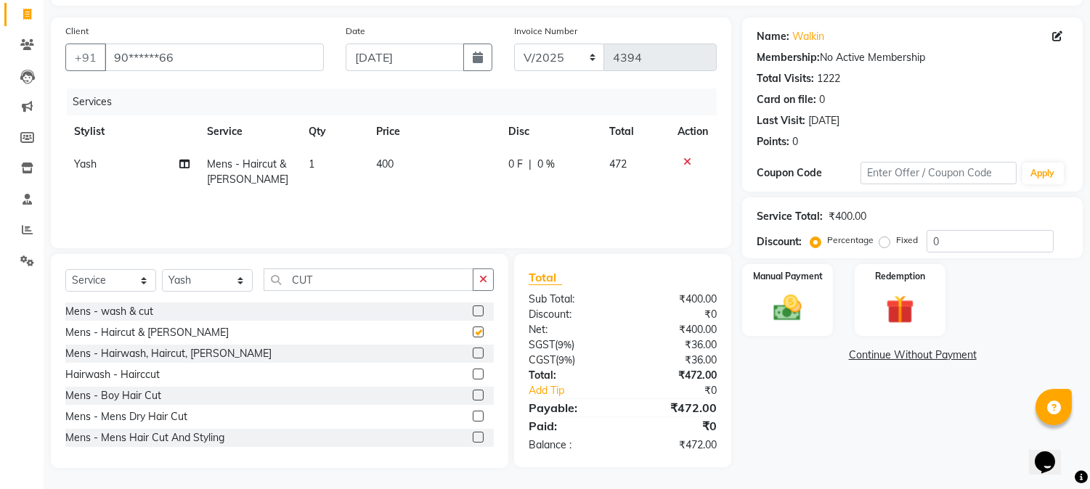
checkbox input "false"
click at [392, 168] on span "400" at bounding box center [384, 164] width 17 height 13
click at [392, 168] on td "400" at bounding box center [433, 172] width 132 height 48
select select "24540"
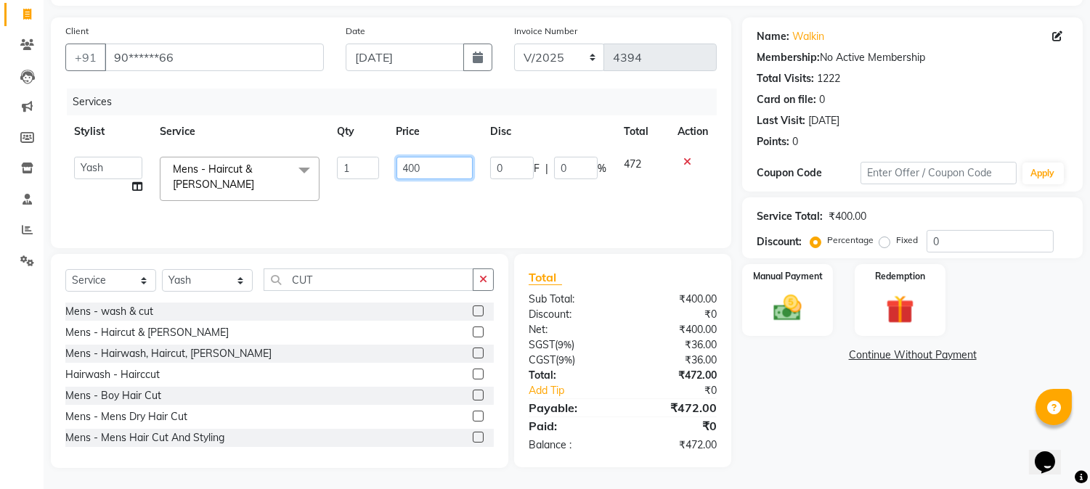
click at [408, 171] on input "400" at bounding box center [435, 168] width 76 height 23
type input "450"
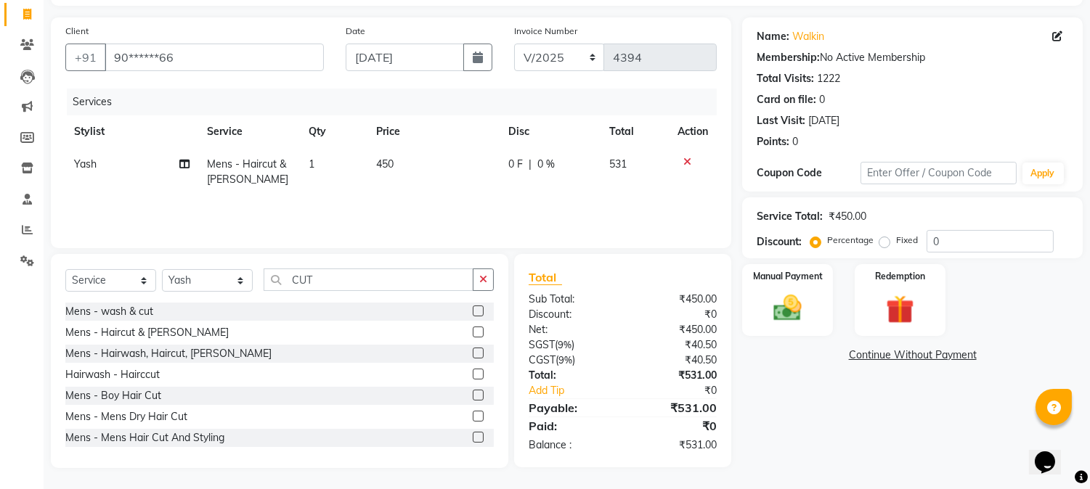
click at [452, 136] on th "Price" at bounding box center [433, 131] width 132 height 33
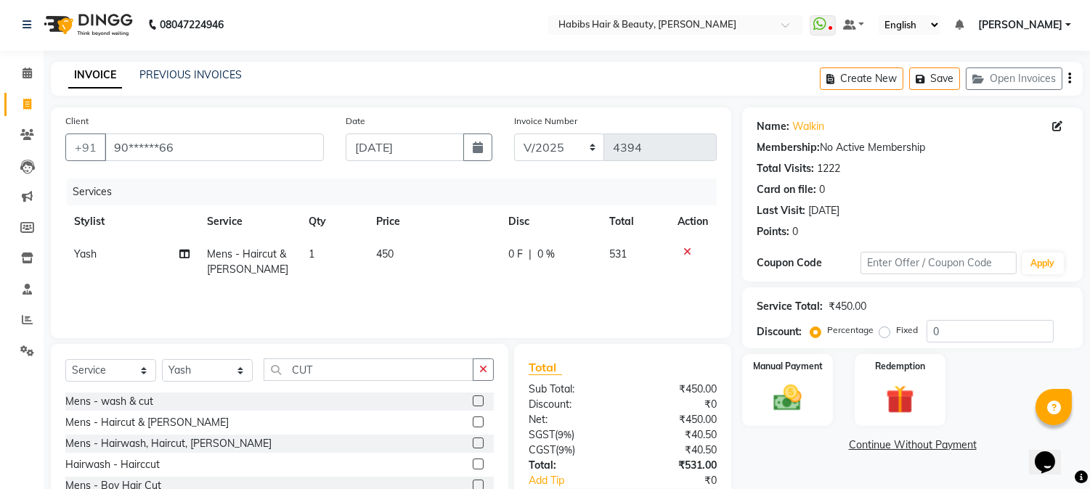
scroll to position [0, 0]
click at [1068, 76] on div "Create New Save Open Invoices" at bounding box center [951, 80] width 263 height 34
click at [1068, 80] on icon "button" at bounding box center [1069, 80] width 3 height 1
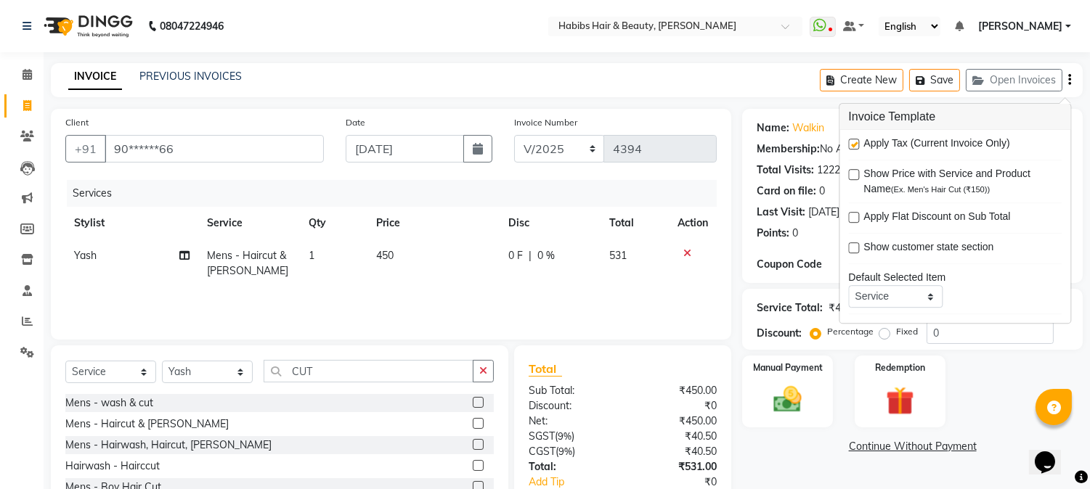
click at [855, 145] on label at bounding box center [853, 144] width 11 height 11
click at [855, 145] on input "checkbox" at bounding box center [852, 144] width 9 height 9
checkbox input "false"
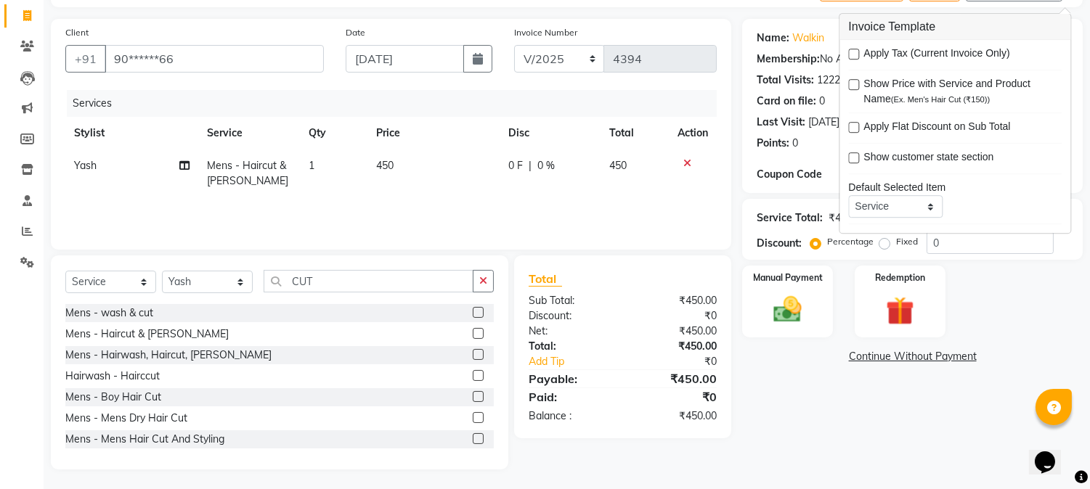
scroll to position [92, 0]
click at [782, 309] on img at bounding box center [788, 309] width 48 height 34
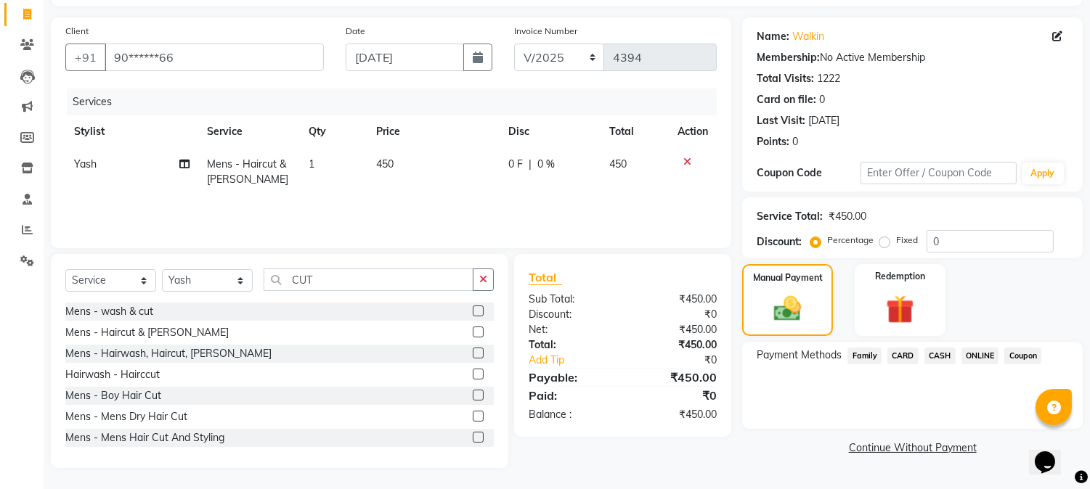
click at [938, 352] on span "CASH" at bounding box center [939, 356] width 31 height 17
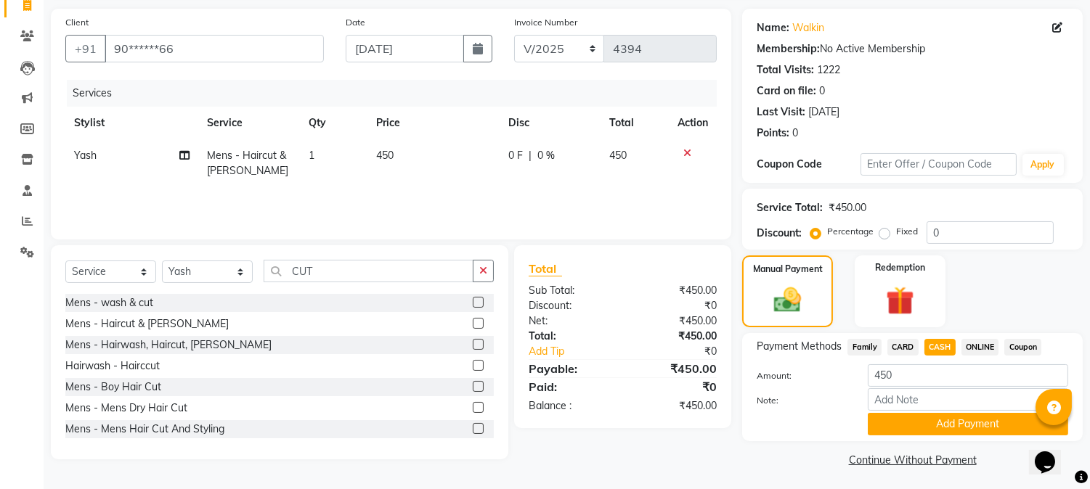
scroll to position [103, 0]
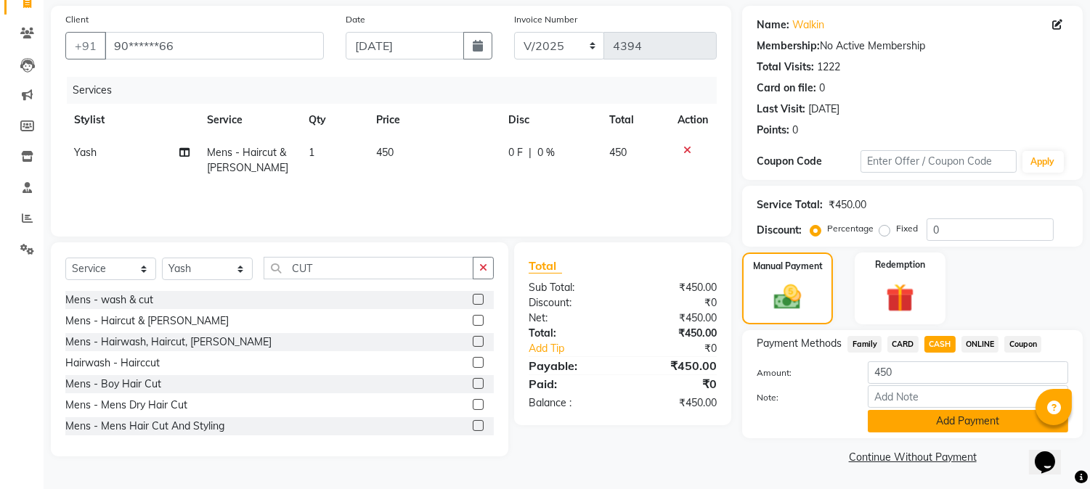
click at [920, 418] on button "Add Payment" at bounding box center [968, 421] width 200 height 23
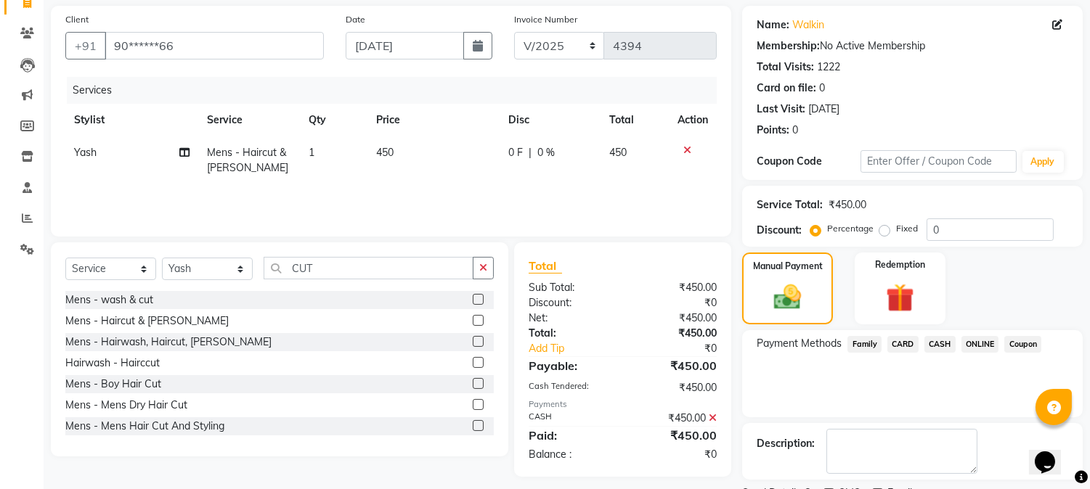
scroll to position [163, 0]
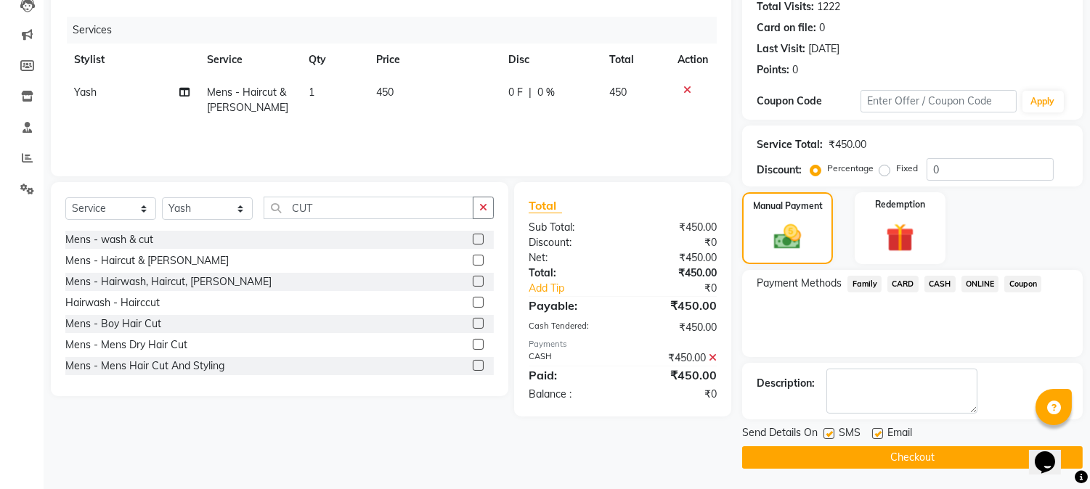
click at [896, 460] on button "Checkout" at bounding box center [912, 458] width 341 height 23
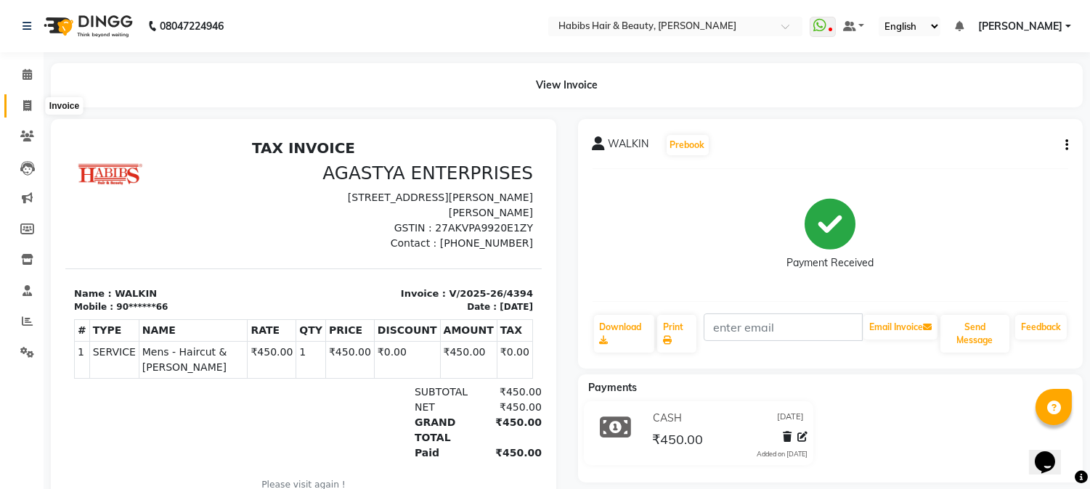
click at [37, 102] on span at bounding box center [27, 106] width 25 height 17
select select "service"
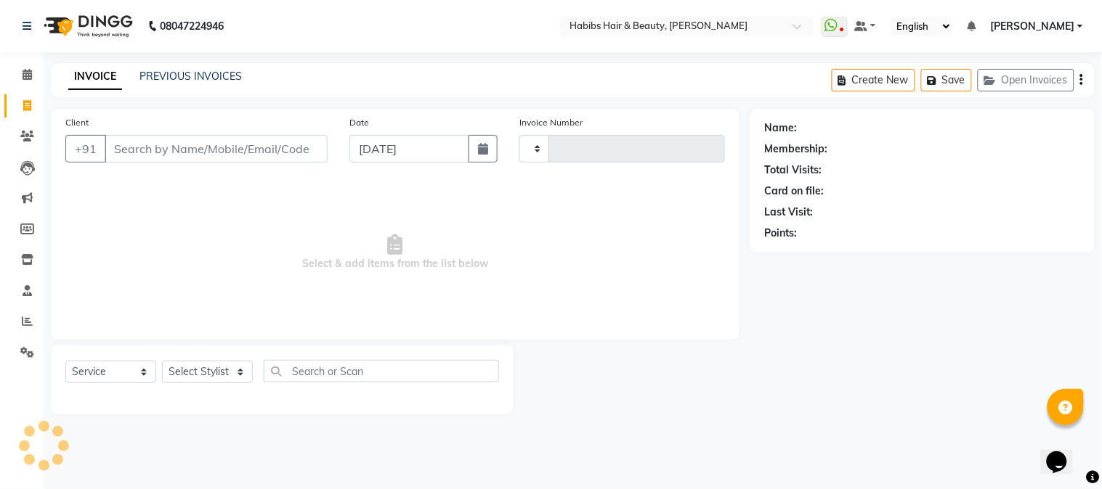
type input "4395"
select select "3712"
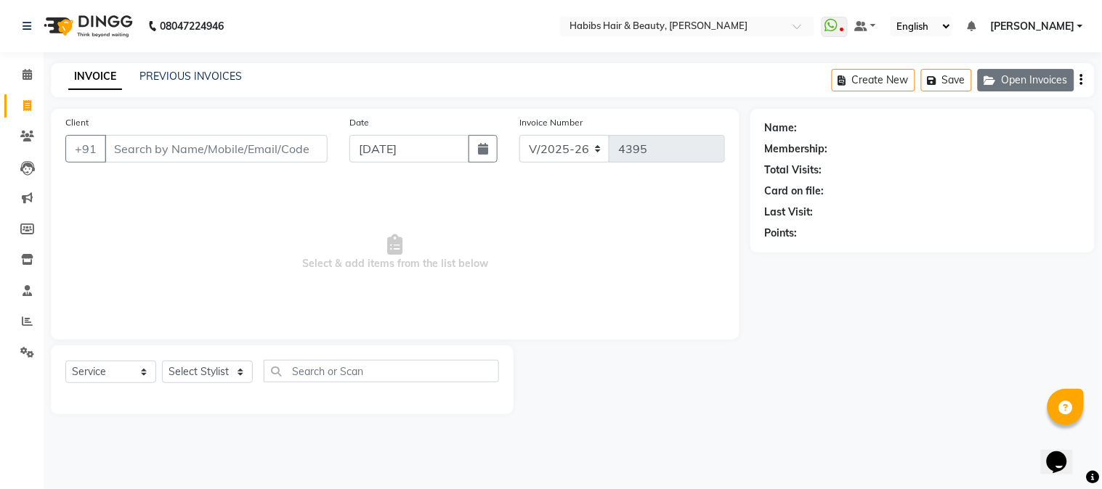
click at [1017, 82] on button "Open Invoices" at bounding box center [1025, 80] width 97 height 23
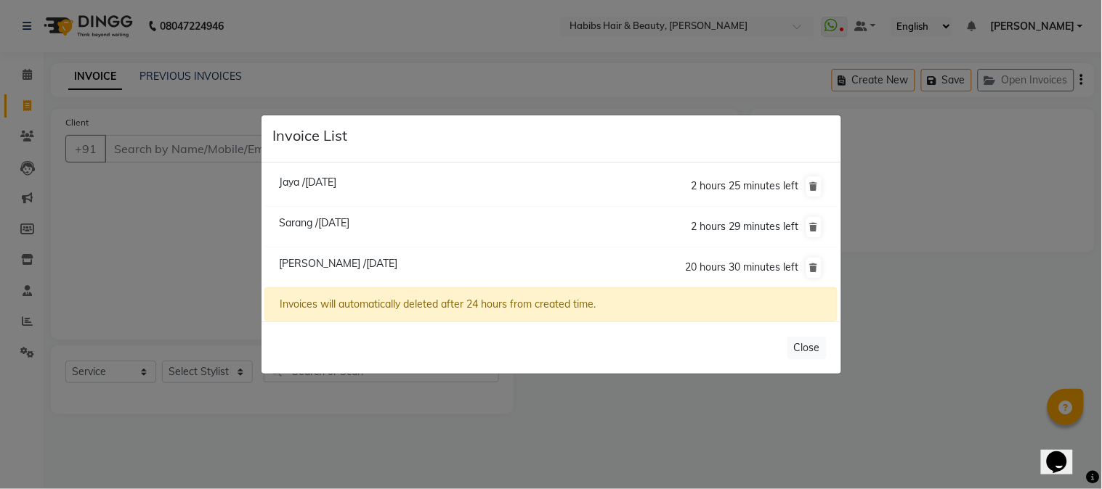
click at [349, 224] on span "Sarang /[DATE]" at bounding box center [314, 222] width 70 height 13
type input "85******13"
type input "[DATE]"
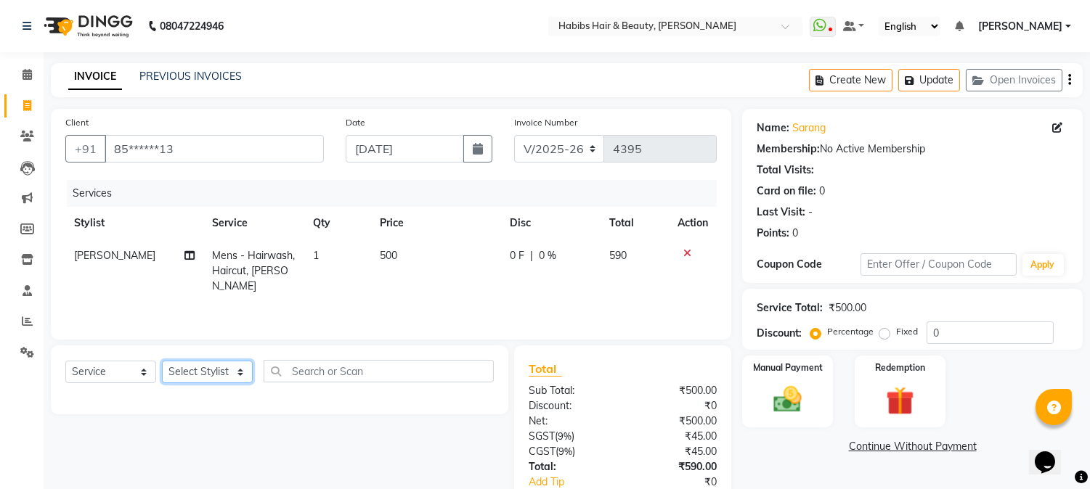
click at [216, 371] on select "Select Stylist Admin Akshay [PERSON_NAME] [PERSON_NAME] [PERSON_NAME] [PERSON_N…" at bounding box center [207, 372] width 91 height 23
select select "17830"
click at [162, 362] on select "Select Stylist Admin Akshay [PERSON_NAME] [PERSON_NAME] [PERSON_NAME] [PERSON_N…" at bounding box center [207, 372] width 91 height 23
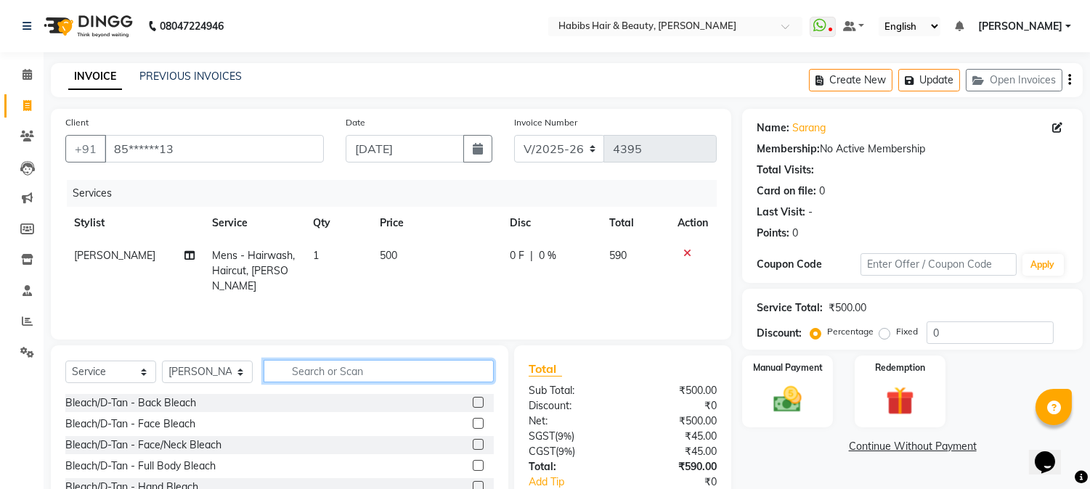
click at [323, 370] on input "text" at bounding box center [379, 371] width 230 height 23
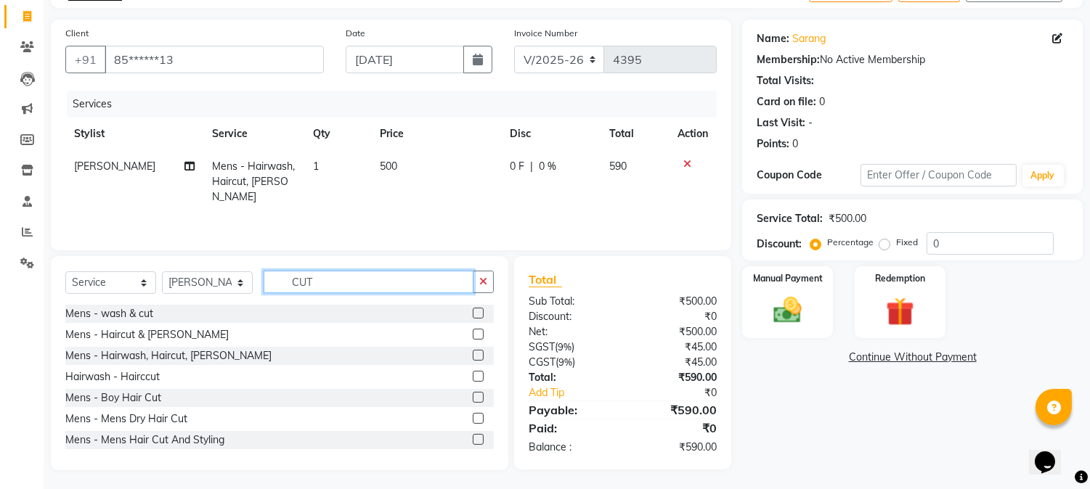
scroll to position [92, 0]
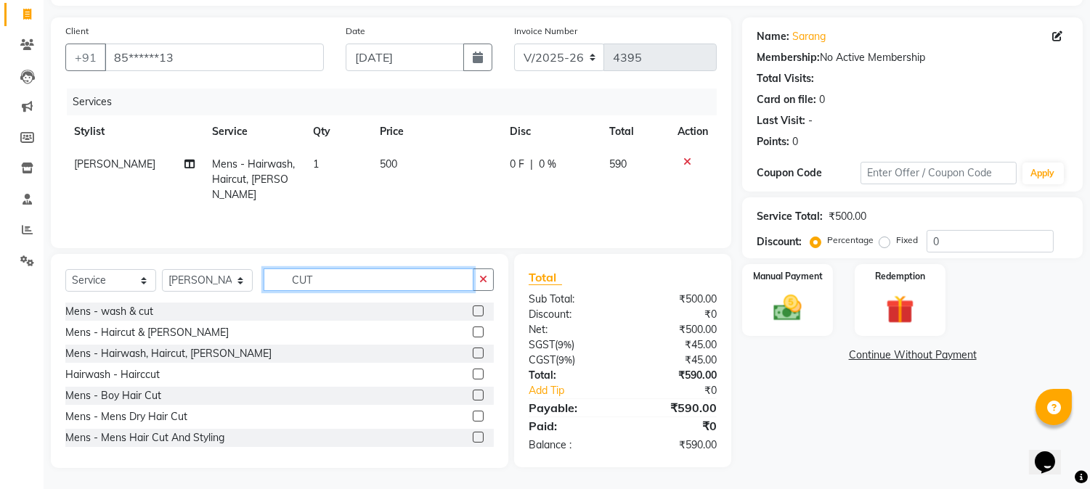
type input "CUT"
click at [473, 412] on label at bounding box center [478, 416] width 11 height 11
click at [473, 412] on input "checkbox" at bounding box center [477, 416] width 9 height 9
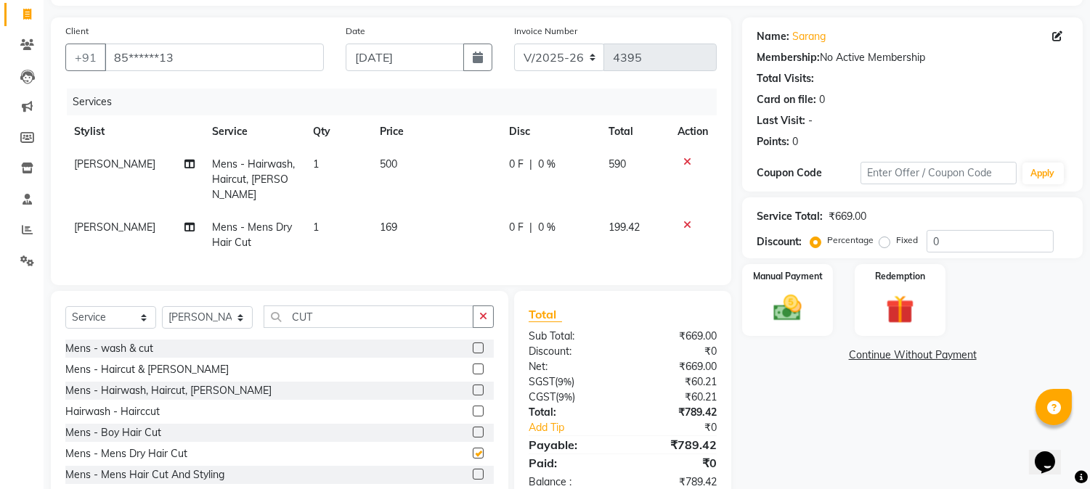
checkbox input "false"
click at [687, 163] on icon at bounding box center [687, 162] width 8 height 10
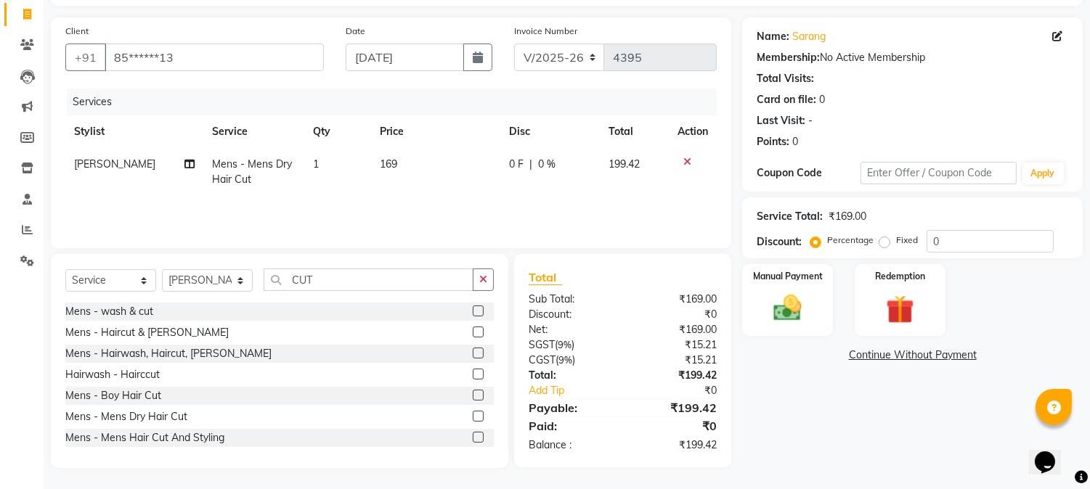
click at [386, 164] on span "169" at bounding box center [388, 164] width 17 height 13
click at [386, 164] on td "169" at bounding box center [435, 172] width 129 height 48
select select "17830"
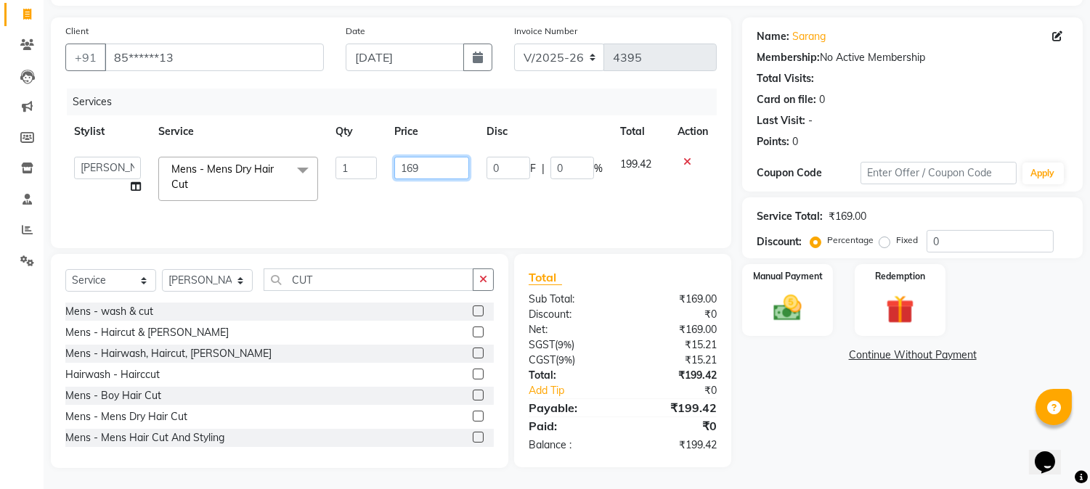
click at [404, 171] on input "169" at bounding box center [431, 168] width 75 height 23
type input "250"
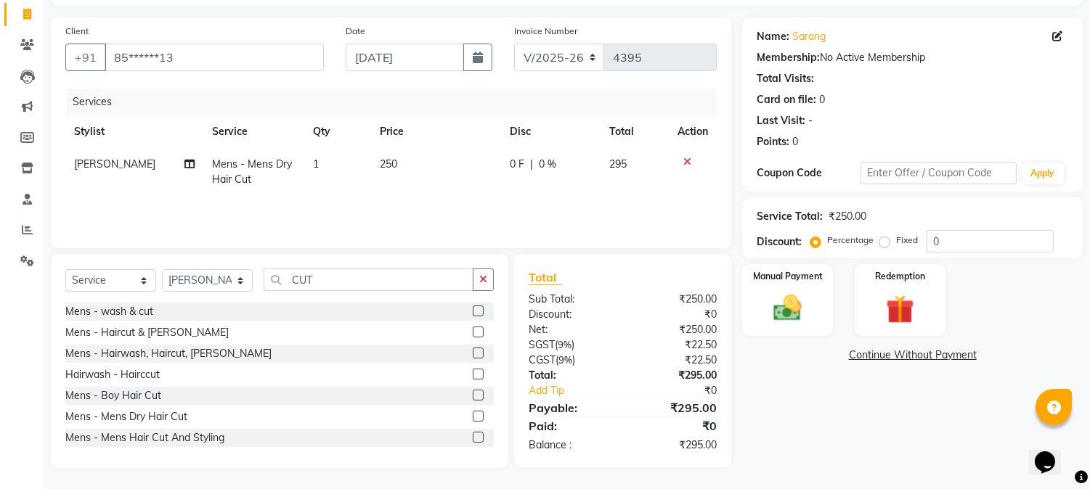
click at [455, 126] on th "Price" at bounding box center [436, 131] width 130 height 33
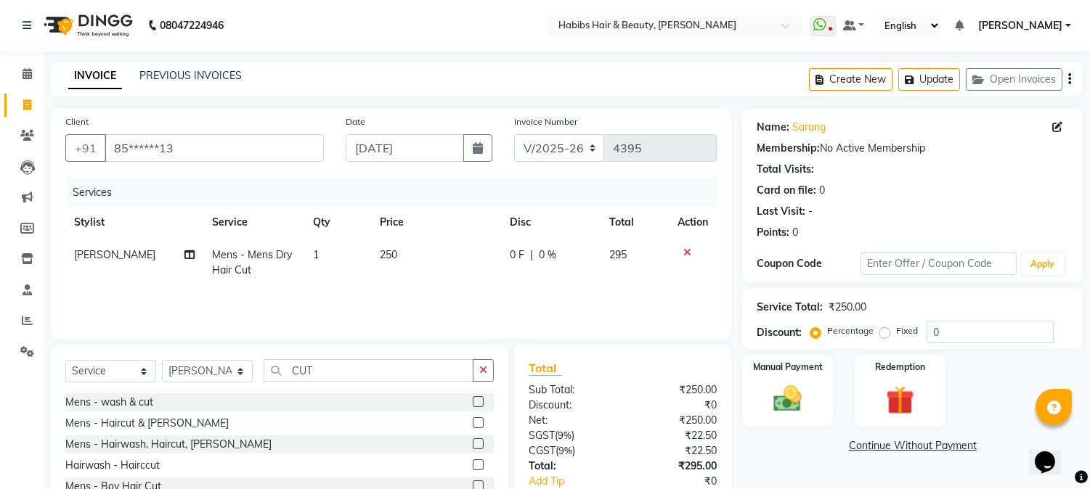
scroll to position [0, 0]
click at [1070, 80] on icon "button" at bounding box center [1069, 80] width 3 height 1
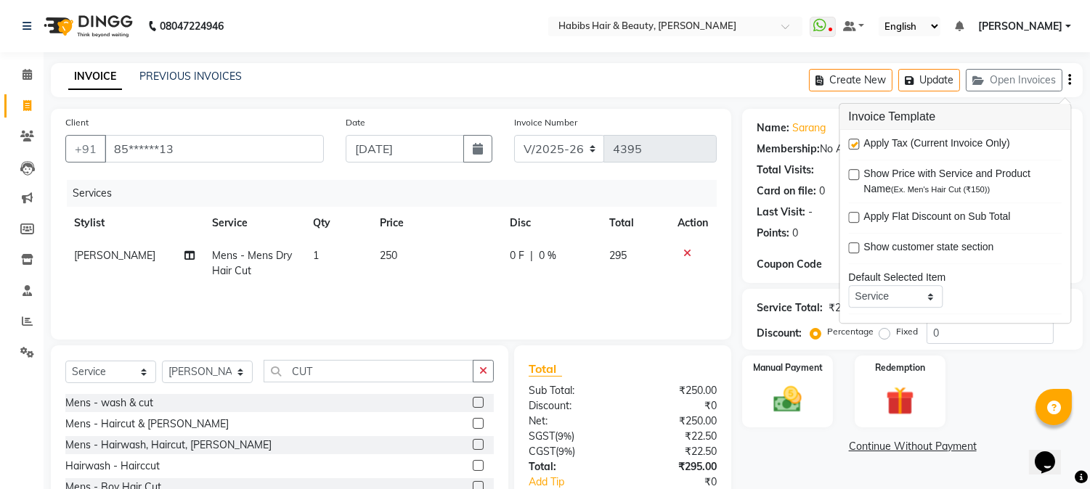
click at [857, 143] on label at bounding box center [853, 144] width 11 height 11
click at [857, 143] on input "checkbox" at bounding box center [852, 144] width 9 height 9
checkbox input "false"
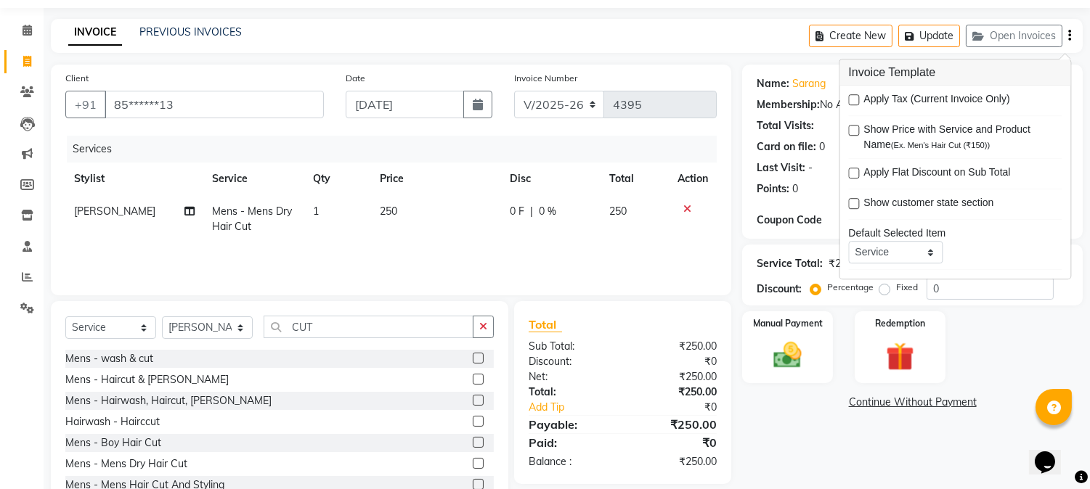
scroll to position [92, 0]
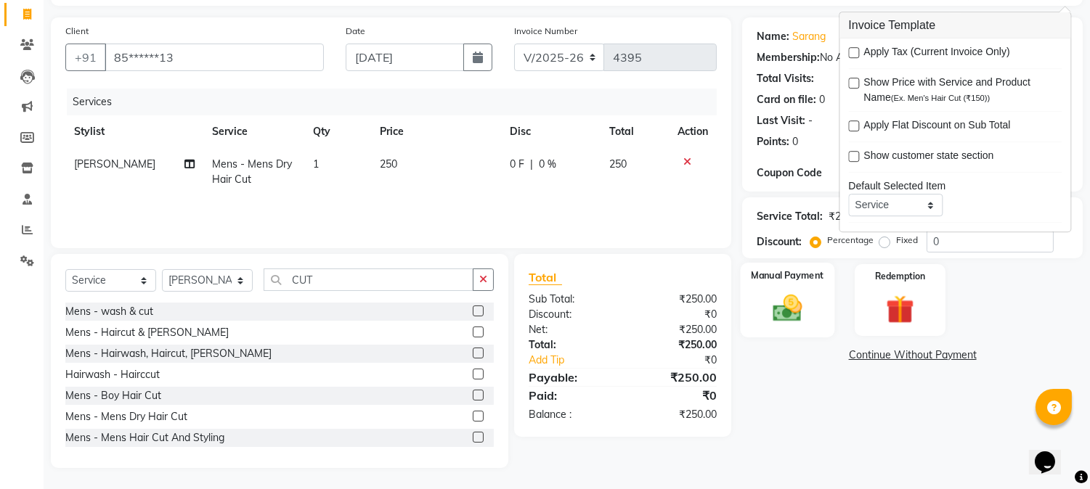
click at [796, 303] on img at bounding box center [788, 309] width 48 height 34
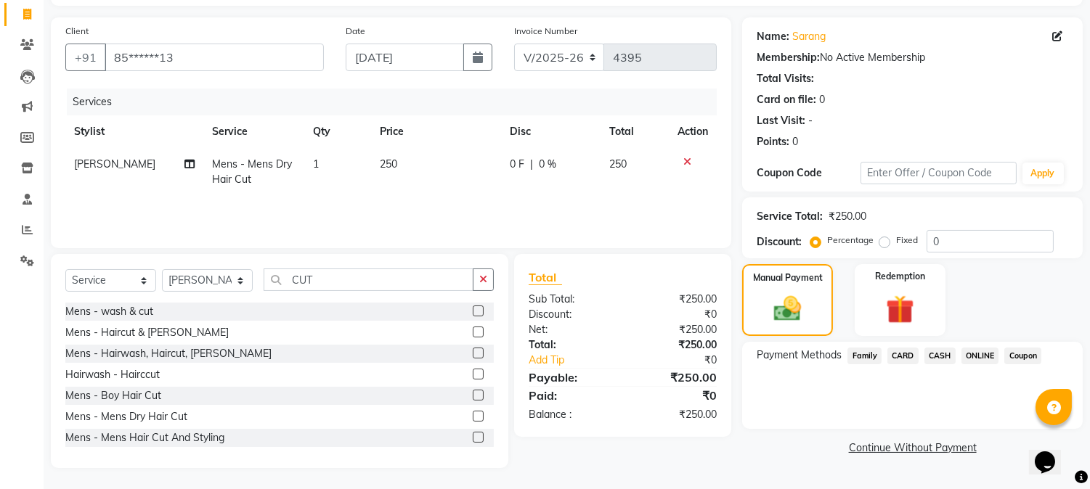
click at [970, 354] on span "ONLINE" at bounding box center [980, 356] width 38 height 17
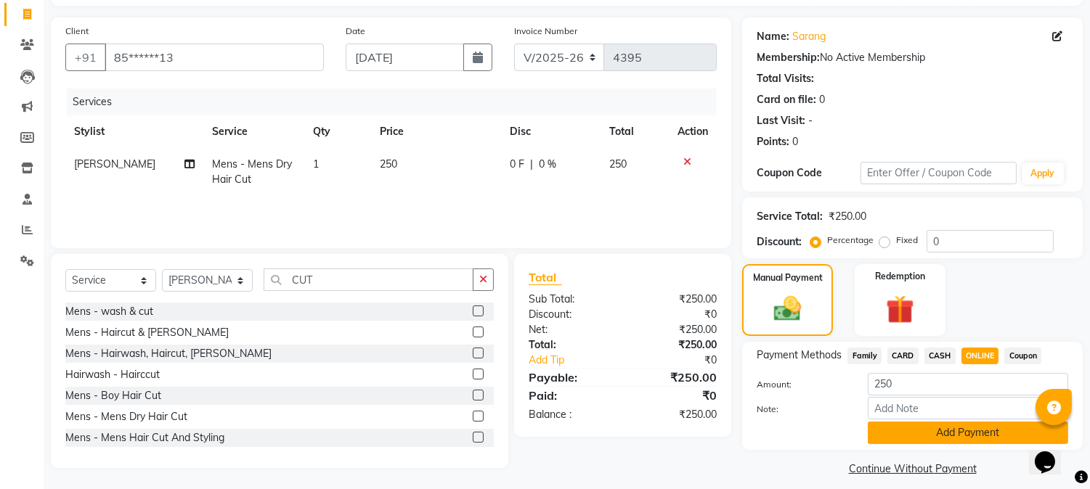
click at [931, 428] on button "Add Payment" at bounding box center [968, 433] width 200 height 23
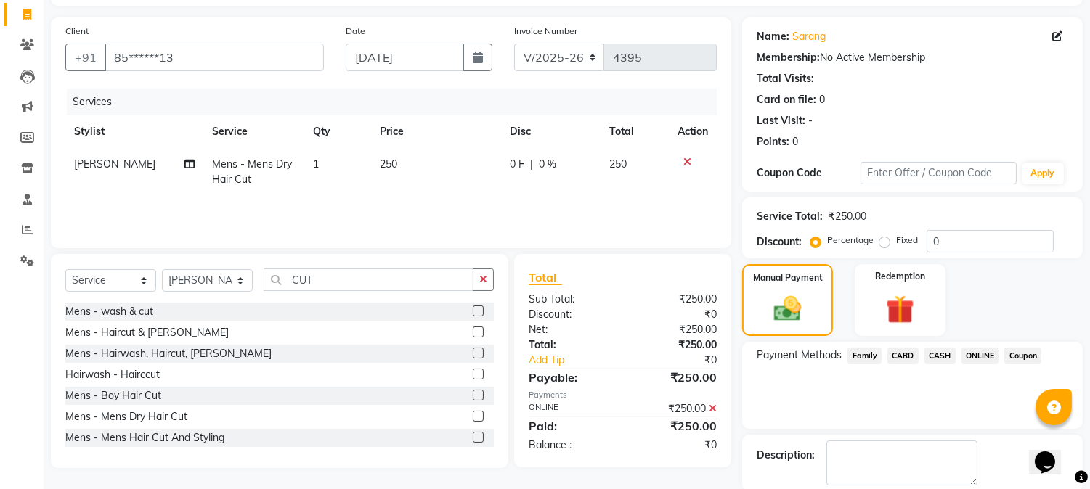
scroll to position [163, 0]
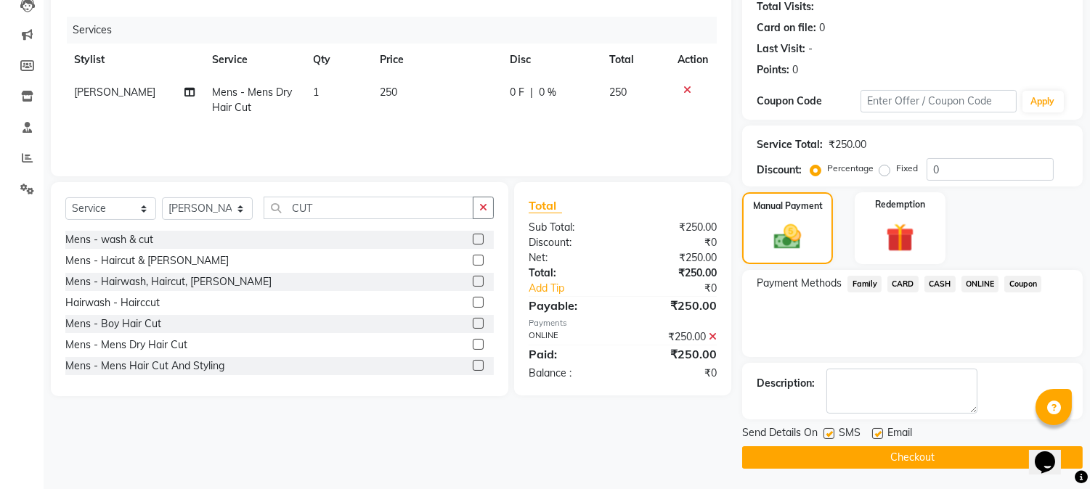
click at [898, 466] on button "Checkout" at bounding box center [912, 458] width 341 height 23
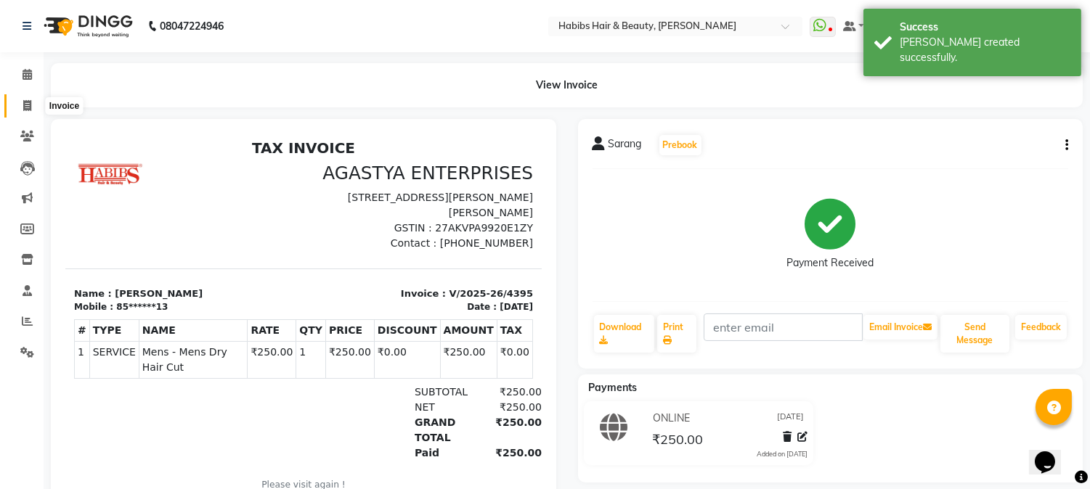
click at [23, 106] on icon at bounding box center [27, 105] width 8 height 11
select select "service"
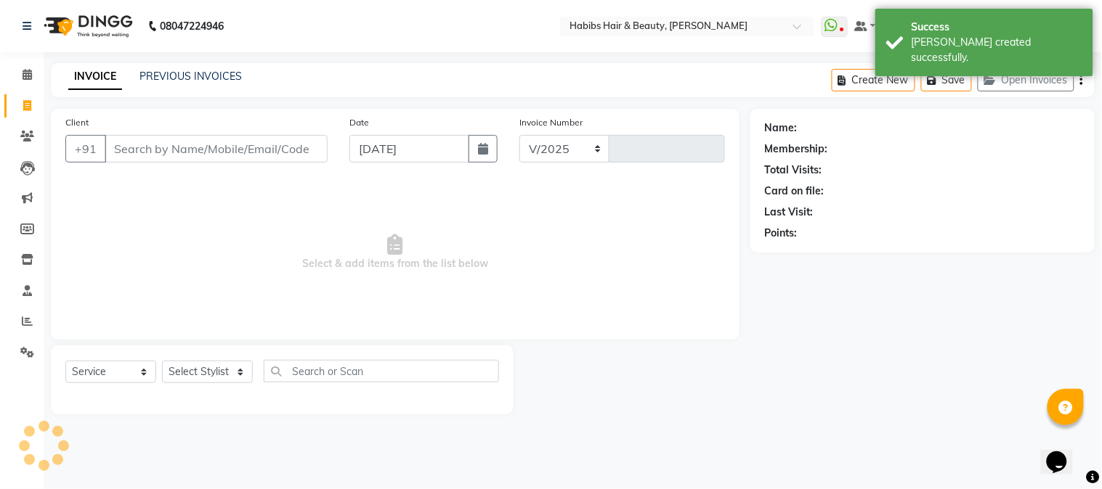
select select "3712"
type input "4396"
